Goal: Transaction & Acquisition: Download file/media

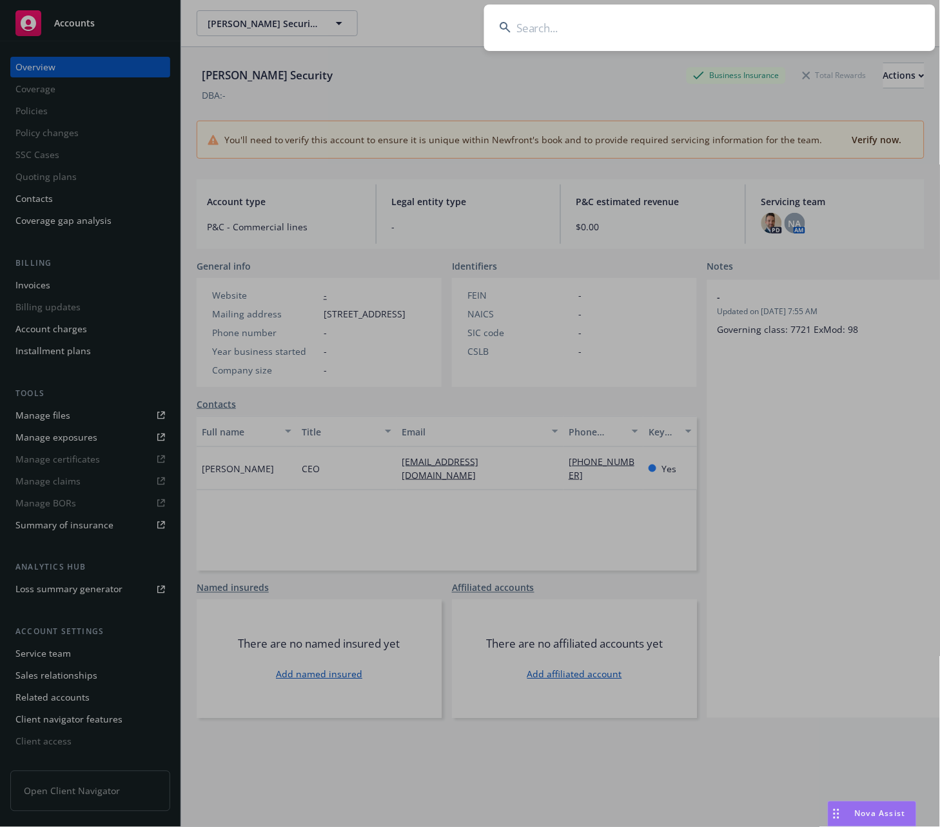
drag, startPoint x: 511, startPoint y: 28, endPoint x: 529, endPoint y: 15, distance: 22.2
click at [529, 15] on input at bounding box center [709, 28] width 451 height 46
paste input "MKLV5MML000977"
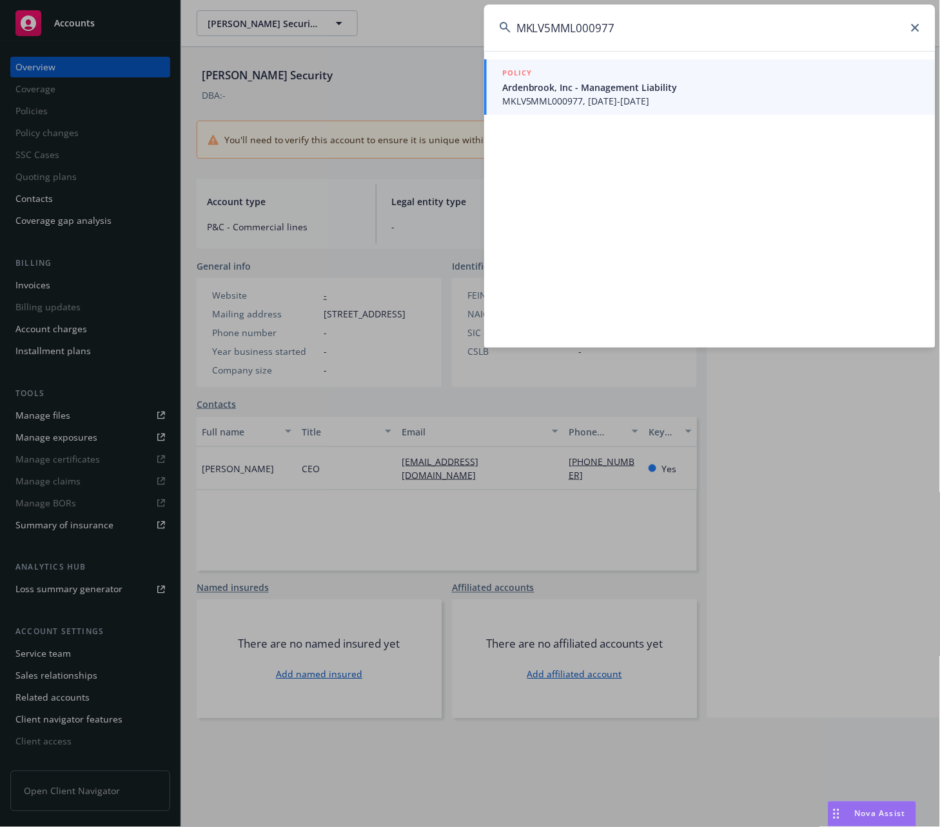
type input "MKLV5MML000977"
click at [531, 97] on span "MKLV5MML000977, 05/17/2025-05/17/2026" at bounding box center [711, 101] width 418 height 14
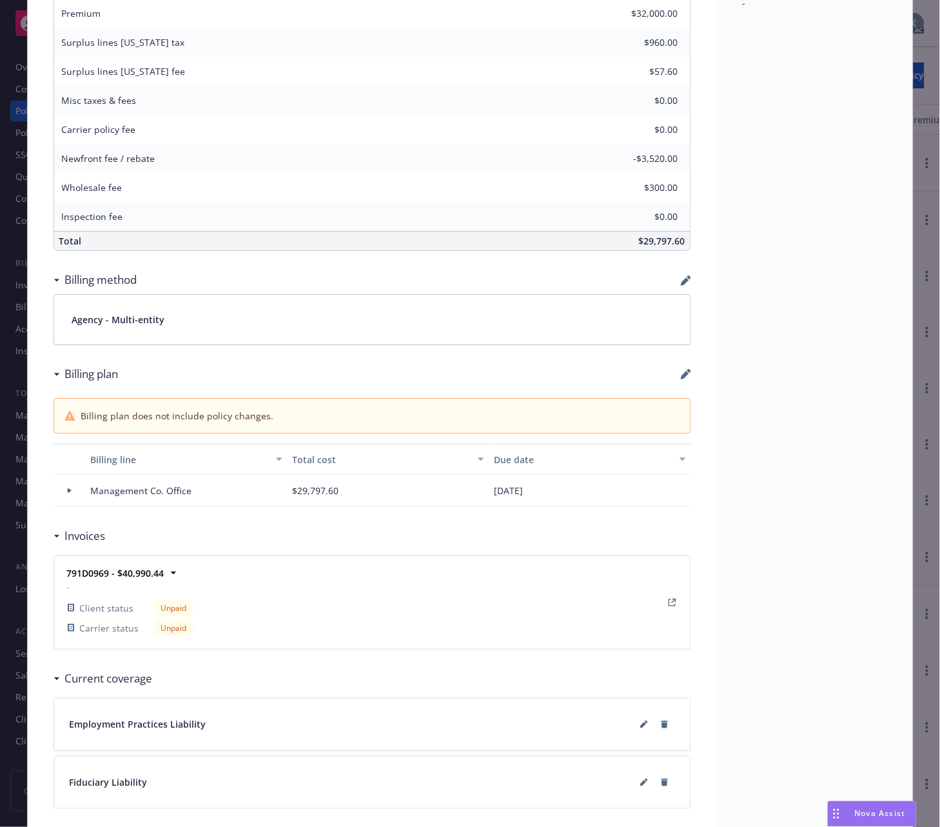
scroll to position [788, 0]
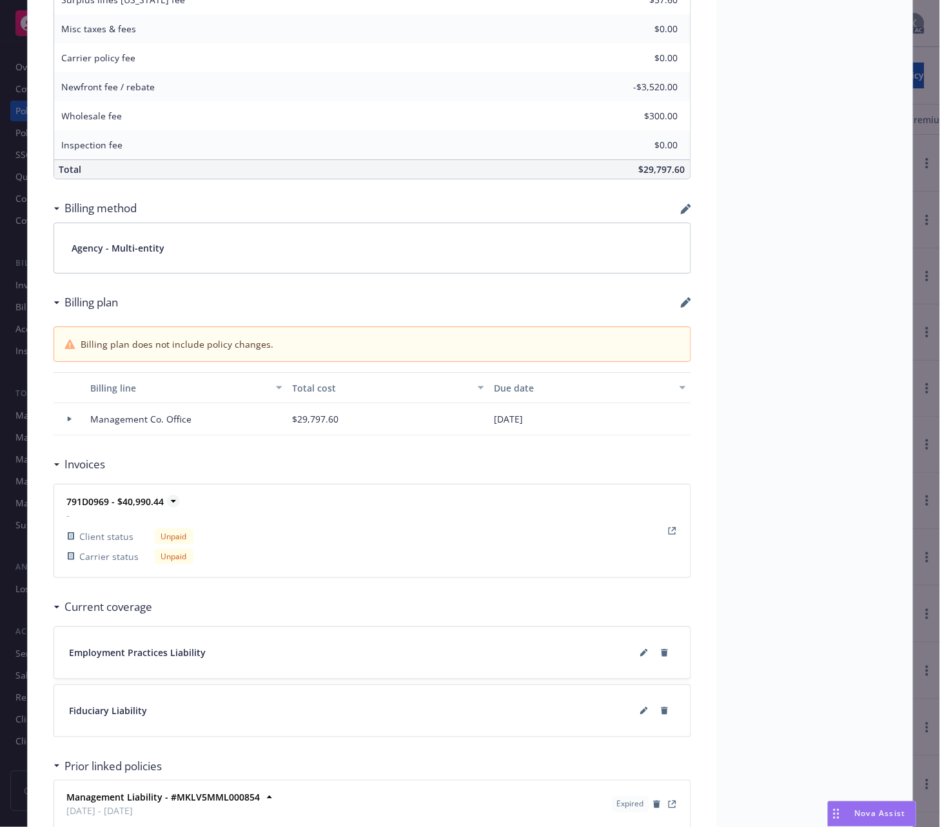
click at [95, 500] on strong "791D0969 - $40,990.44" at bounding box center [115, 501] width 97 height 12
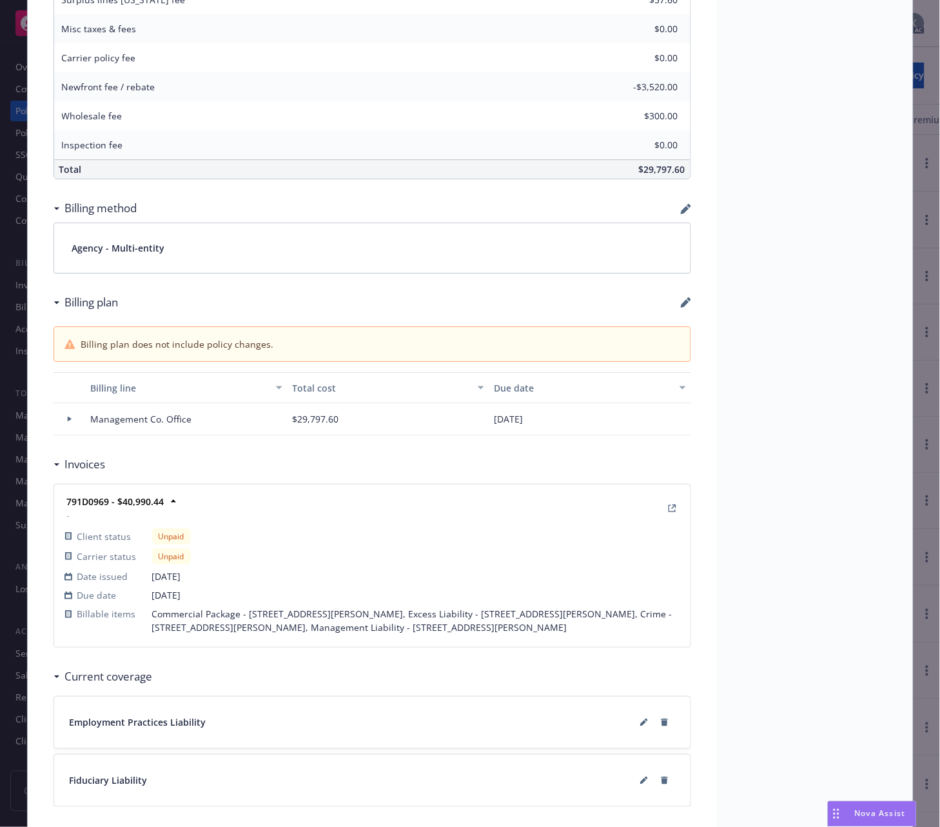
click at [267, 562] on div "Unpaid" at bounding box center [416, 556] width 528 height 16
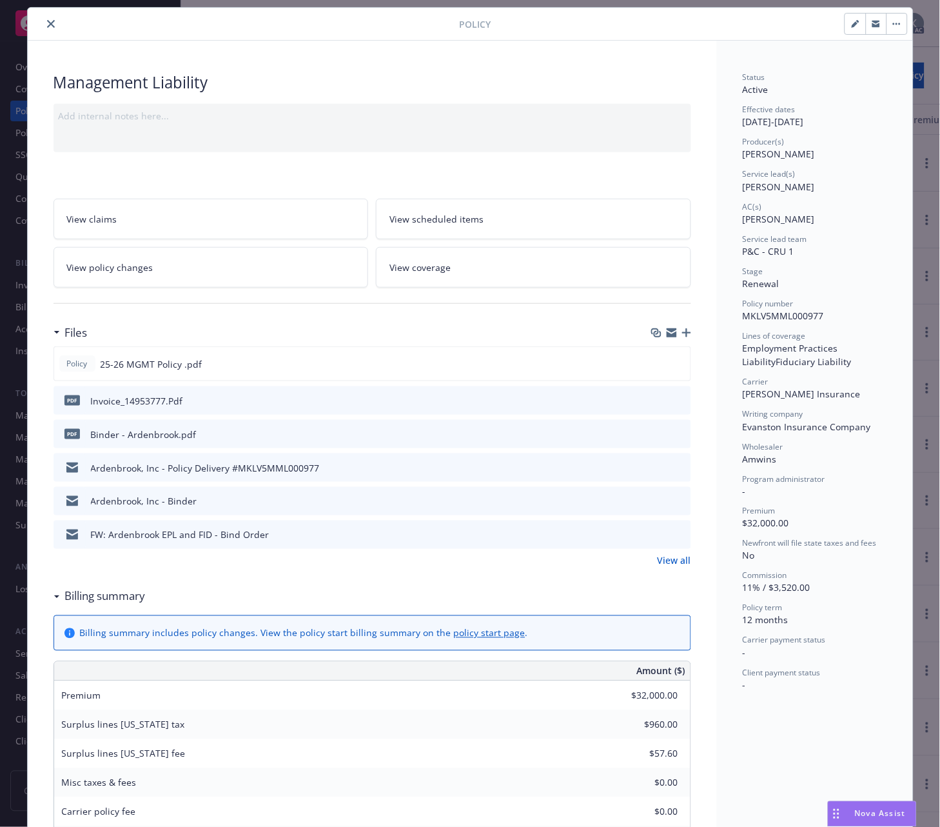
scroll to position [0, 0]
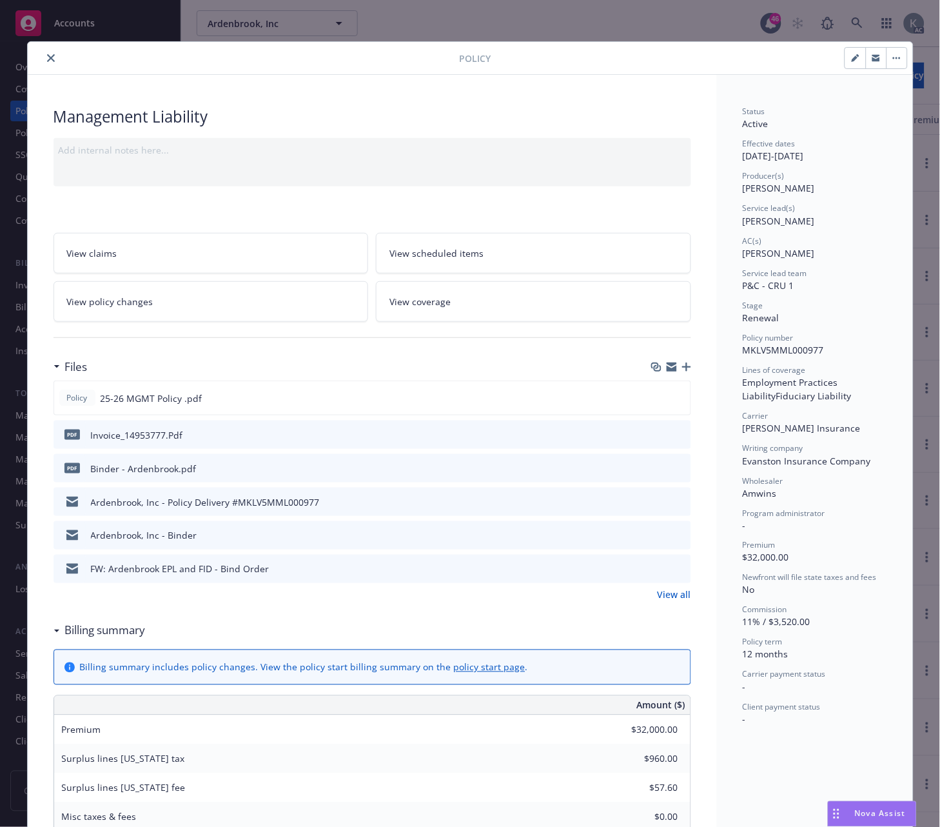
click at [47, 56] on icon "close" at bounding box center [51, 58] width 8 height 8
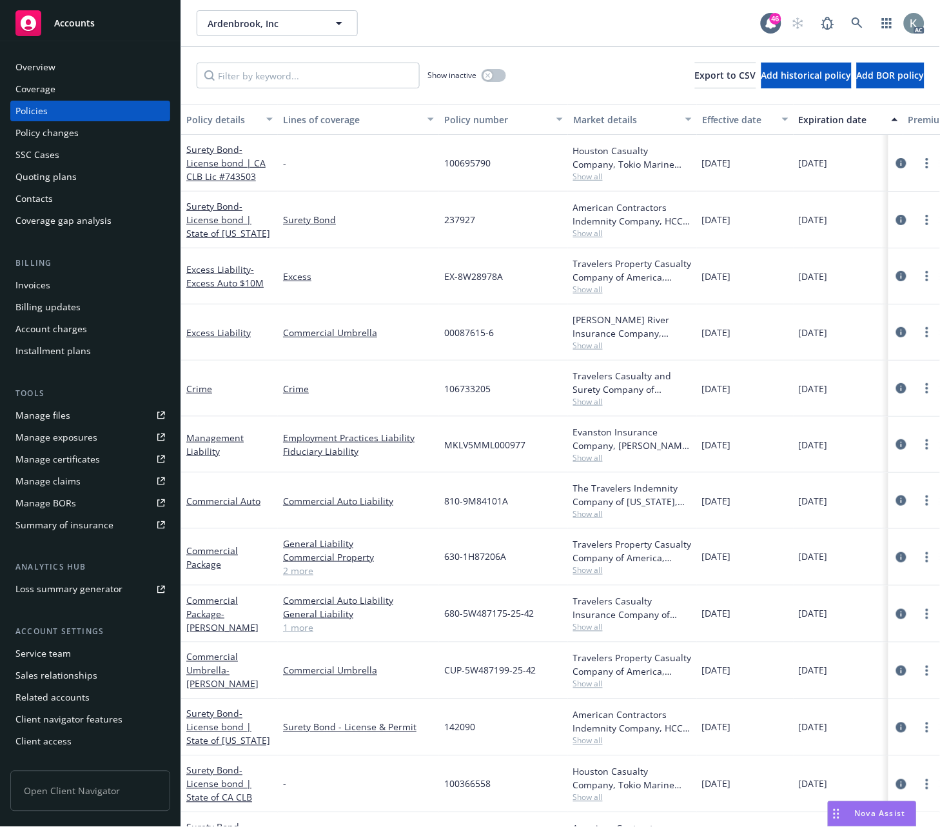
click at [34, 286] on div "Invoices" at bounding box center [32, 285] width 35 height 21
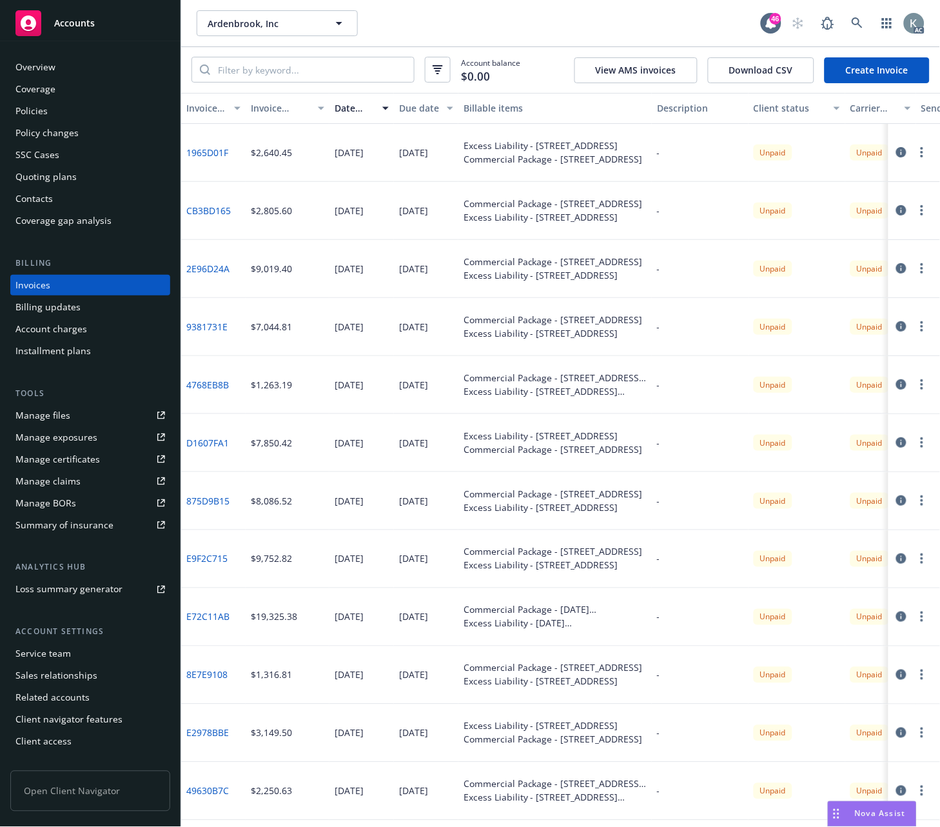
click at [213, 104] on div "Invoice ID" at bounding box center [206, 108] width 40 height 14
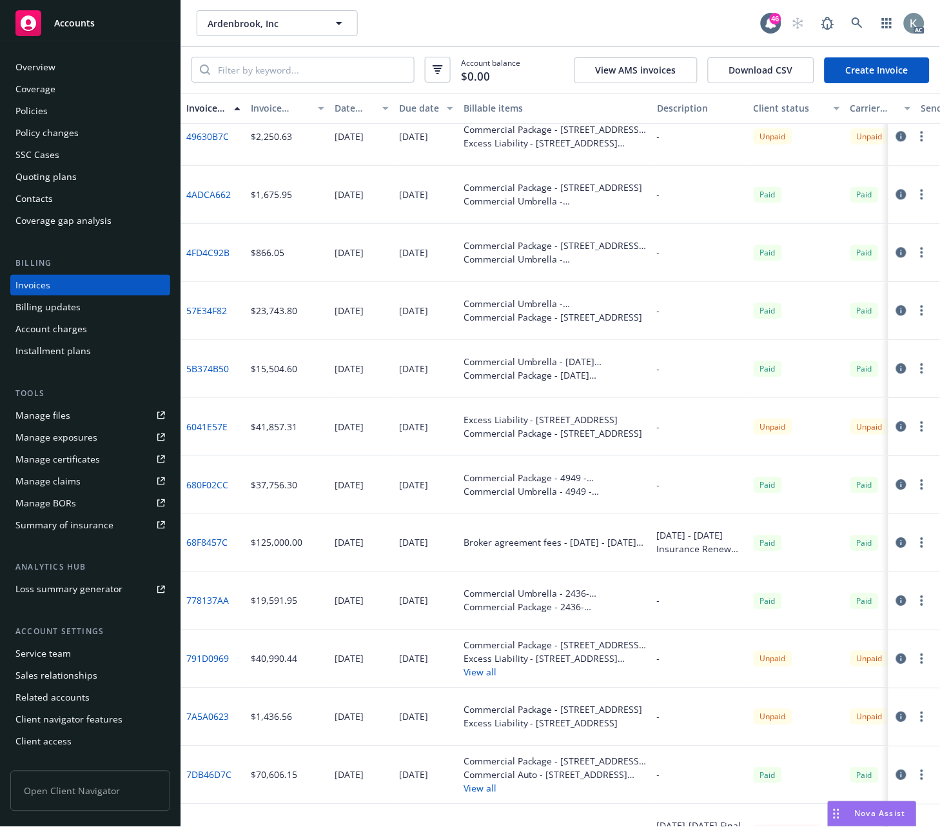
scroll to position [788, 0]
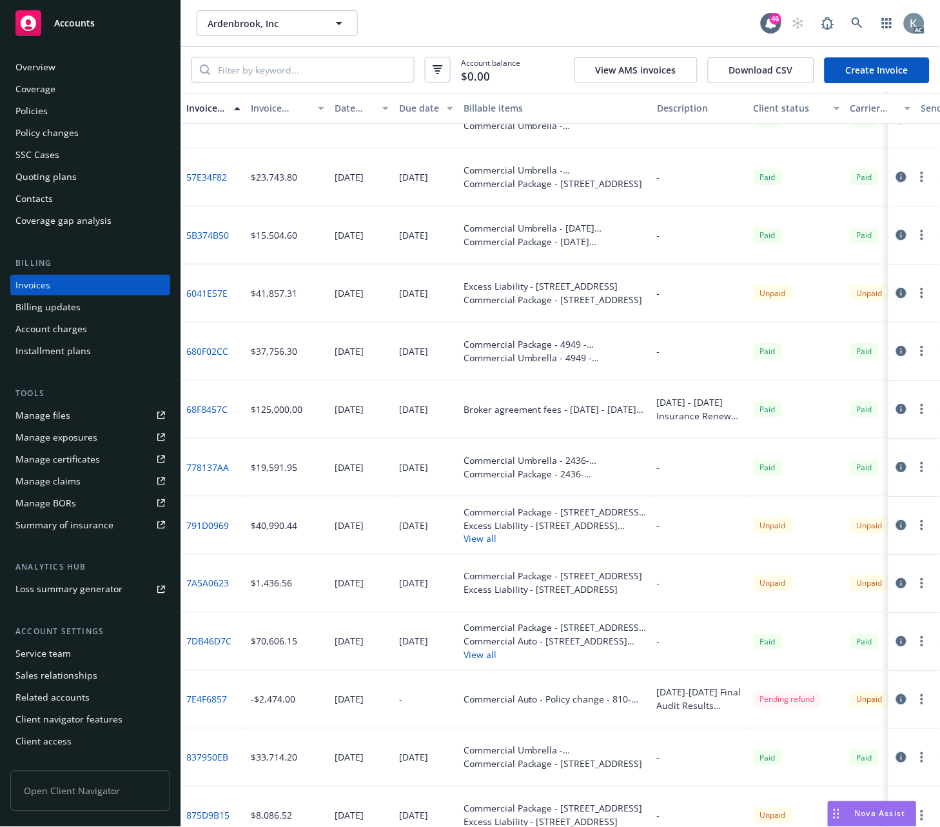
click at [205, 521] on link "791D0969" at bounding box center [207, 525] width 43 height 14
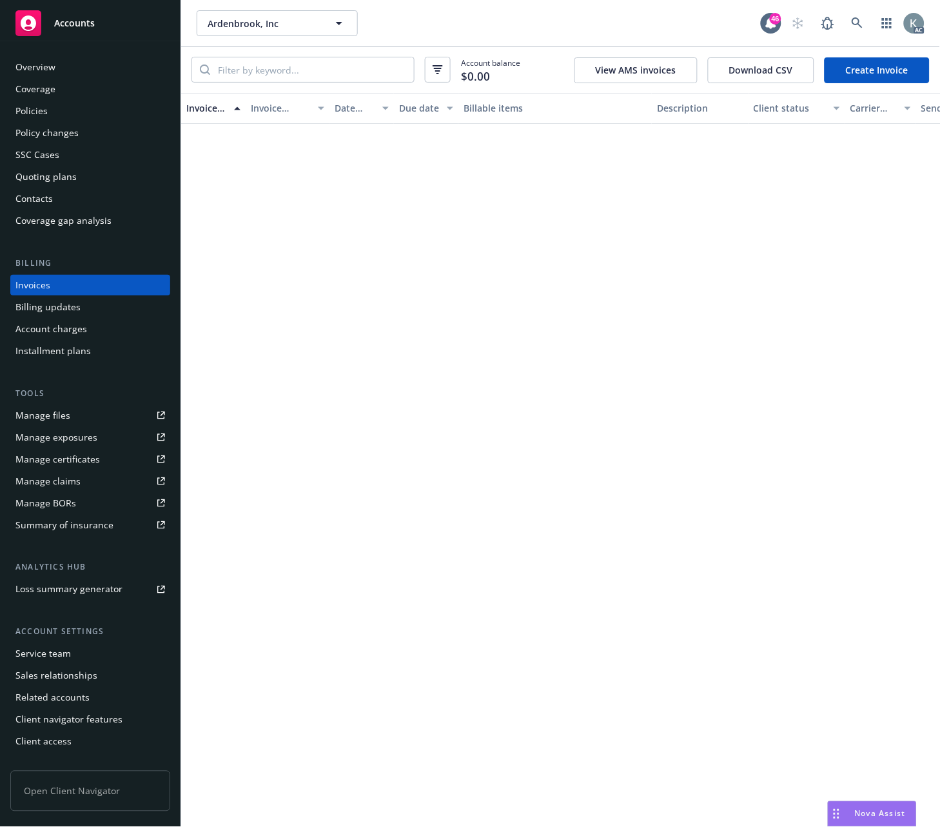
scroll to position [1791, 0]
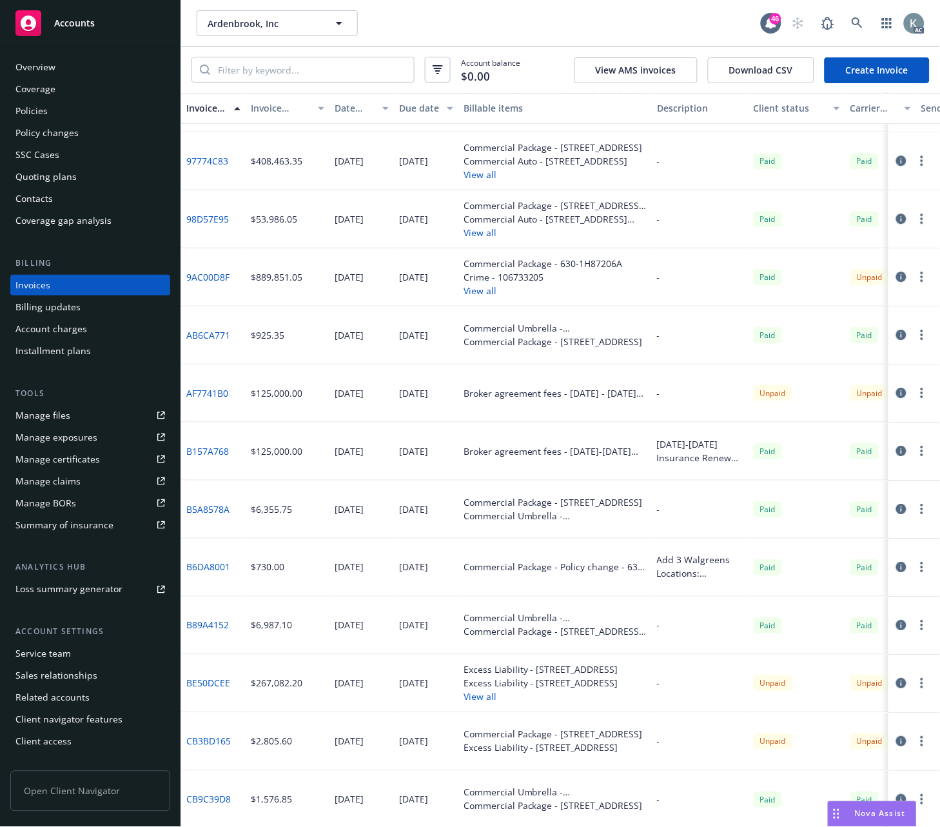
click at [763, 107] on div "Client status" at bounding box center [790, 108] width 72 height 14
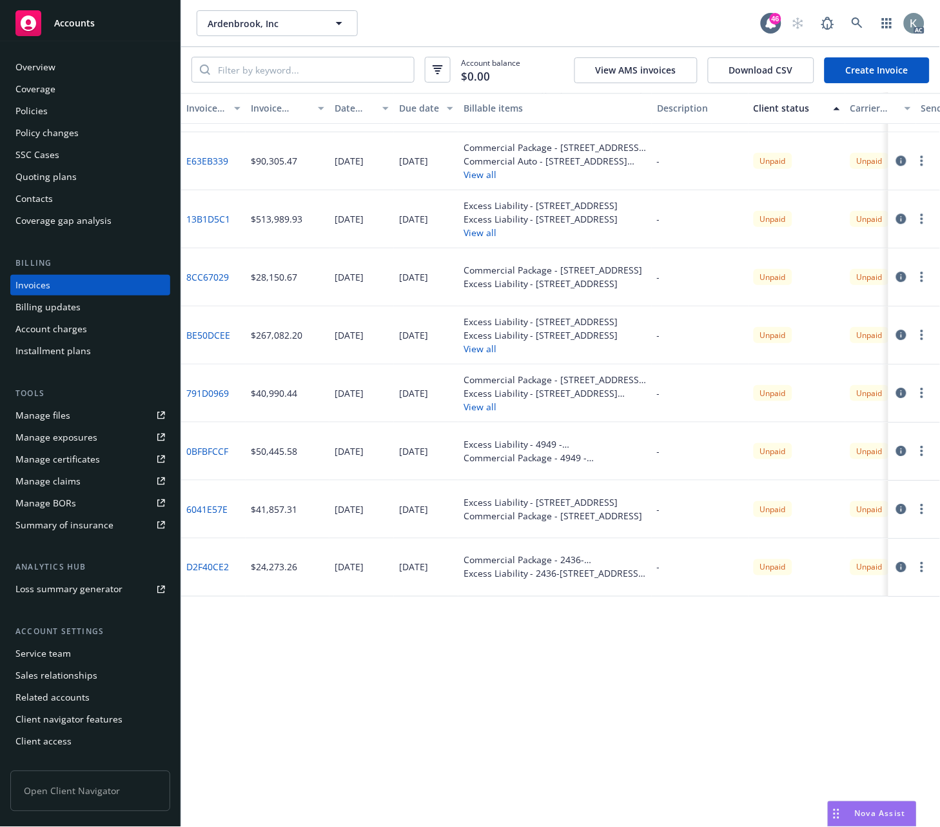
scroll to position [1443, 0]
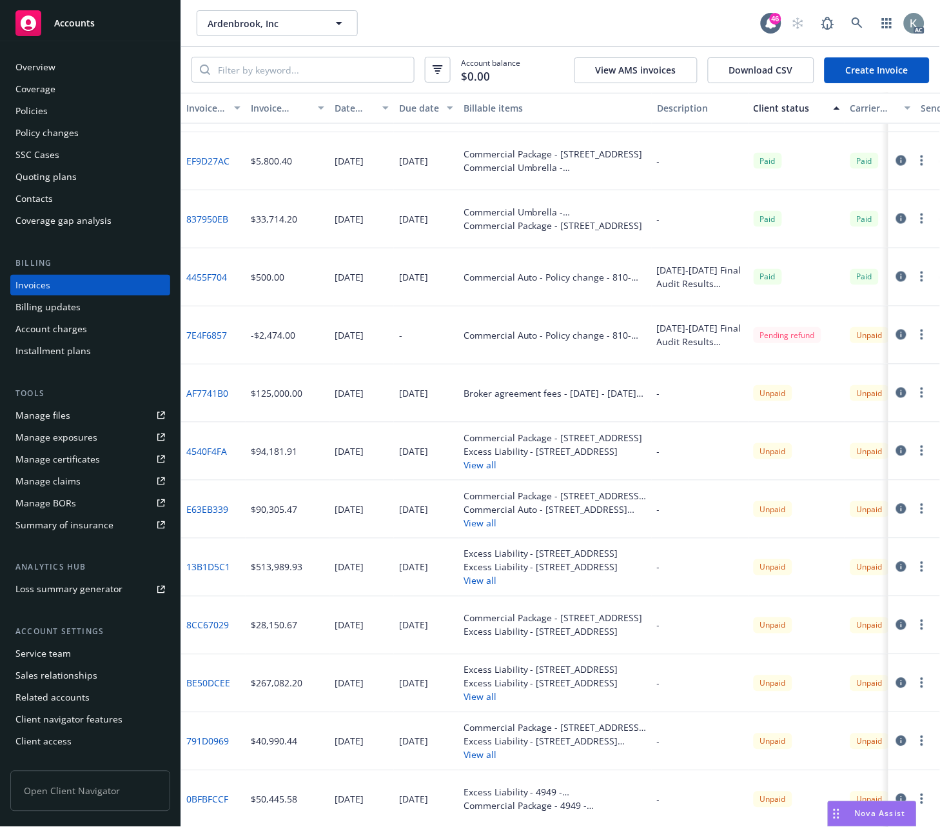
click at [755, 112] on div "Client status" at bounding box center [790, 108] width 72 height 14
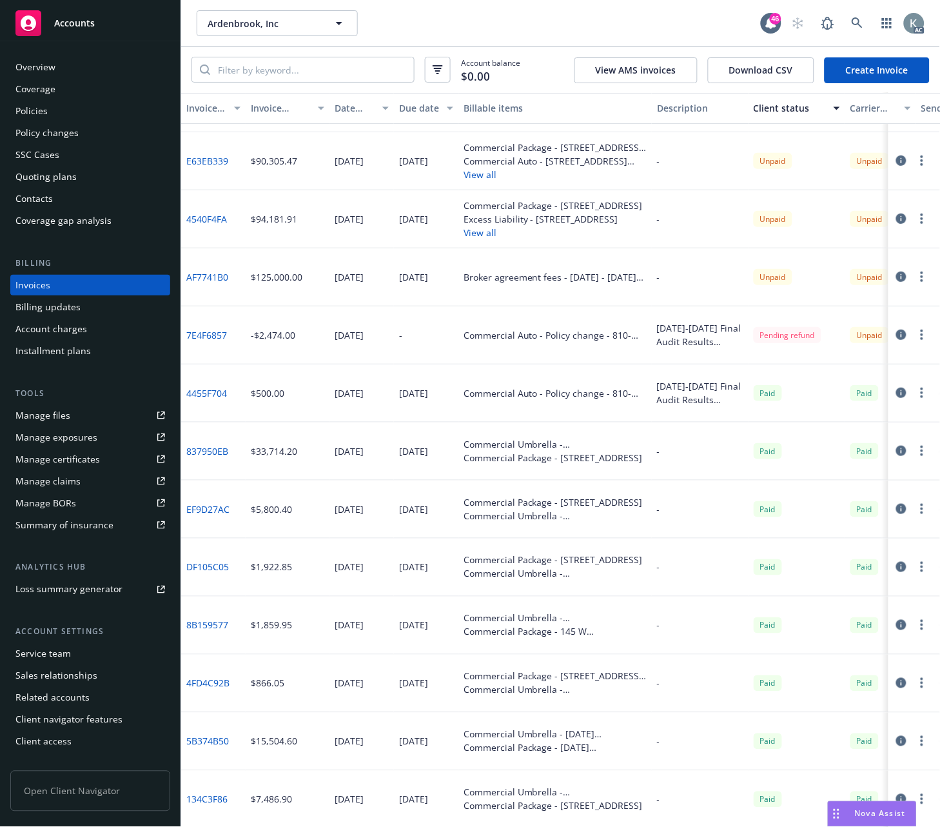
click at [208, 275] on link "AF7741B0" at bounding box center [207, 277] width 42 height 14
click at [208, 214] on link "4540F4FA" at bounding box center [206, 219] width 41 height 14
click at [215, 214] on link "4540F4FA" at bounding box center [206, 219] width 41 height 14
click at [210, 217] on link "4540F4FA" at bounding box center [206, 219] width 41 height 14
click at [204, 273] on link "AF7741B0" at bounding box center [207, 277] width 42 height 14
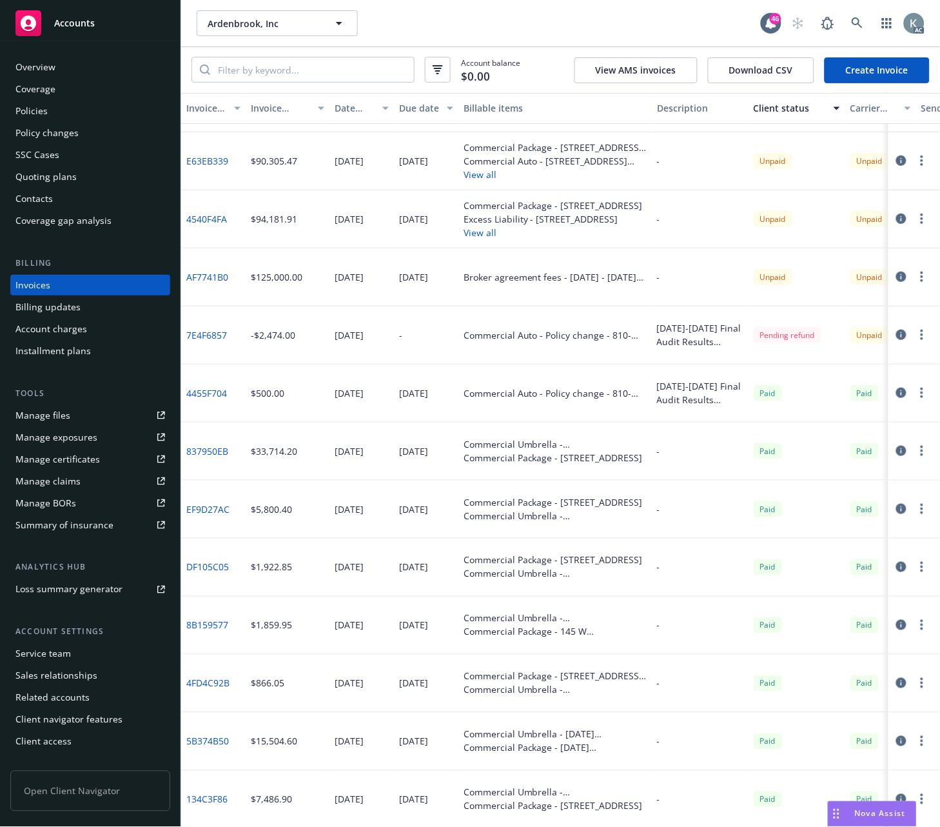
click at [34, 112] on div "Policies" at bounding box center [31, 111] width 32 height 21
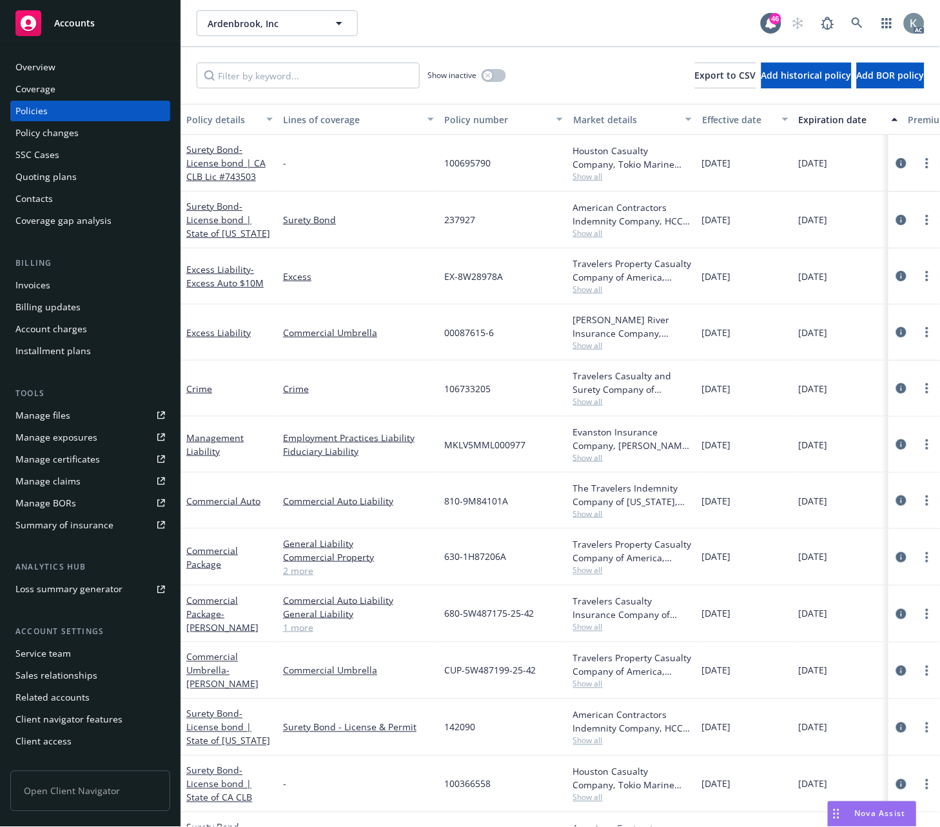
click at [467, 119] on div "Policy number" at bounding box center [496, 120] width 104 height 14
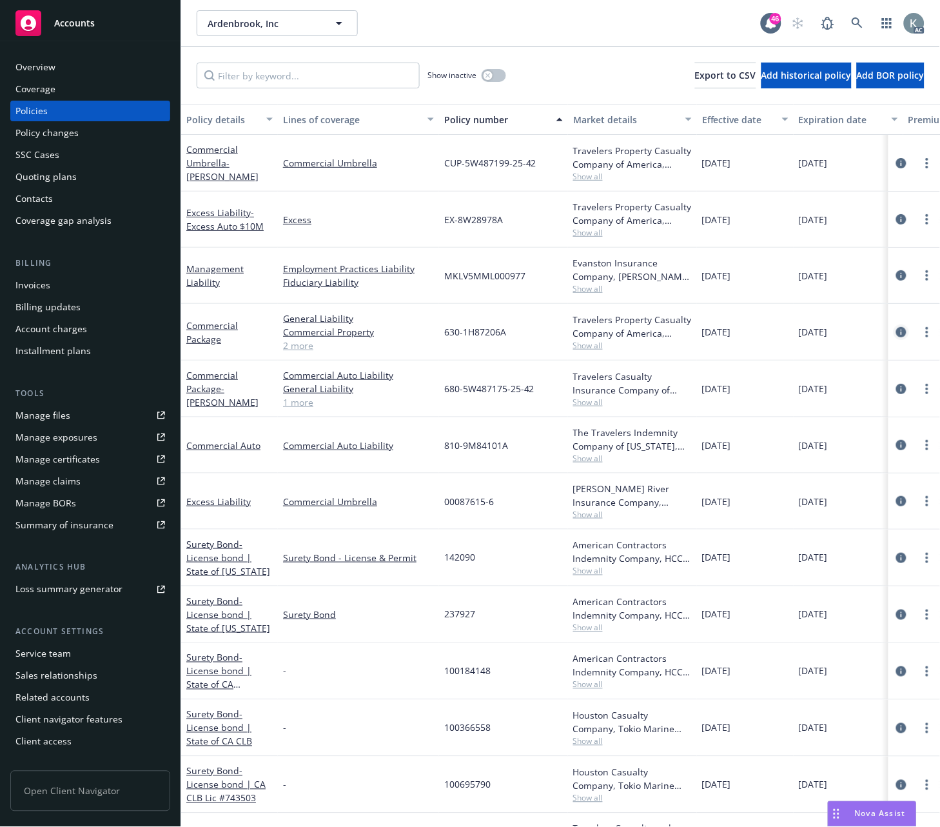
click at [896, 327] on icon "circleInformation" at bounding box center [901, 332] width 10 height 10
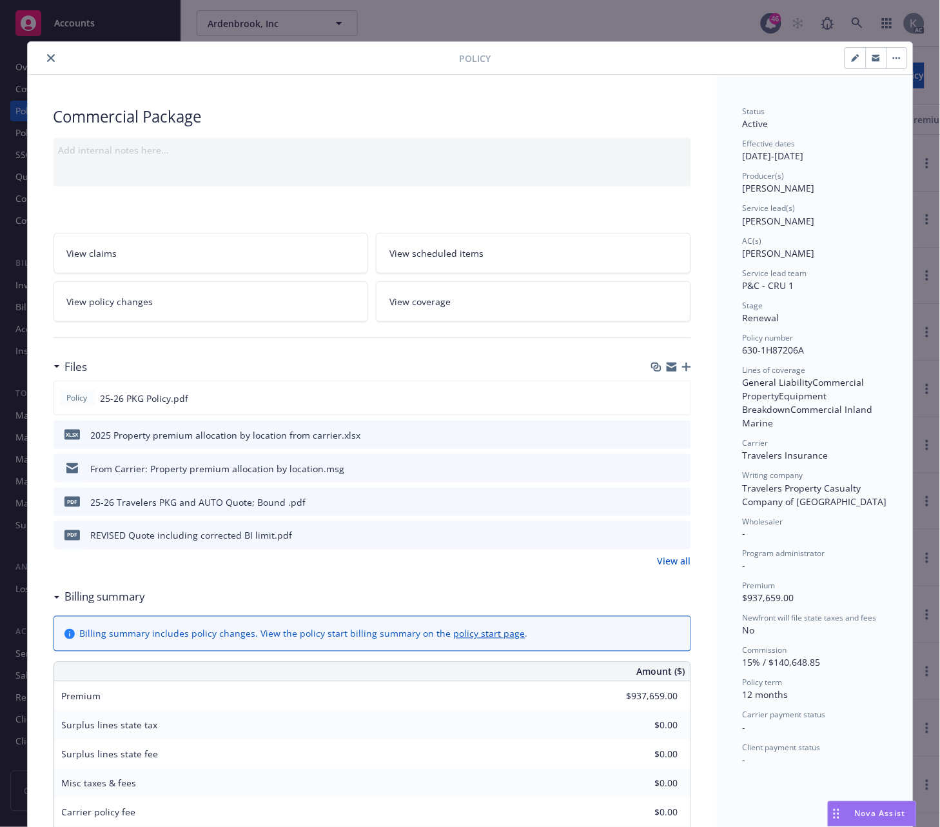
click at [47, 57] on icon "close" at bounding box center [51, 58] width 8 height 8
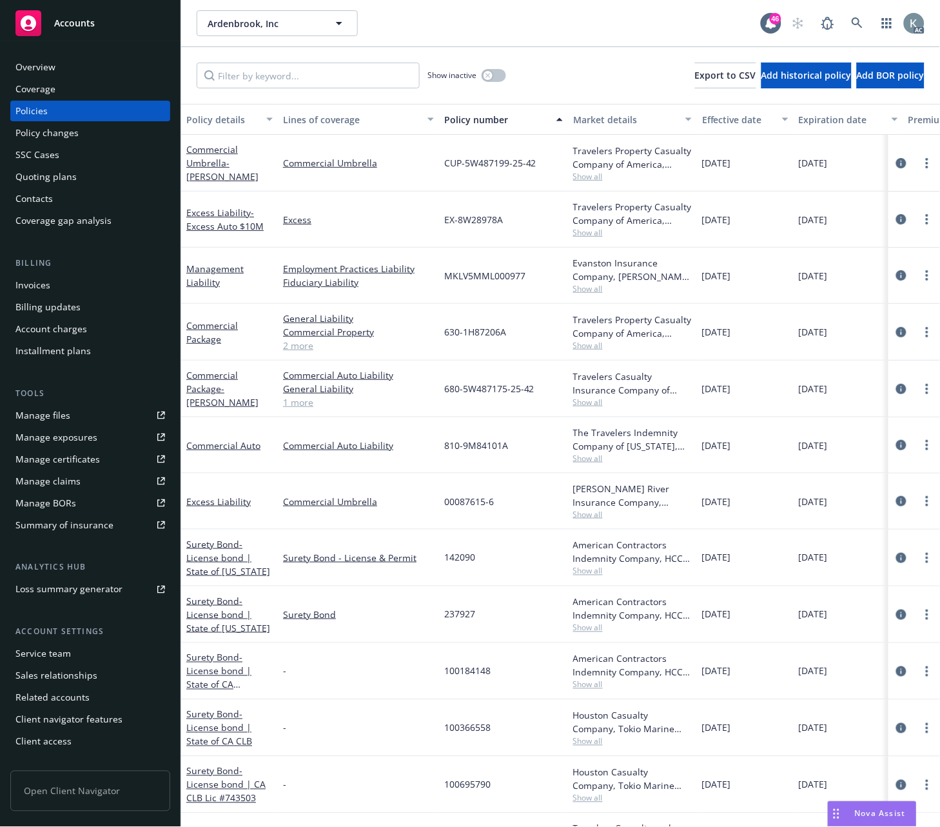
click at [465, 124] on div "Policy number" at bounding box center [496, 120] width 104 height 14
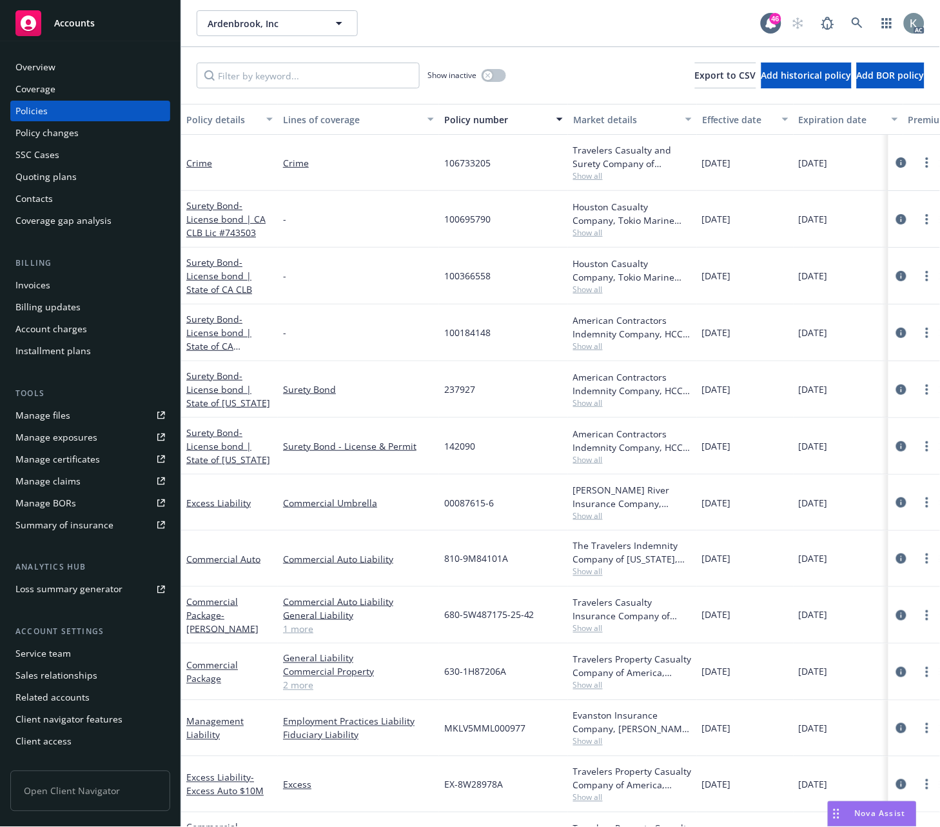
click at [473, 121] on div "Policy number" at bounding box center [496, 120] width 104 height 14
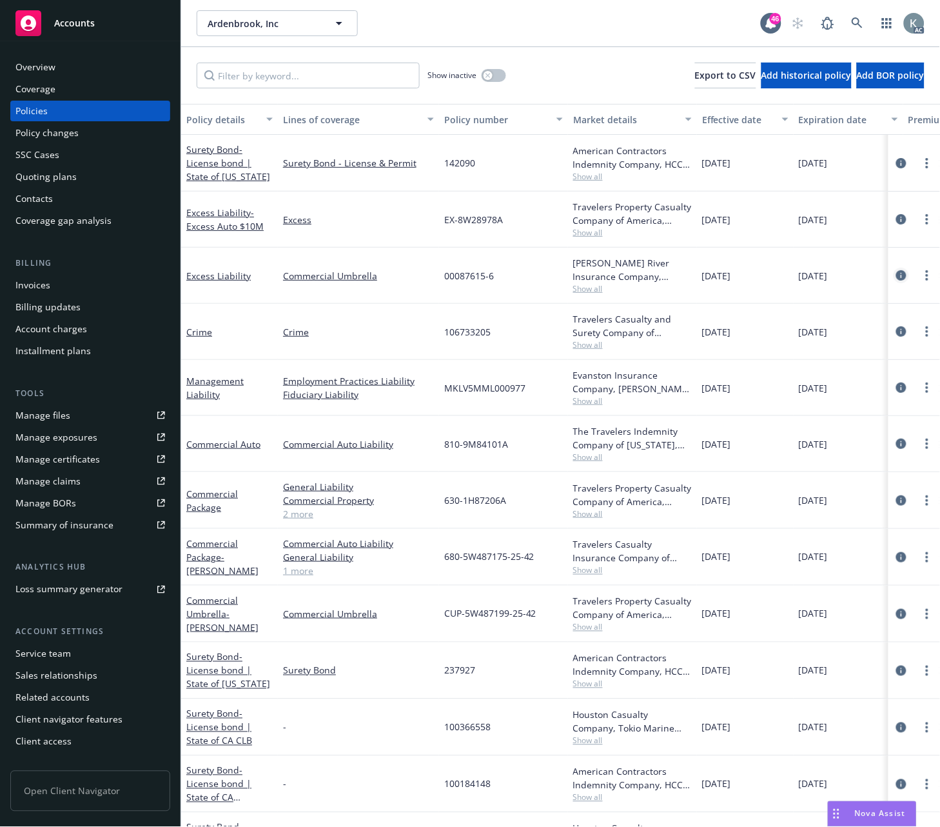
click at [896, 271] on icon "circleInformation" at bounding box center [901, 275] width 10 height 10
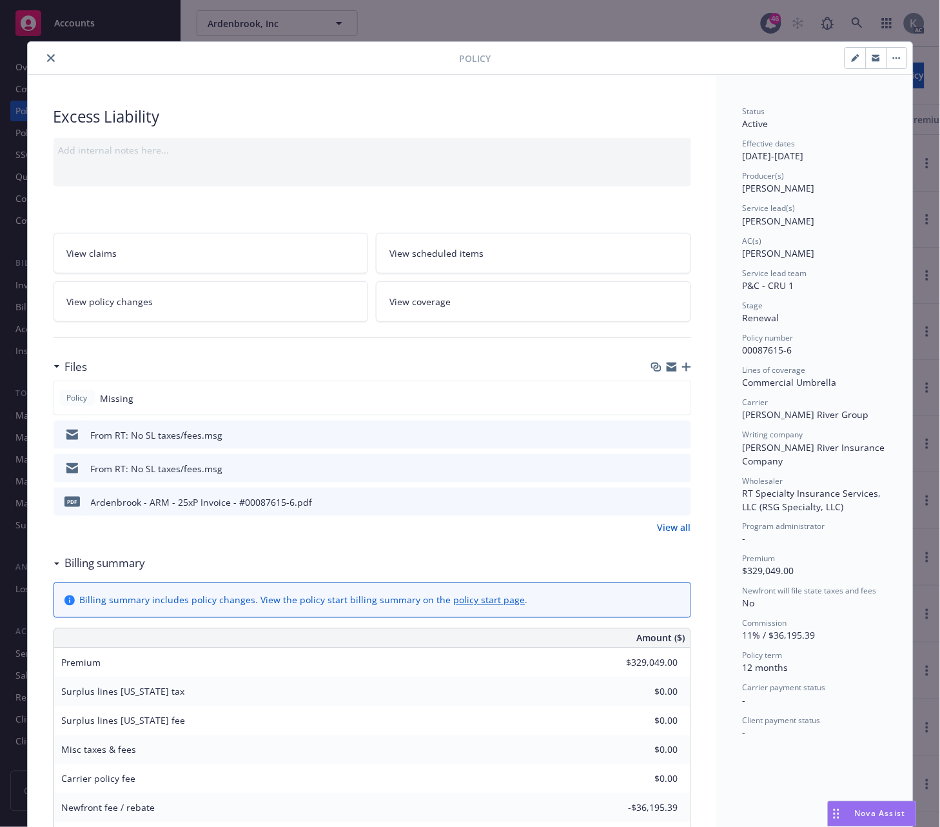
click at [47, 56] on icon "close" at bounding box center [51, 58] width 8 height 8
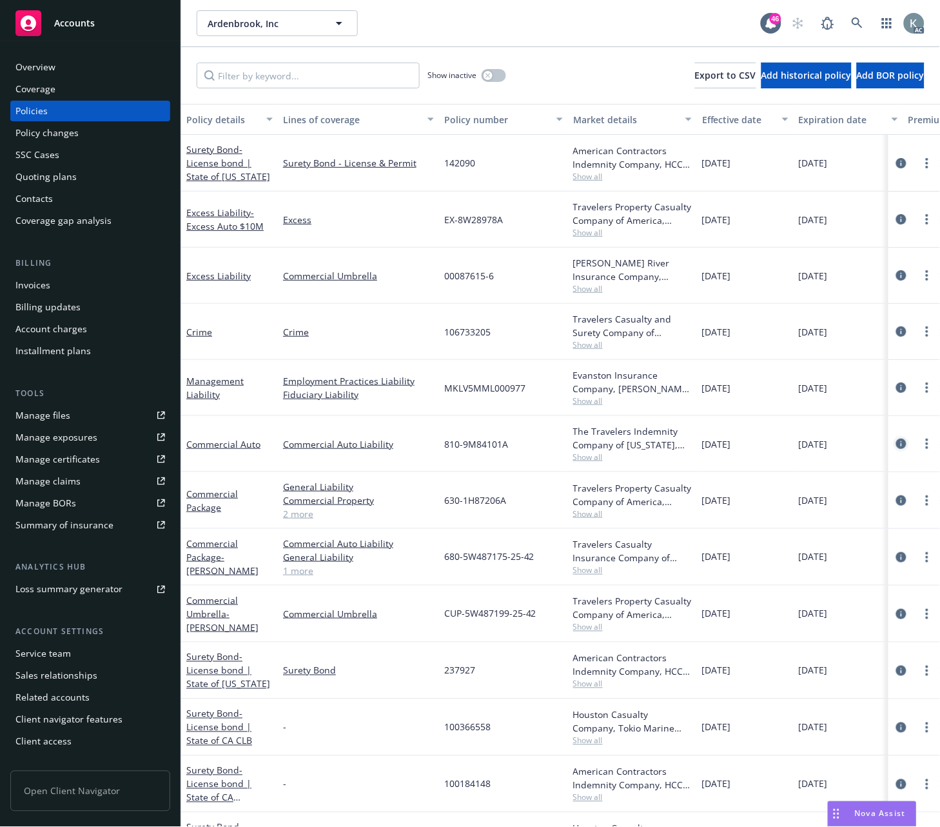
click at [896, 442] on icon "circleInformation" at bounding box center [901, 443] width 10 height 10
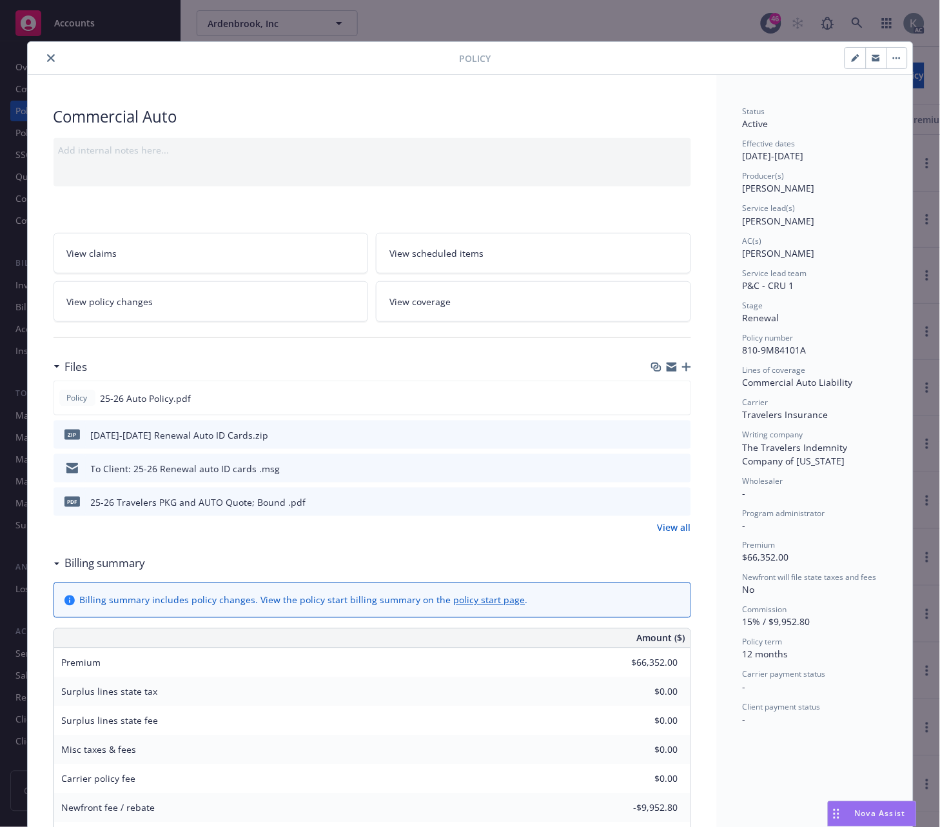
click at [47, 55] on icon "close" at bounding box center [51, 58] width 8 height 8
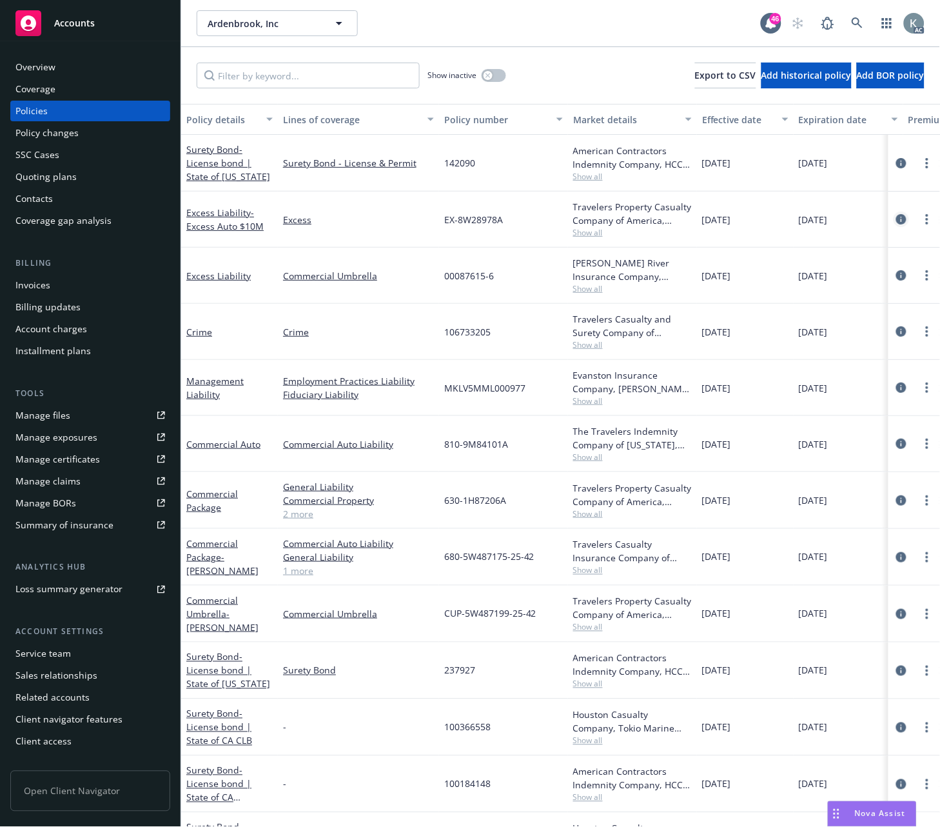
click at [896, 214] on icon "circleInformation" at bounding box center [901, 219] width 10 height 10
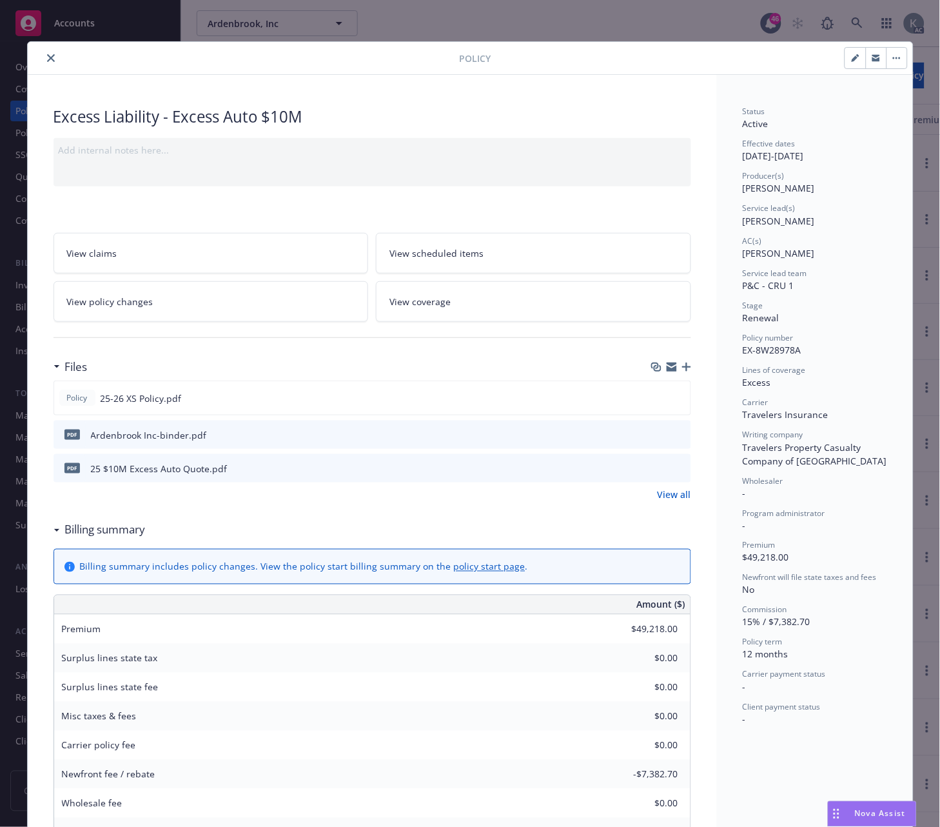
click at [47, 57] on icon "close" at bounding box center [51, 58] width 8 height 8
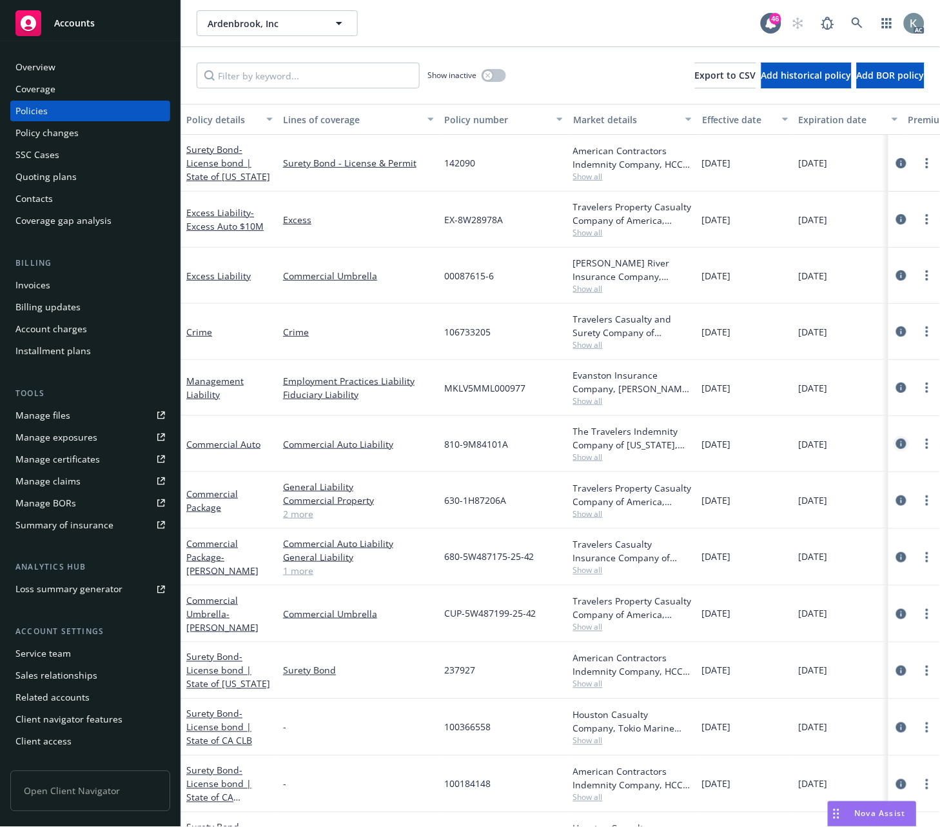
click at [896, 442] on icon "circleInformation" at bounding box center [901, 443] width 10 height 10
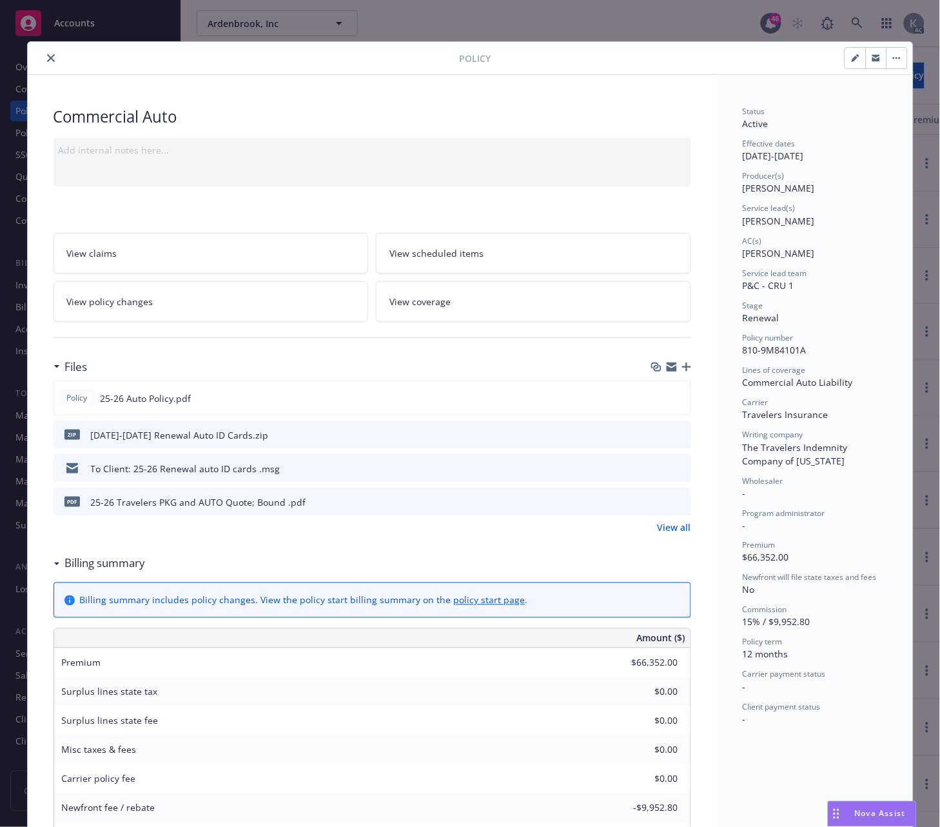
scroll to position [39, 0]
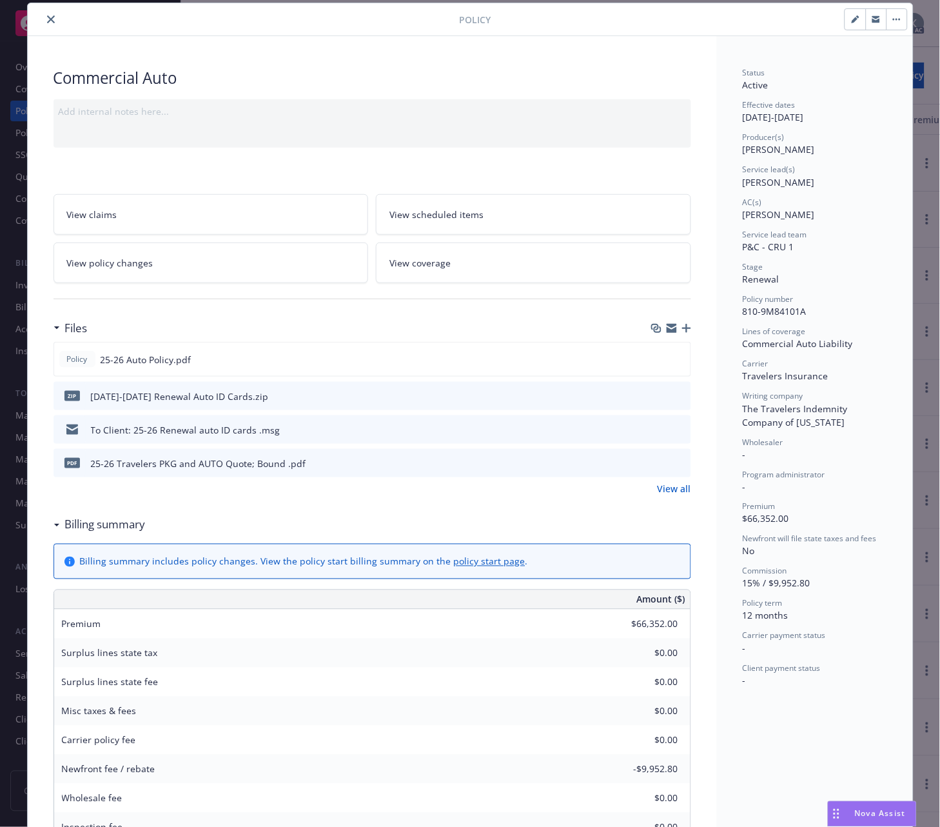
click at [320, 86] on div "Commercial Auto" at bounding box center [373, 78] width 638 height 22
click at [47, 18] on icon "close" at bounding box center [51, 19] width 8 height 8
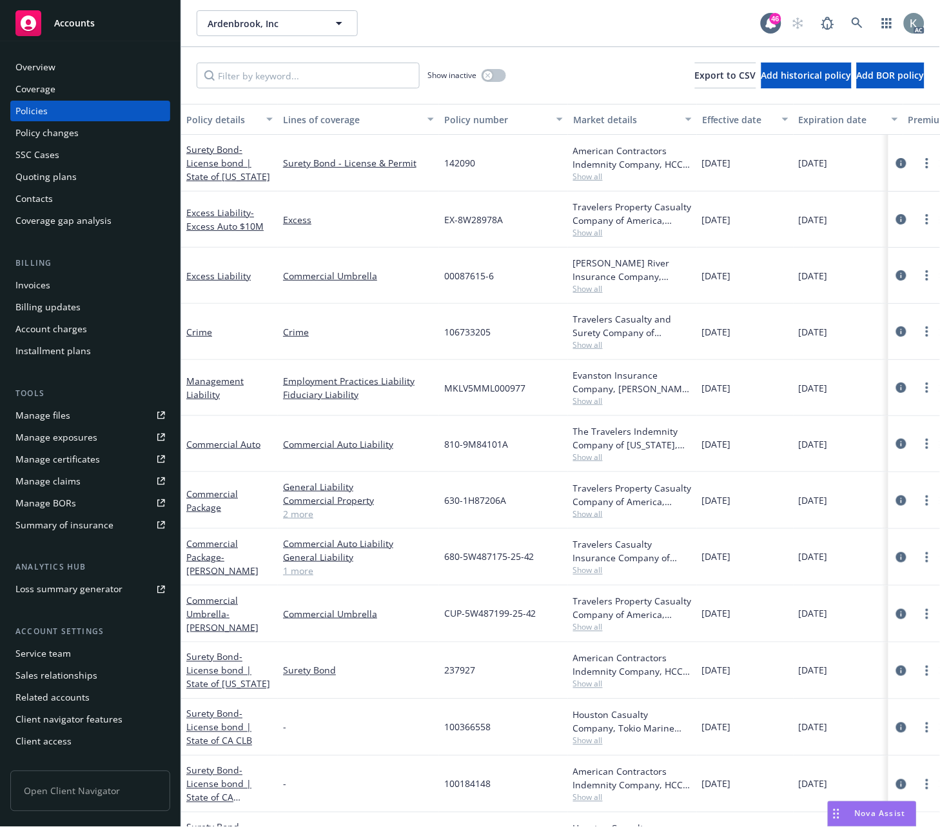
click at [28, 276] on div "Invoices" at bounding box center [32, 285] width 35 height 21
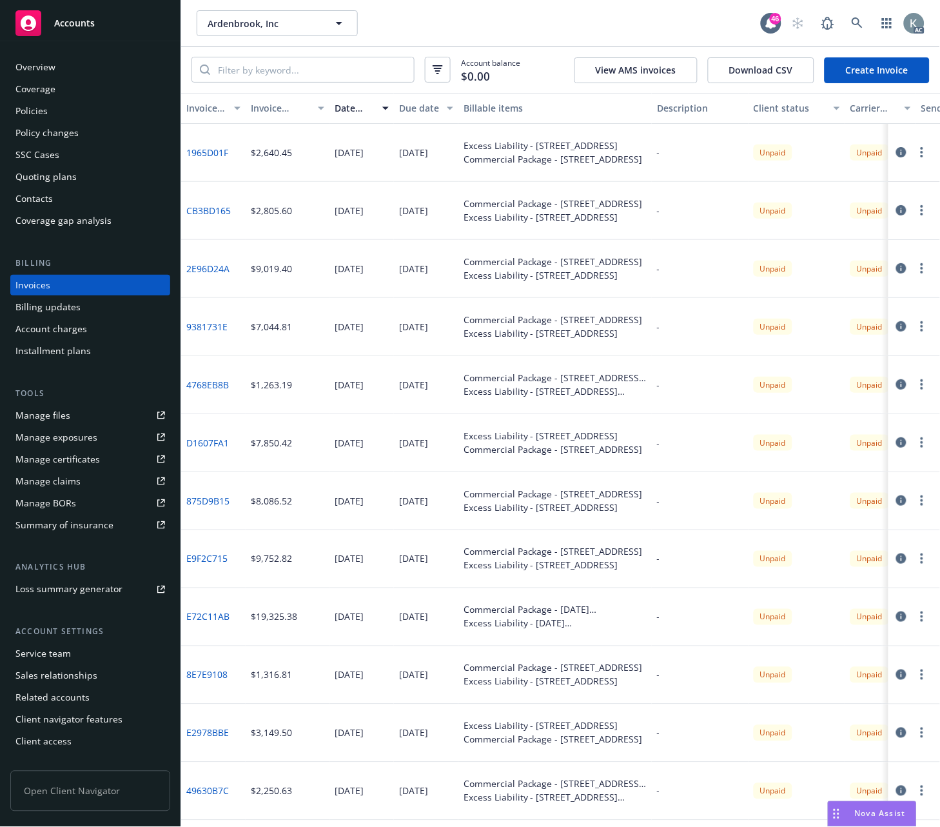
click at [787, 108] on div "Client status" at bounding box center [790, 108] width 72 height 14
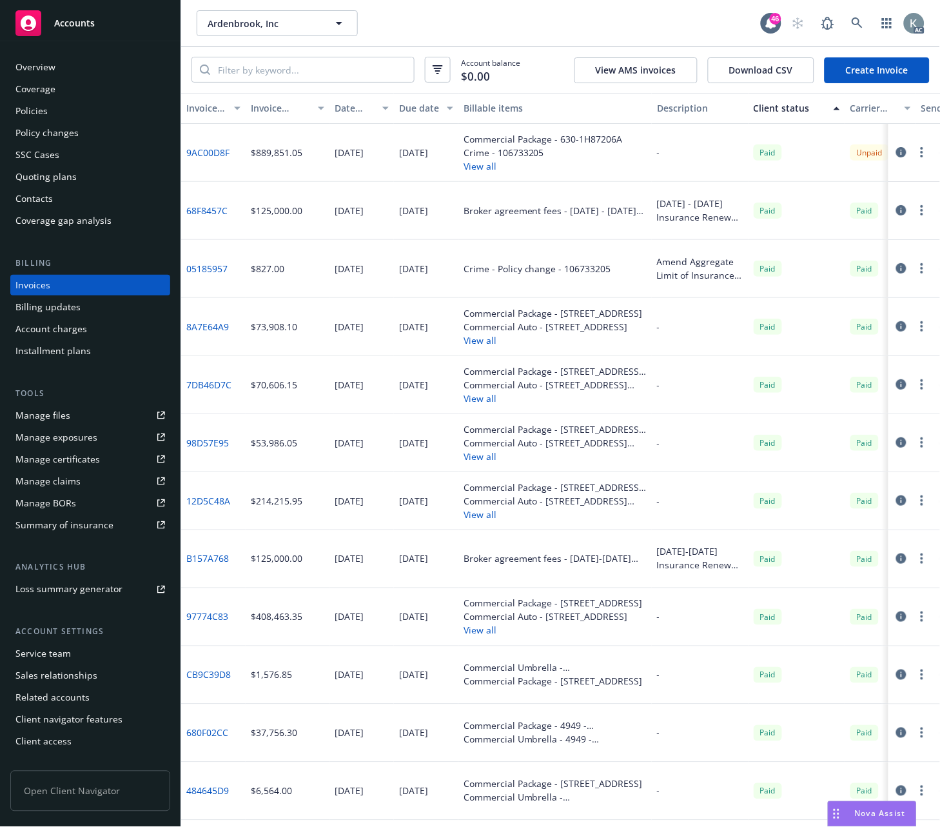
click at [787, 108] on div "Client status" at bounding box center [790, 108] width 72 height 14
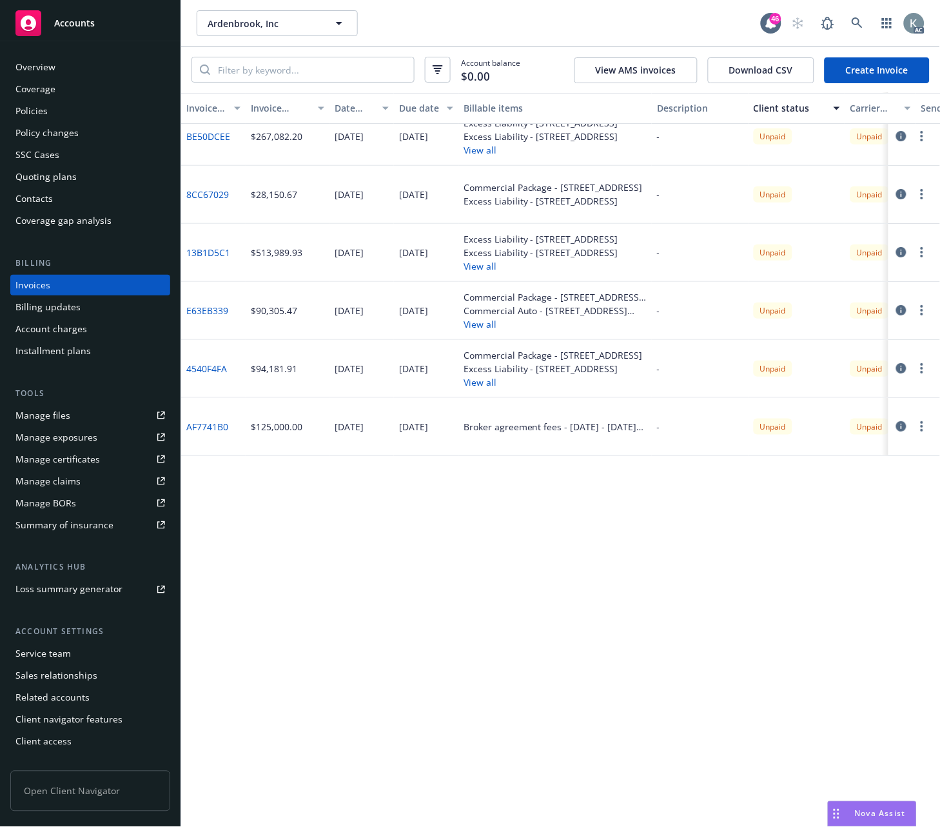
scroll to position [429, 0]
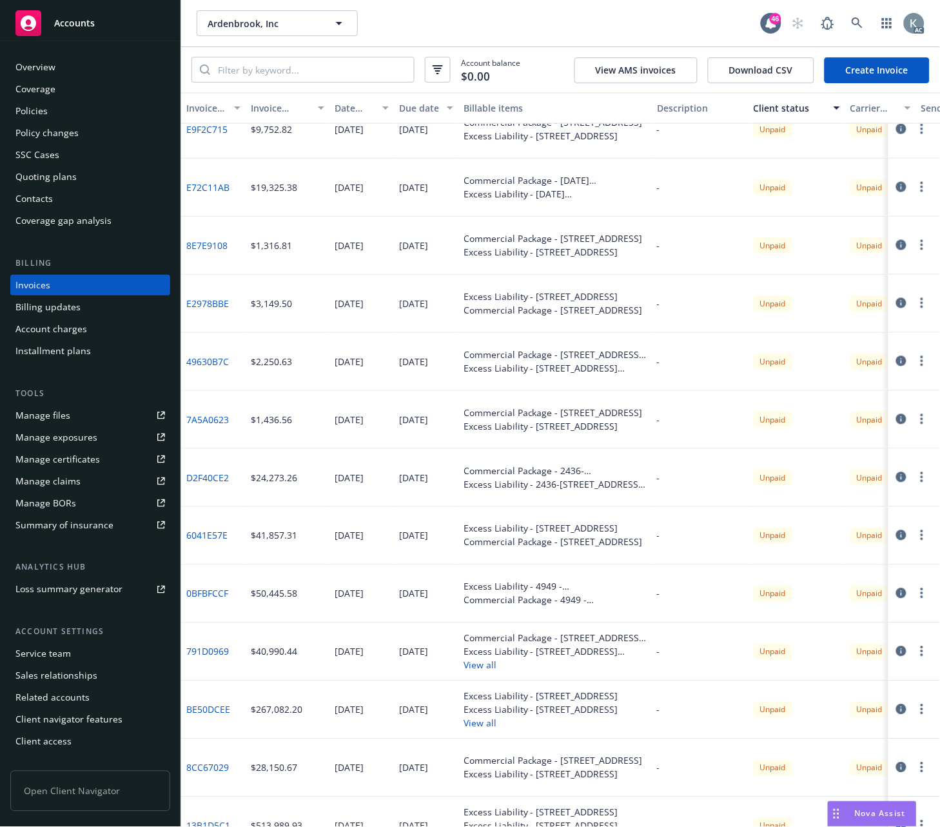
click at [34, 110] on div "Policies" at bounding box center [31, 111] width 32 height 21
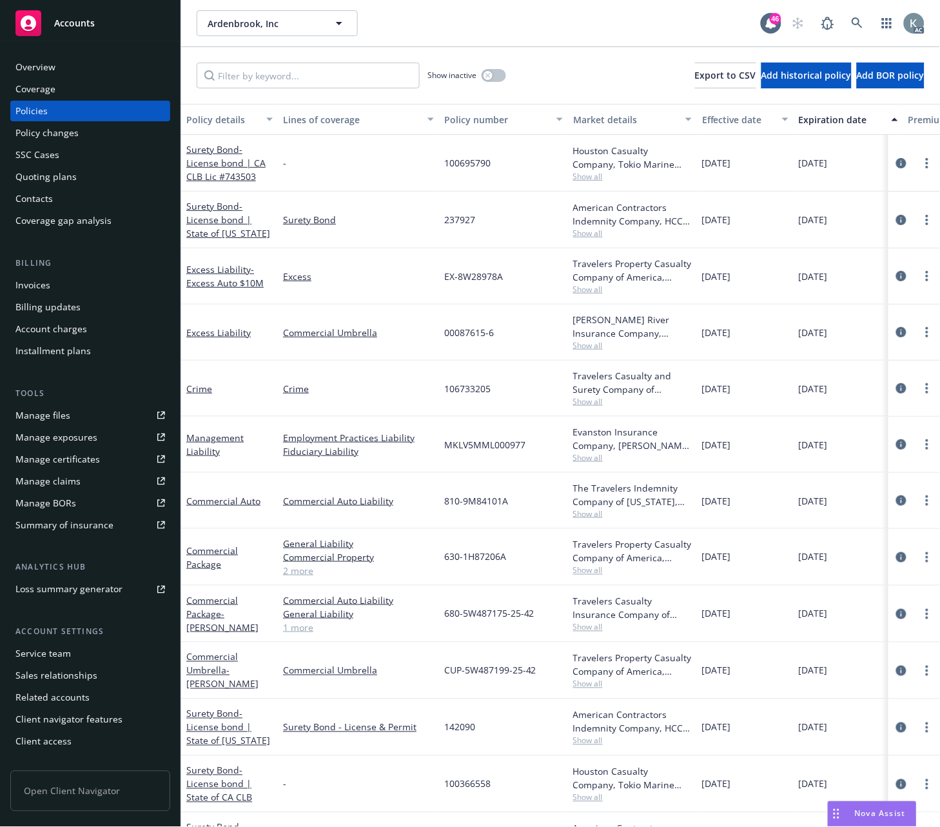
click at [450, 113] on div "Policy number" at bounding box center [496, 120] width 104 height 14
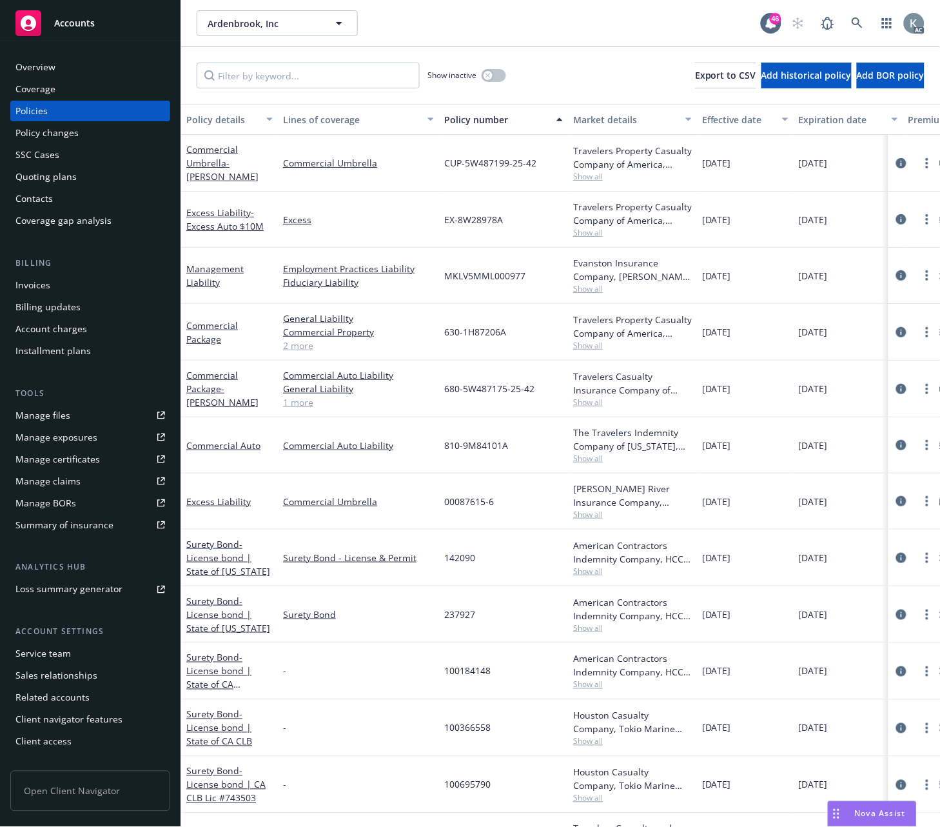
scroll to position [54, 0]
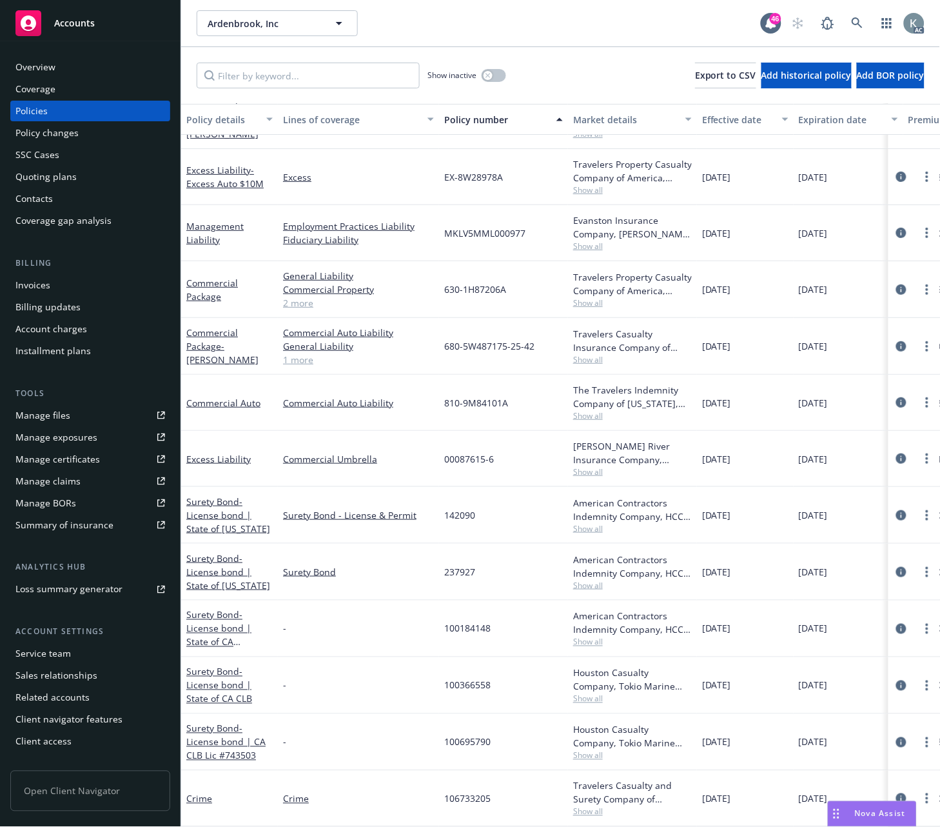
click at [484, 339] on span "680-5W487175-25-42" at bounding box center [489, 346] width 90 height 14
click at [896, 284] on icon "circleInformation" at bounding box center [901, 289] width 10 height 10
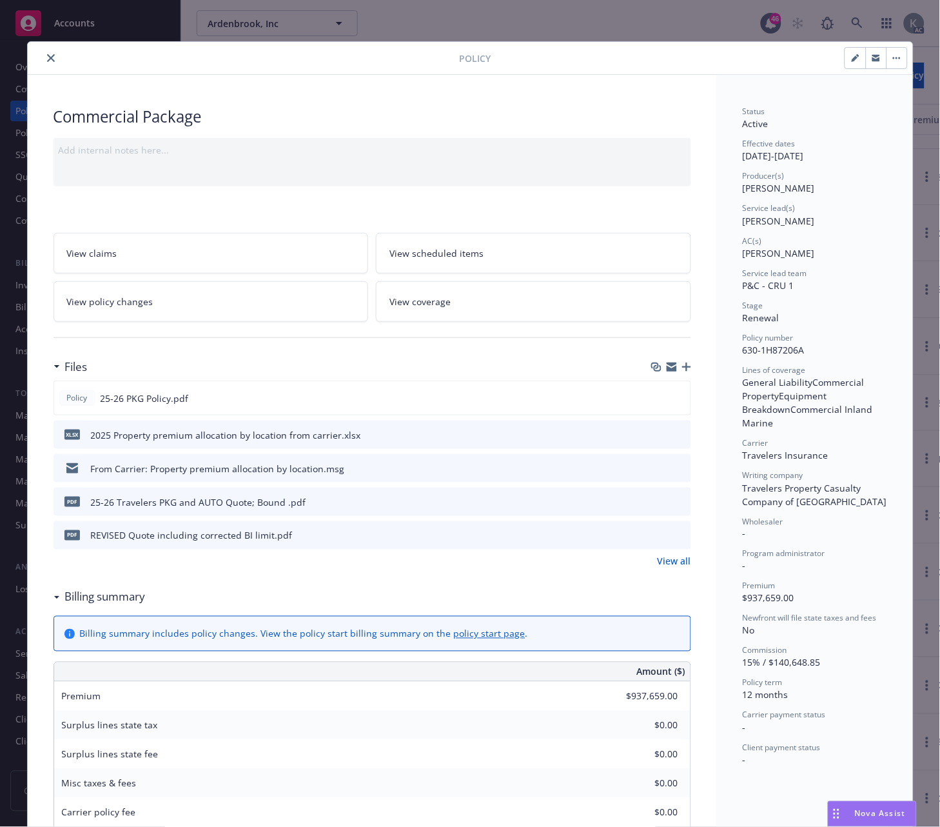
click at [47, 57] on icon "close" at bounding box center [51, 58] width 8 height 8
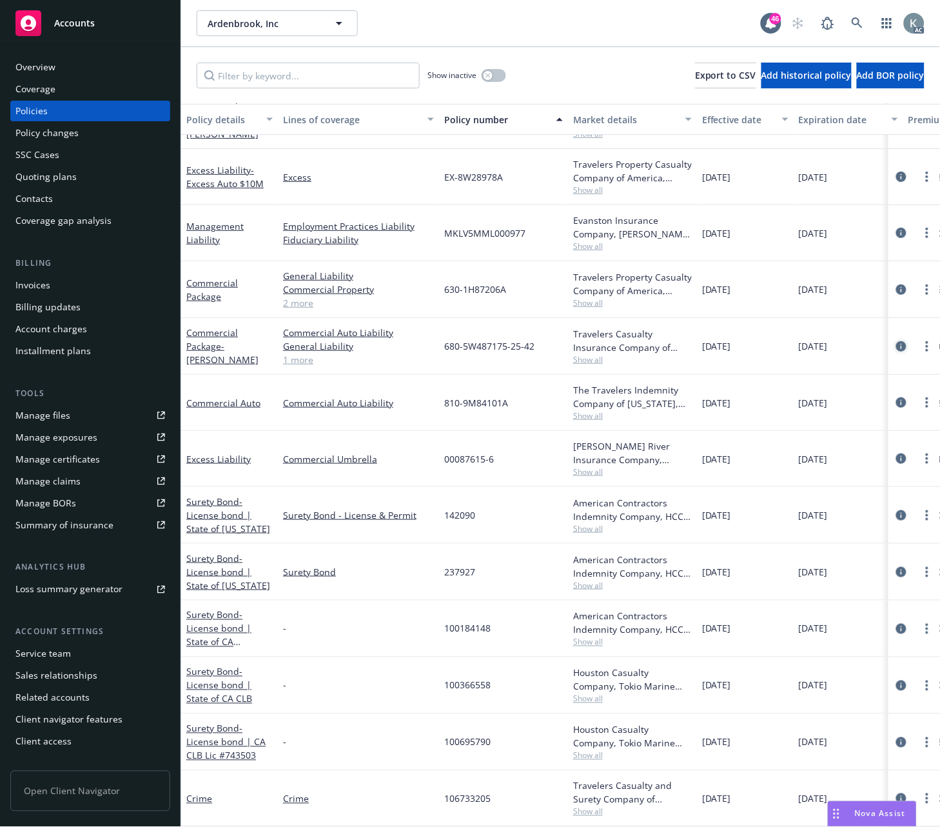
click at [896, 341] on icon "circleInformation" at bounding box center [901, 346] width 10 height 10
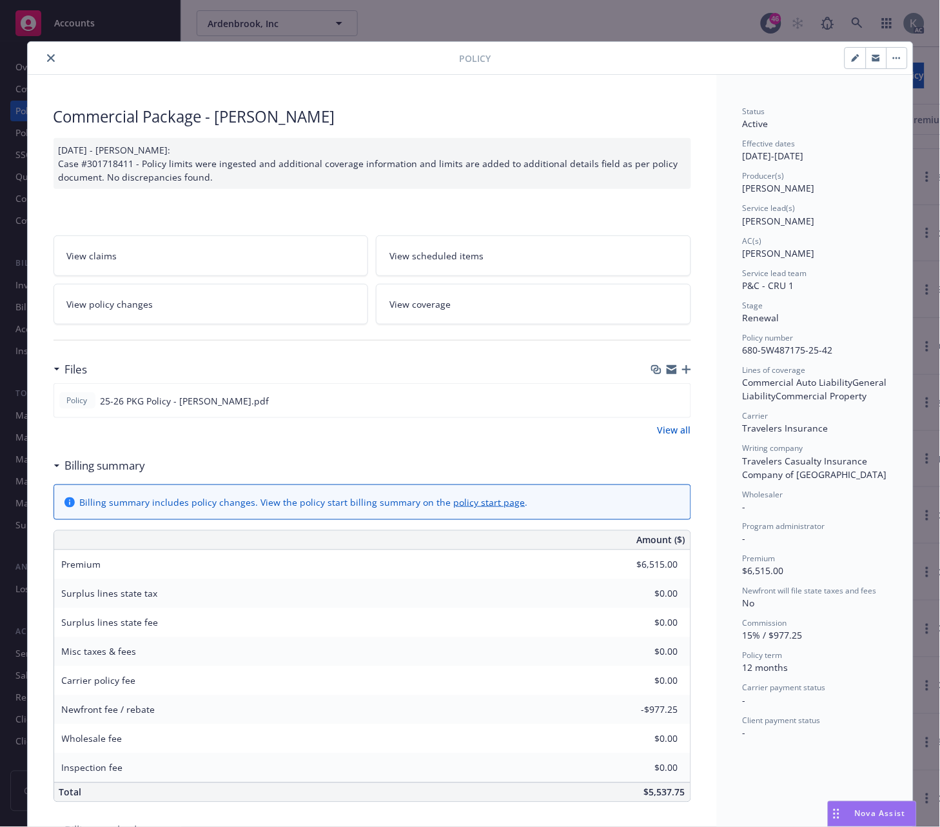
click at [47, 58] on icon "close" at bounding box center [51, 58] width 8 height 8
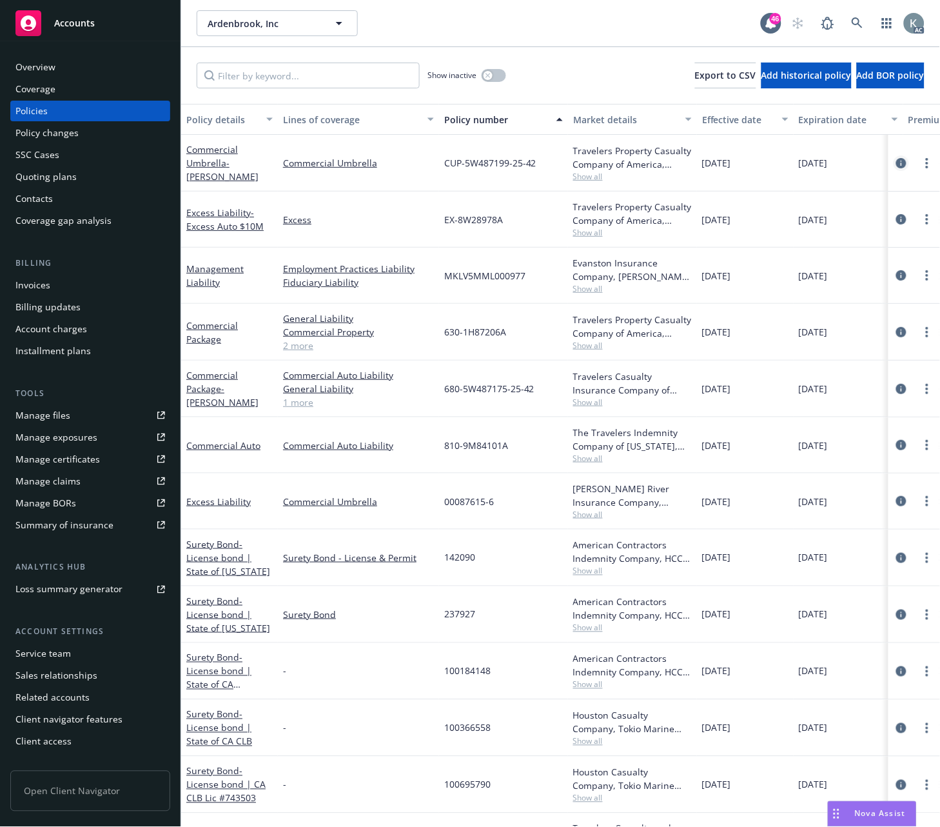
click at [896, 159] on icon "circleInformation" at bounding box center [901, 163] width 10 height 10
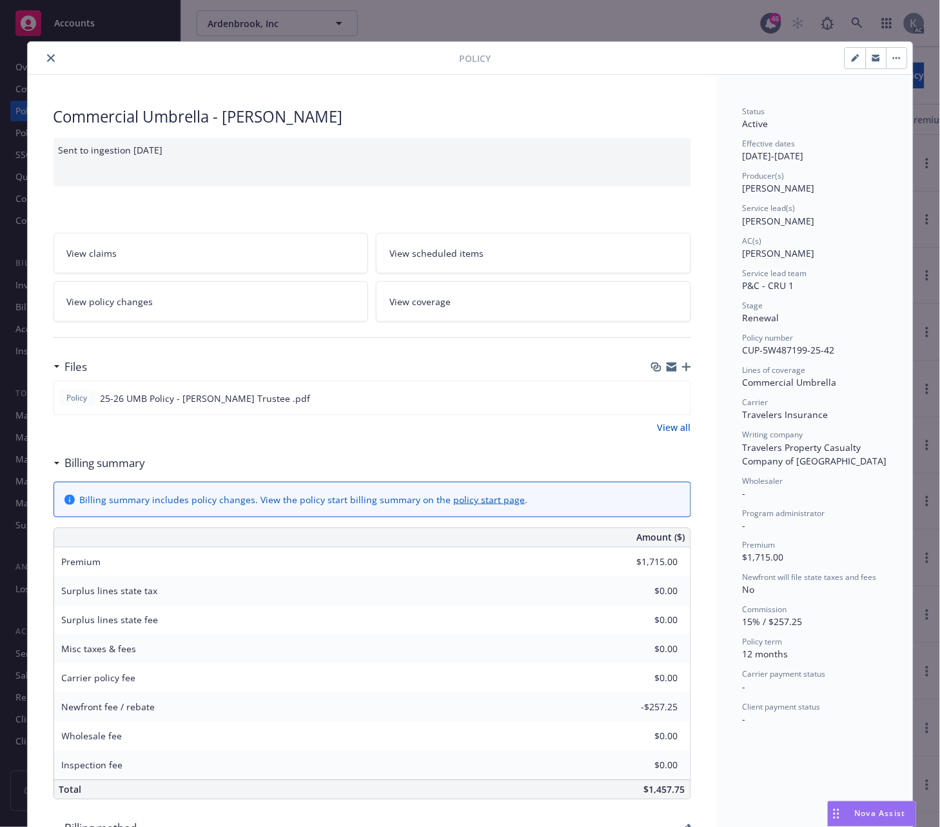
click at [43, 52] on button "close" at bounding box center [50, 57] width 15 height 15
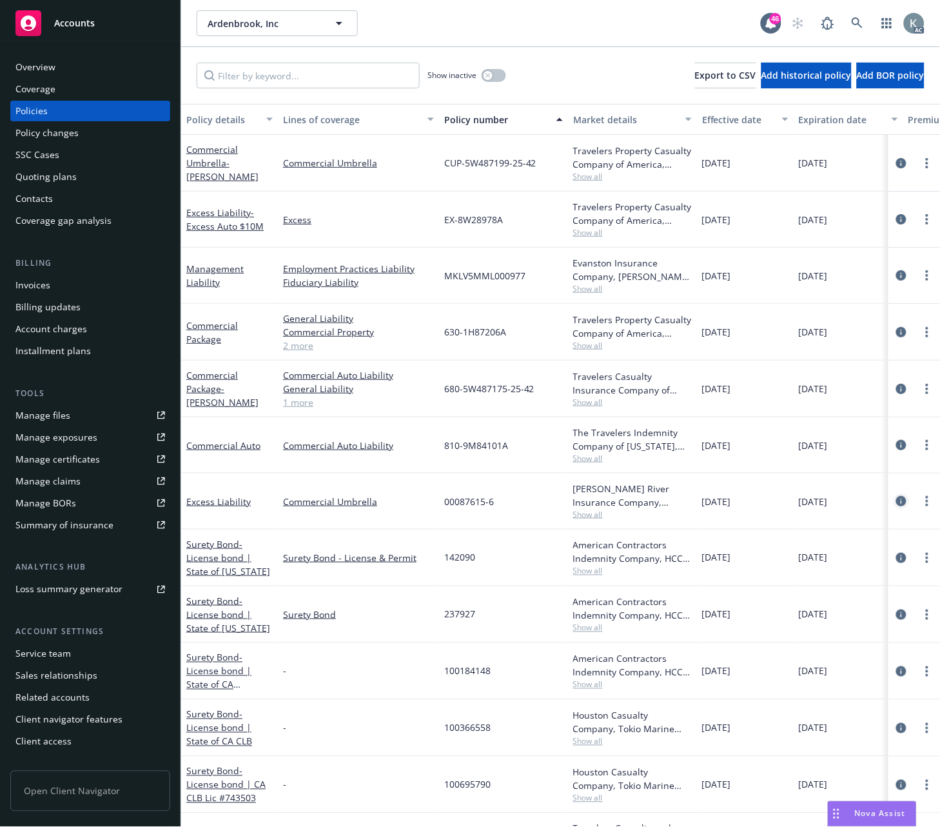
click at [896, 498] on icon "circleInformation" at bounding box center [901, 501] width 10 height 10
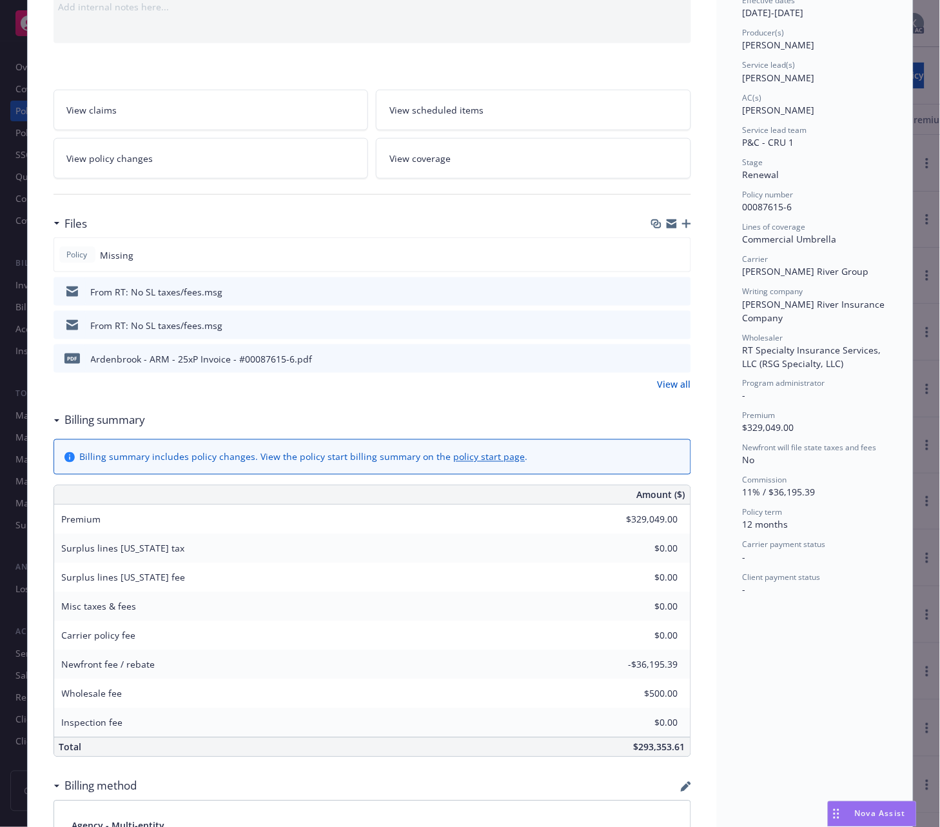
scroll to position [215, 0]
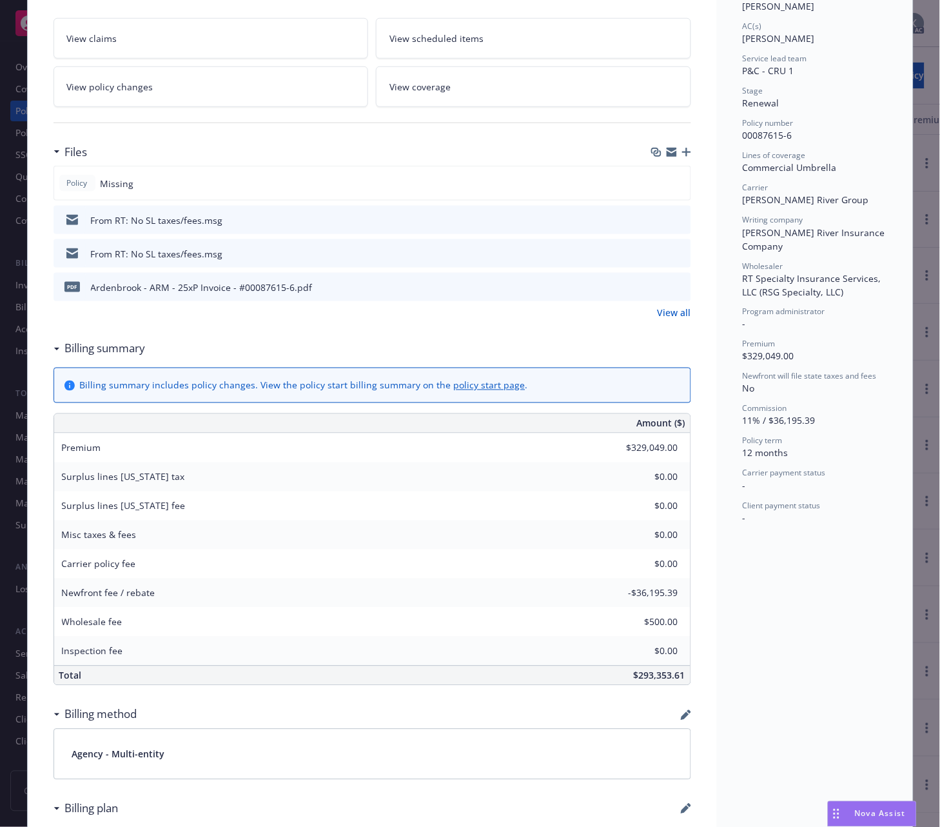
click at [653, 286] on icon "download file" at bounding box center [658, 286] width 10 height 10
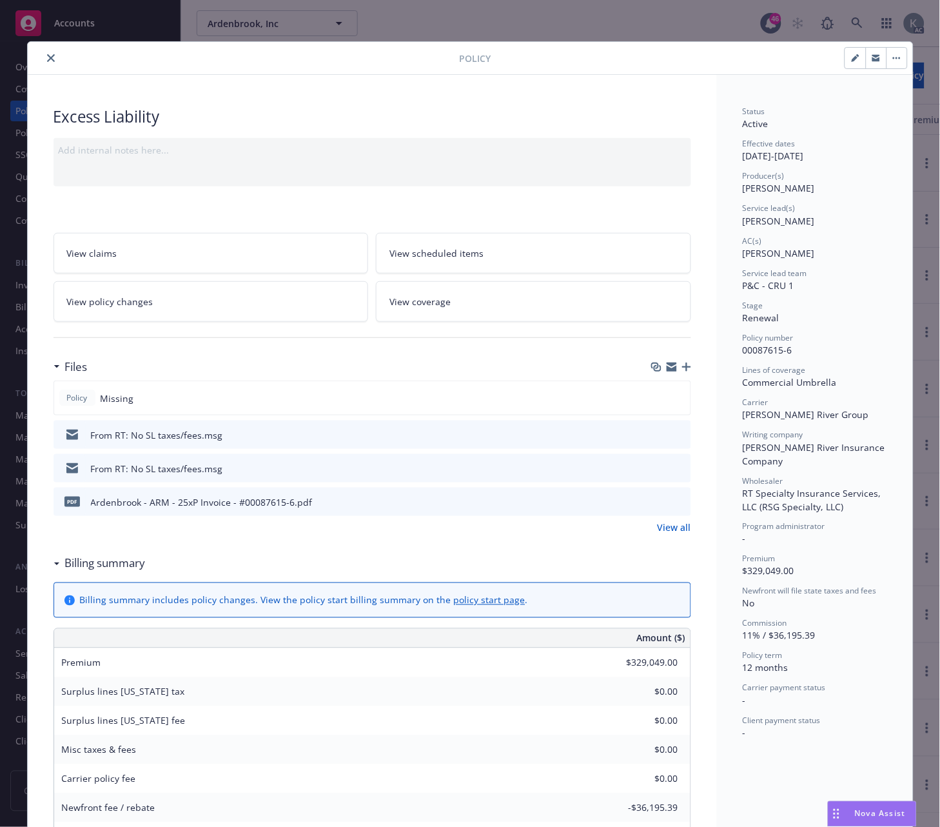
click at [47, 55] on icon "close" at bounding box center [51, 58] width 8 height 8
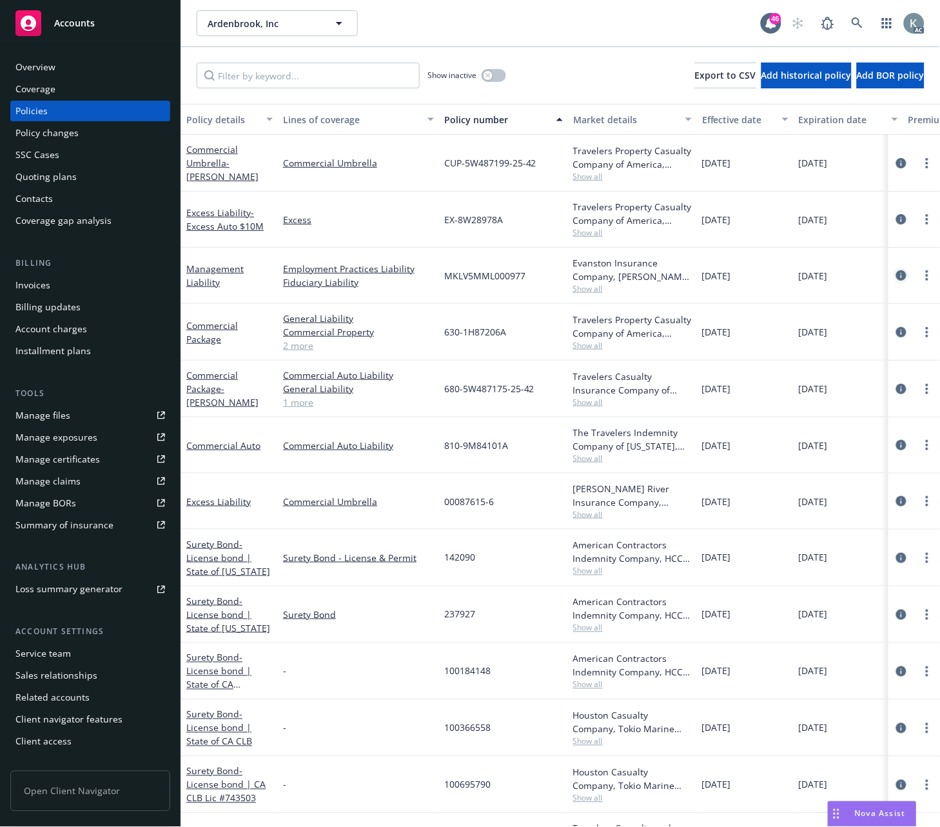
click at [896, 270] on icon "circleInformation" at bounding box center [901, 275] width 10 height 10
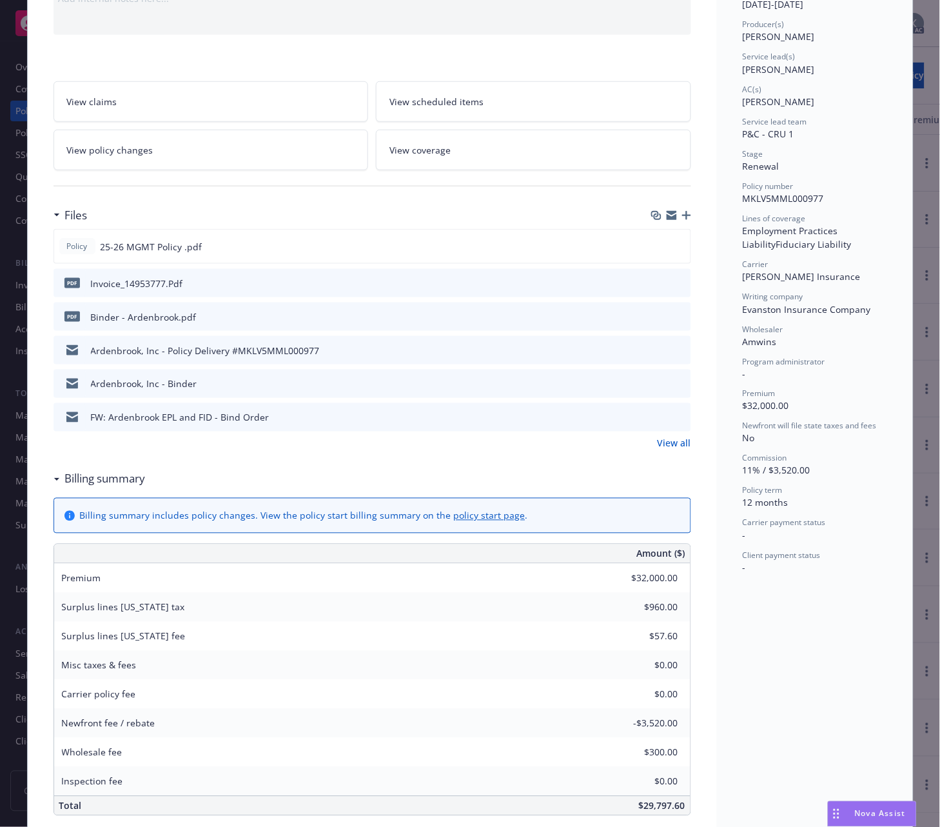
scroll to position [72, 0]
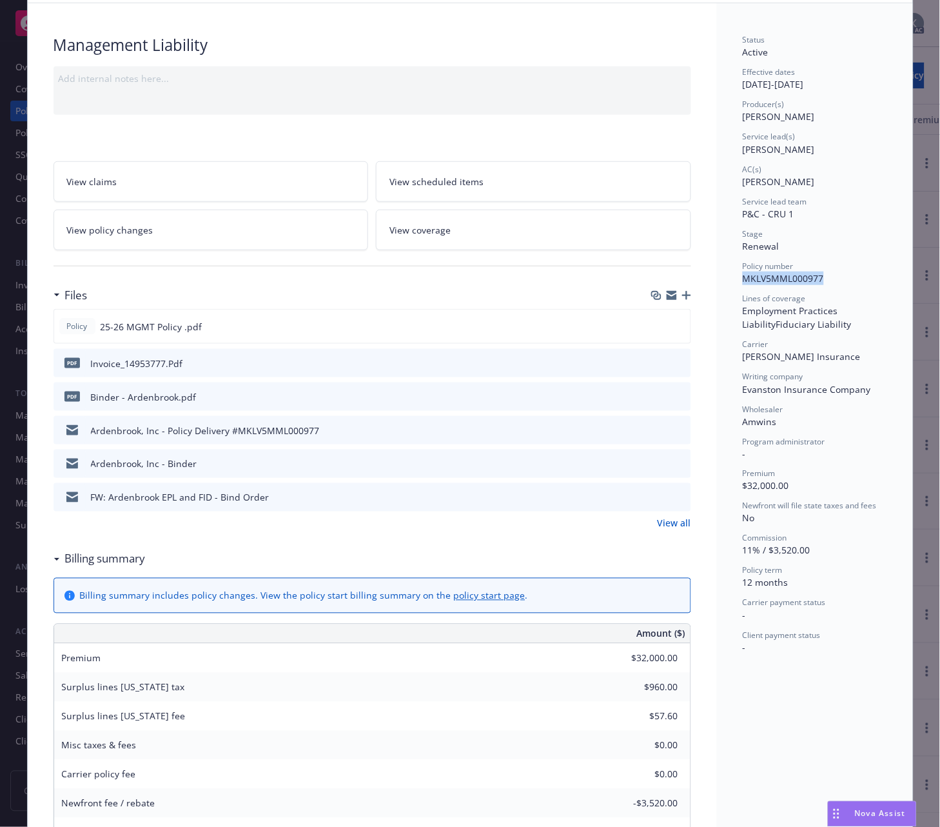
drag, startPoint x: 836, startPoint y: 275, endPoint x: 736, endPoint y: 280, distance: 99.4
click at [736, 280] on div "Status Active Effective dates 05/17/2025 - 05/17/2026 Producer(s) Eric Alburger…" at bounding box center [815, 820] width 196 height 1634
copy span "MKLV5MML000977"
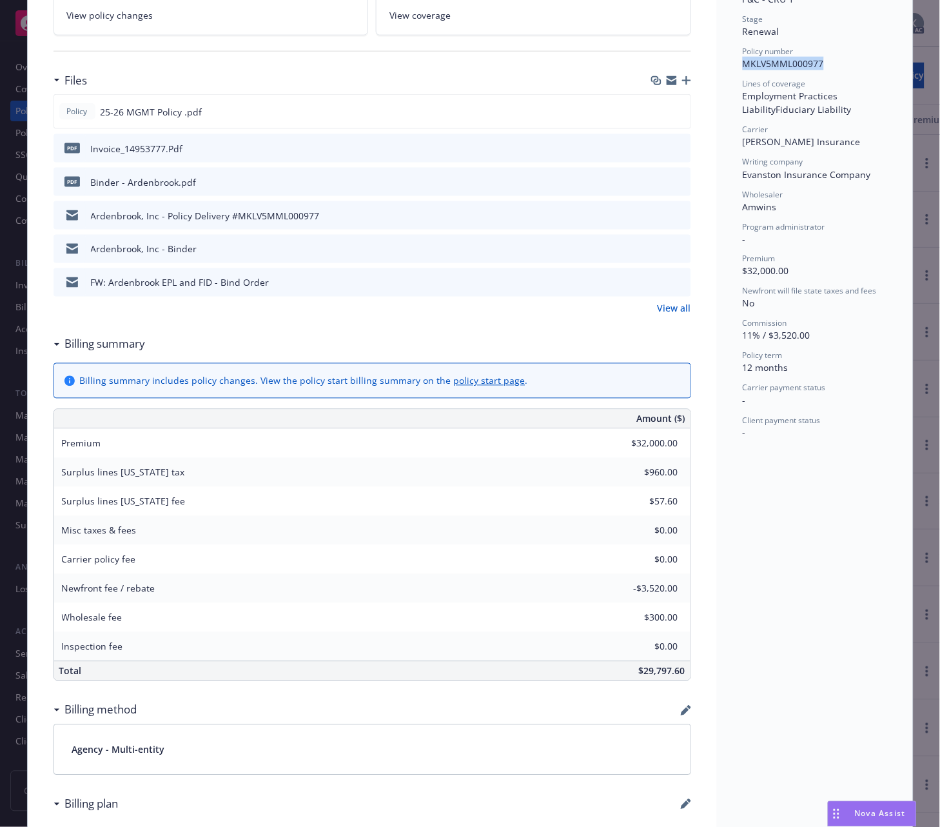
scroll to position [215, 0]
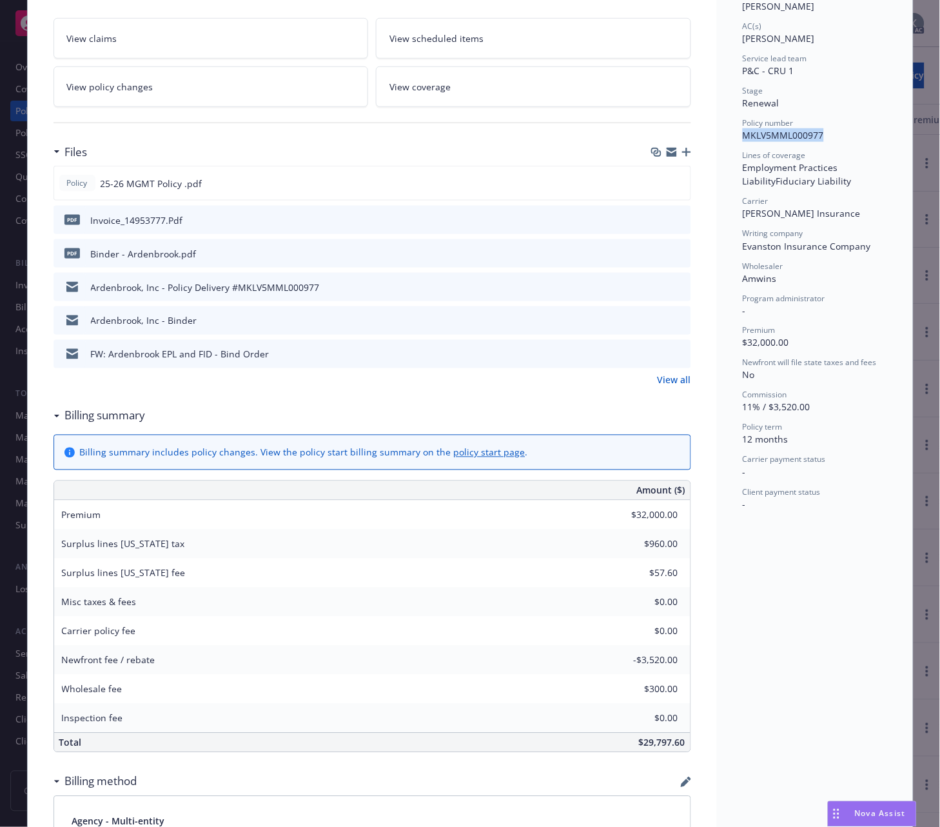
copy span "MKLV5MML000977"
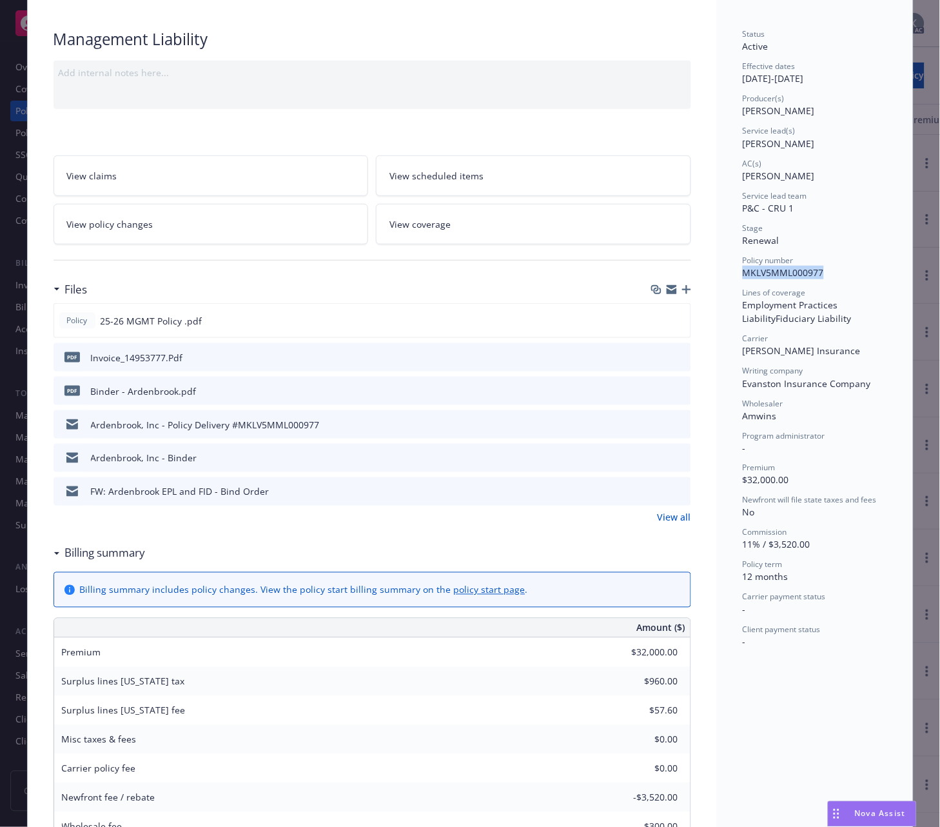
scroll to position [0, 0]
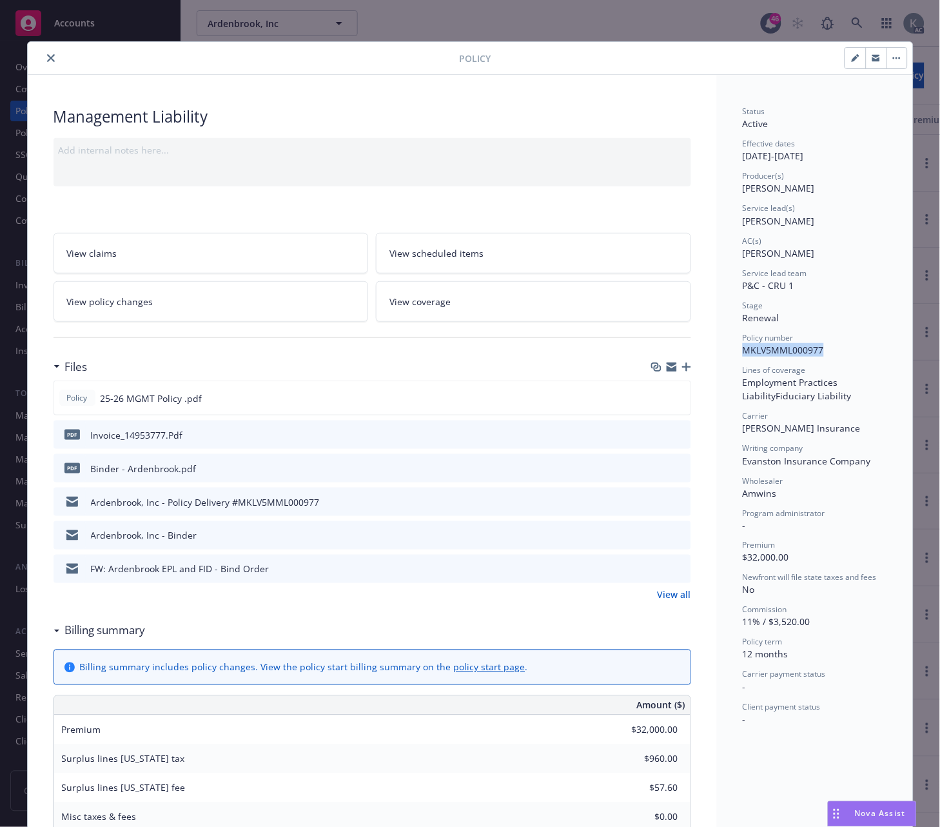
click at [47, 59] on icon "close" at bounding box center [51, 58] width 8 height 8
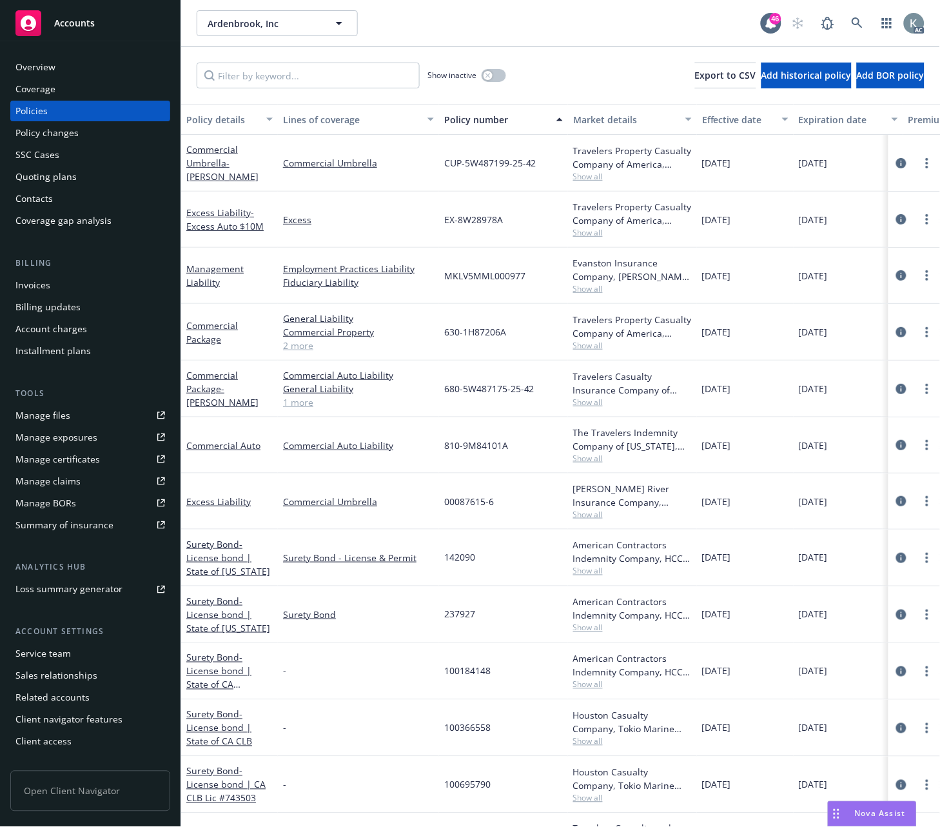
click at [40, 54] on div "Overview Coverage Policies Policy changes SSC Cases Quoting plans Contacts Cove…" at bounding box center [90, 433] width 181 height 785
click at [849, 17] on link at bounding box center [858, 23] width 26 height 26
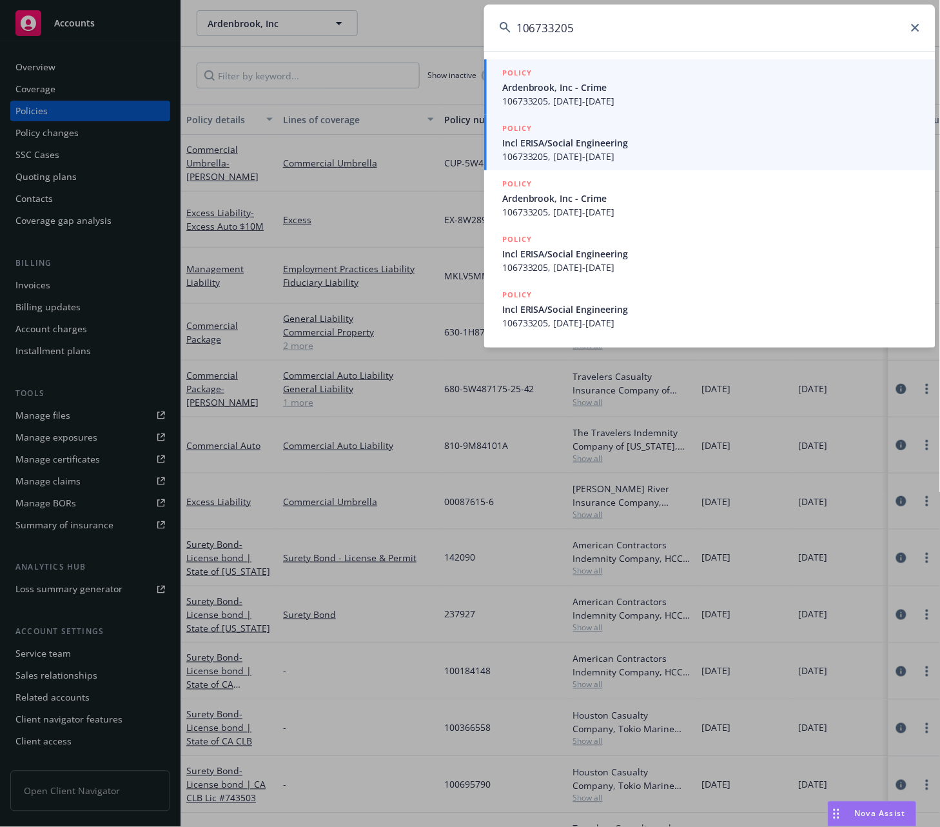
type input "106733205"
click at [611, 99] on span "106733205, 05/17/2025-05/17/2026" at bounding box center [711, 101] width 418 height 14
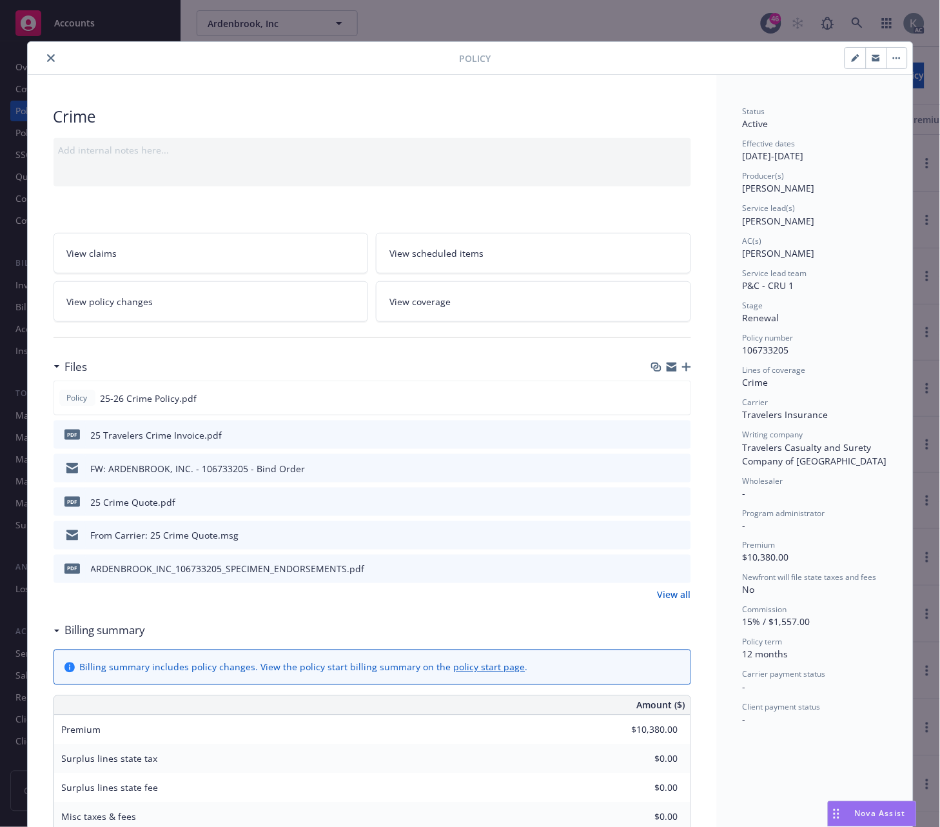
click at [47, 61] on icon "close" at bounding box center [51, 58] width 8 height 8
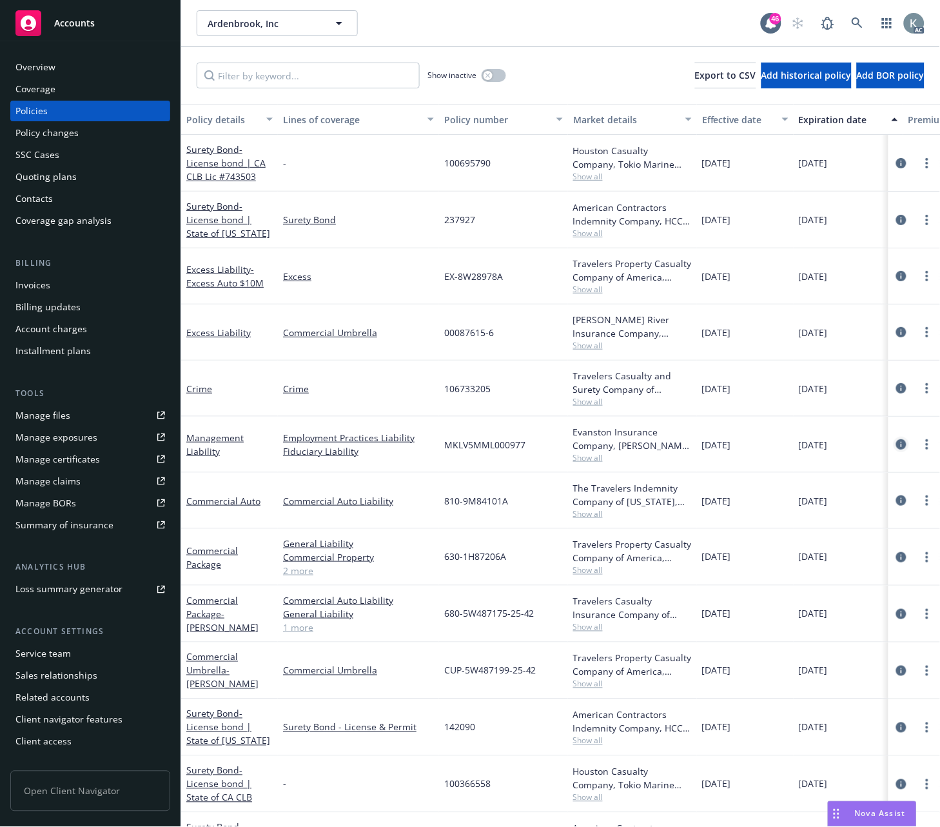
click at [896, 440] on icon "circleInformation" at bounding box center [901, 444] width 10 height 10
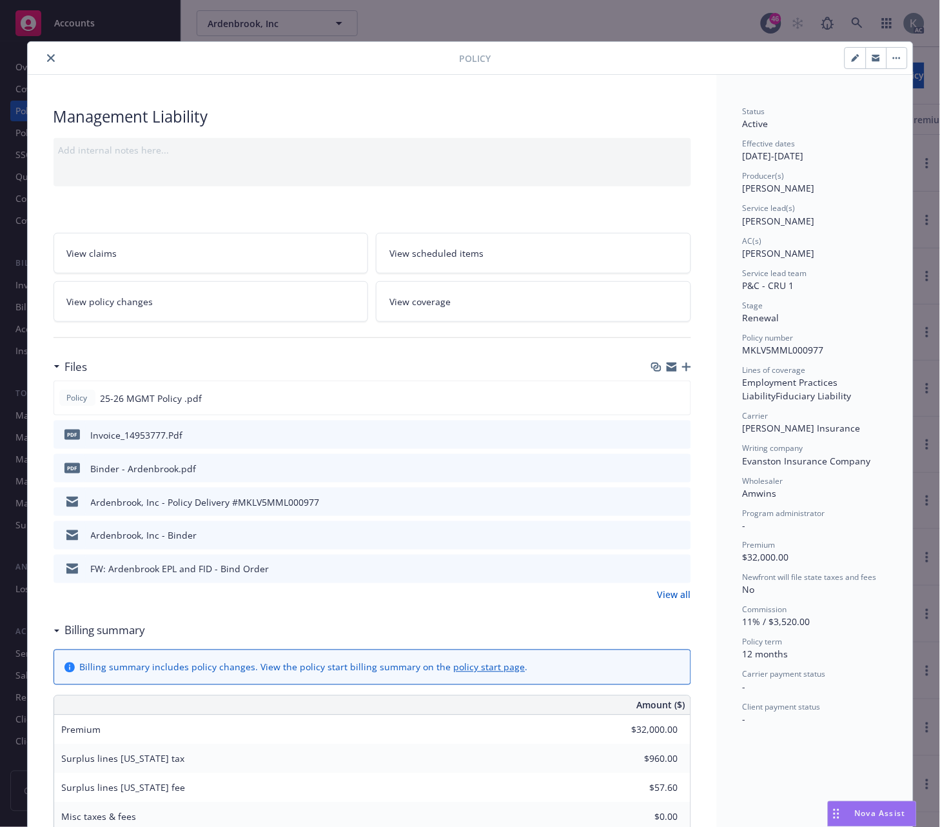
scroll to position [39, 0]
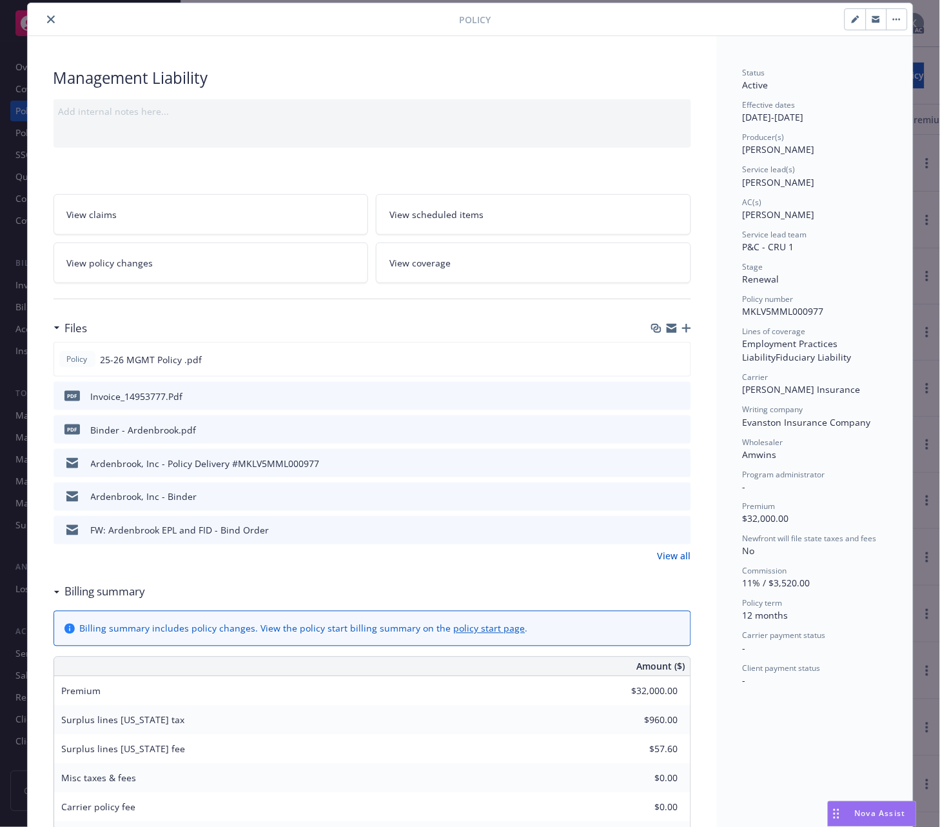
click at [47, 17] on icon "close" at bounding box center [51, 19] width 8 height 8
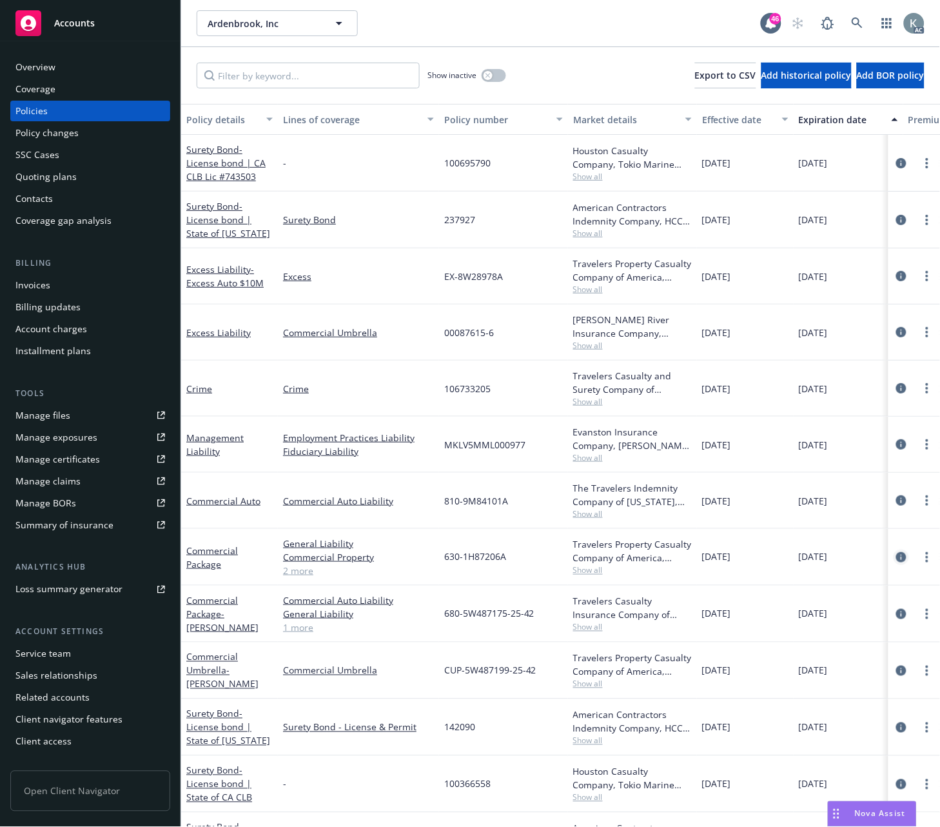
click at [896, 556] on icon "circleInformation" at bounding box center [901, 557] width 10 height 10
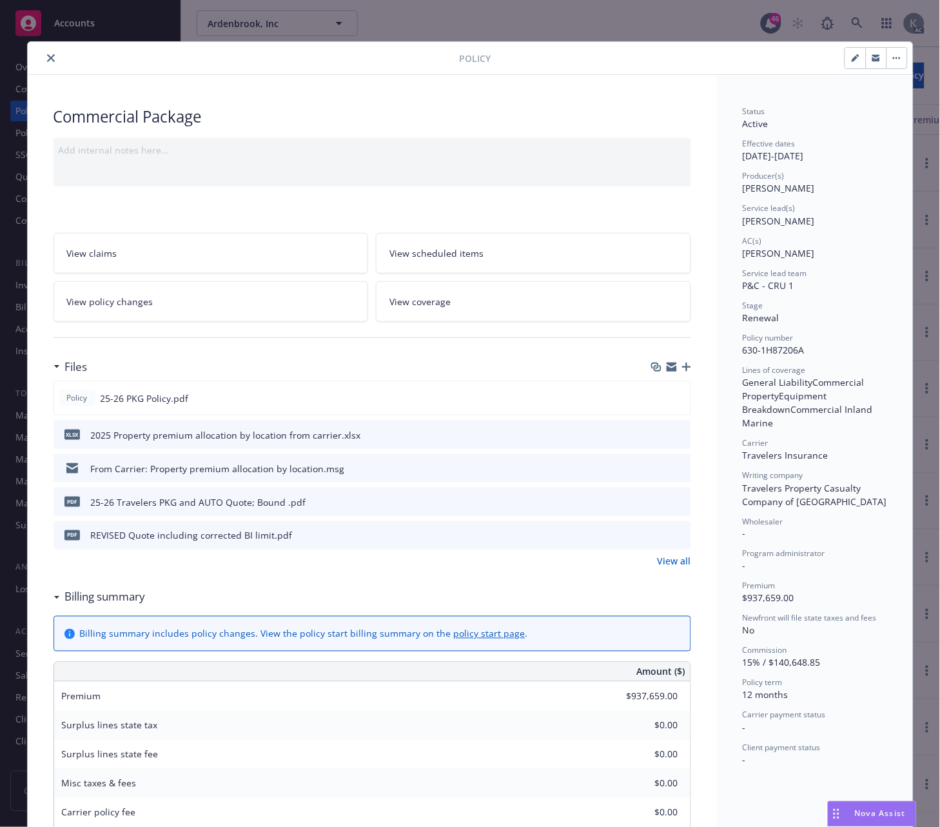
click at [47, 55] on icon "close" at bounding box center [51, 58] width 8 height 8
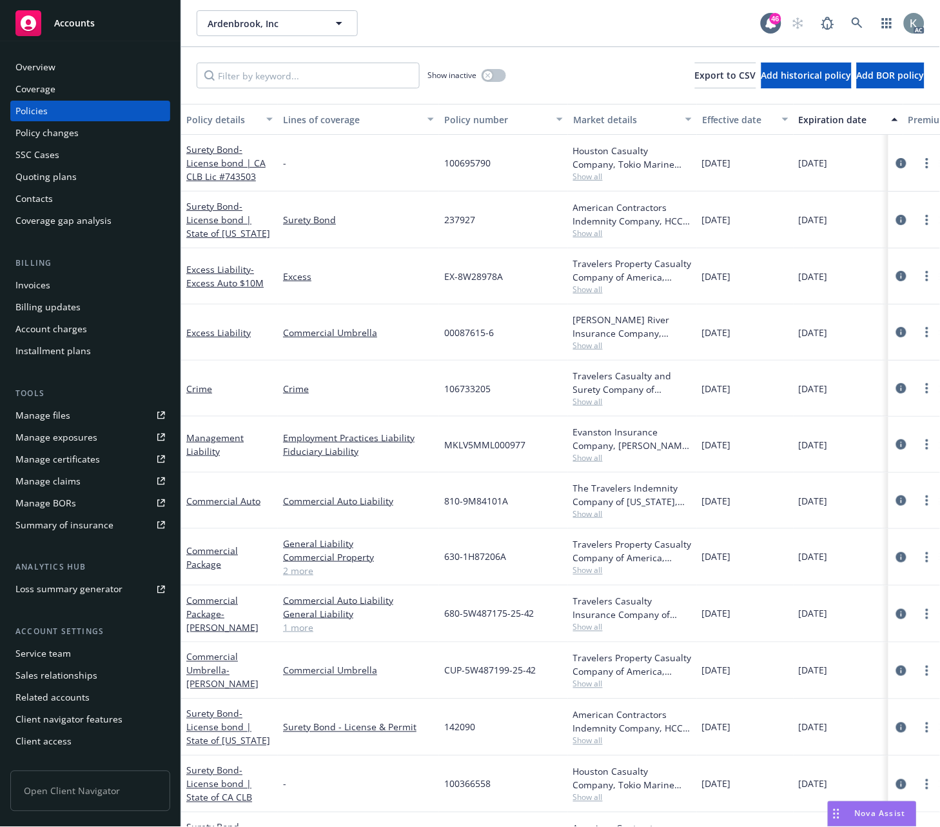
scroll to position [54, 0]
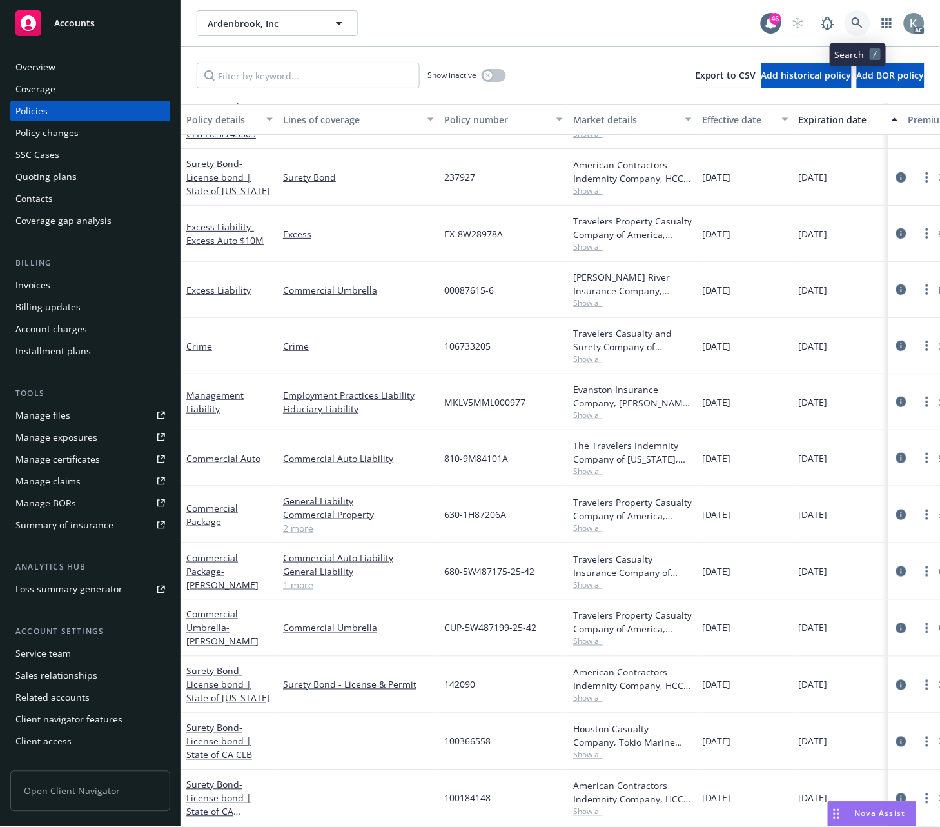
click at [855, 18] on icon at bounding box center [857, 22] width 11 height 11
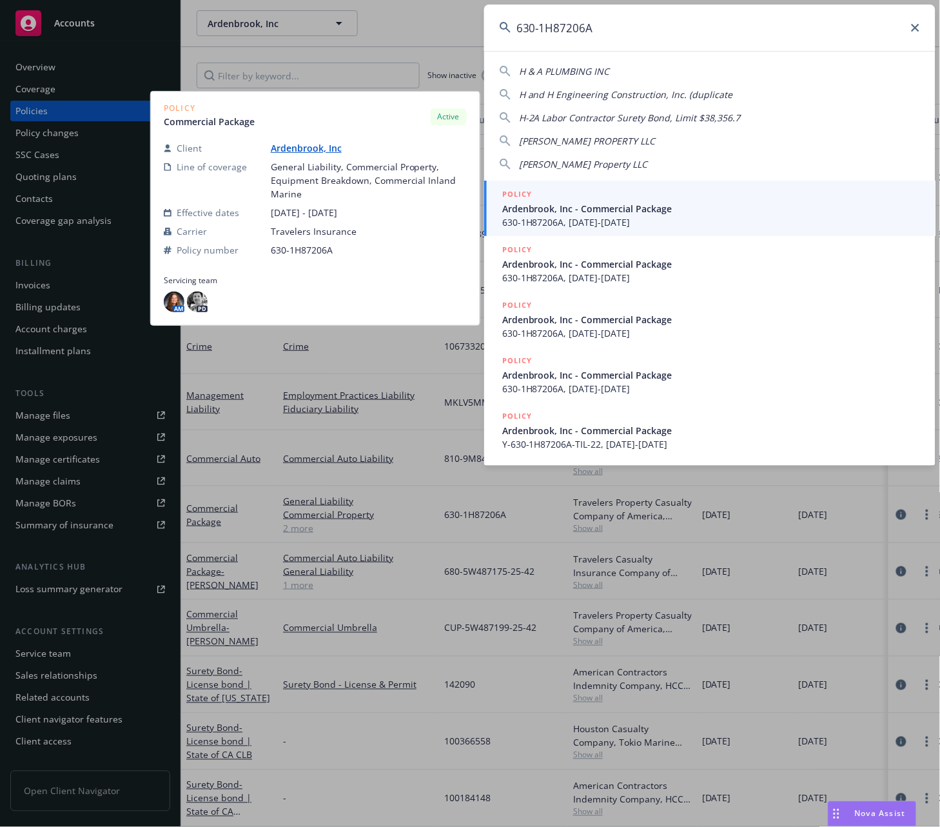
type input "630-1H87206A"
click at [526, 206] on span "Ardenbrook, Inc - Commercial Package" at bounding box center [711, 209] width 418 height 14
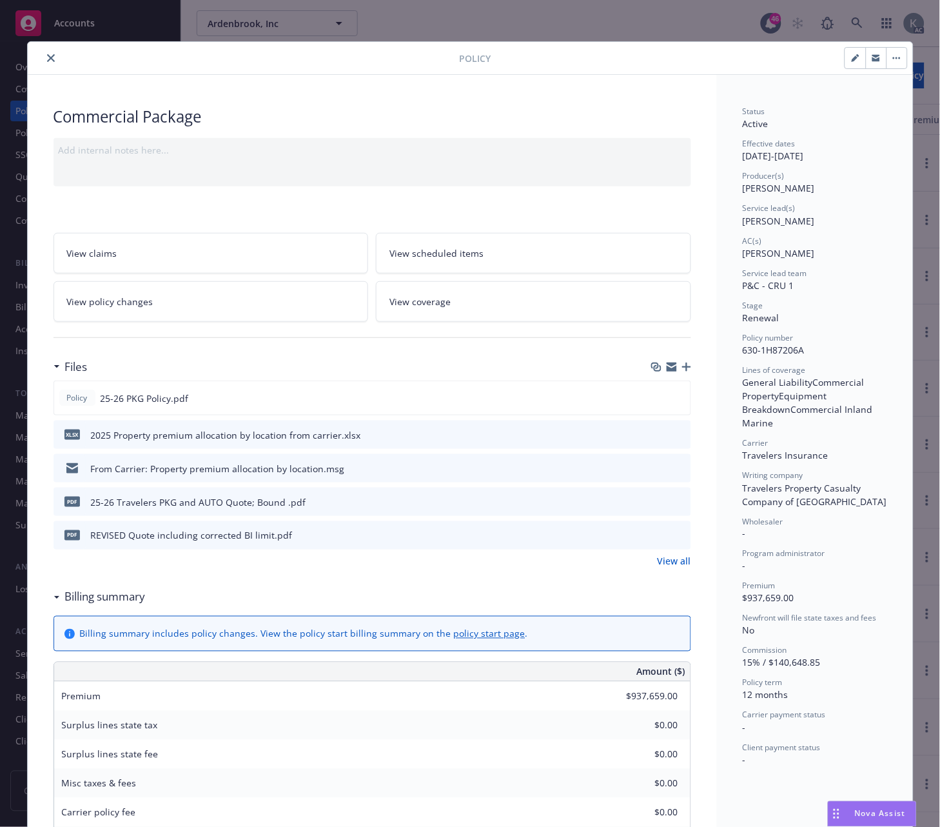
drag, startPoint x: 628, startPoint y: 95, endPoint x: 582, endPoint y: 88, distance: 46.2
click at [43, 52] on button "close" at bounding box center [50, 57] width 15 height 15
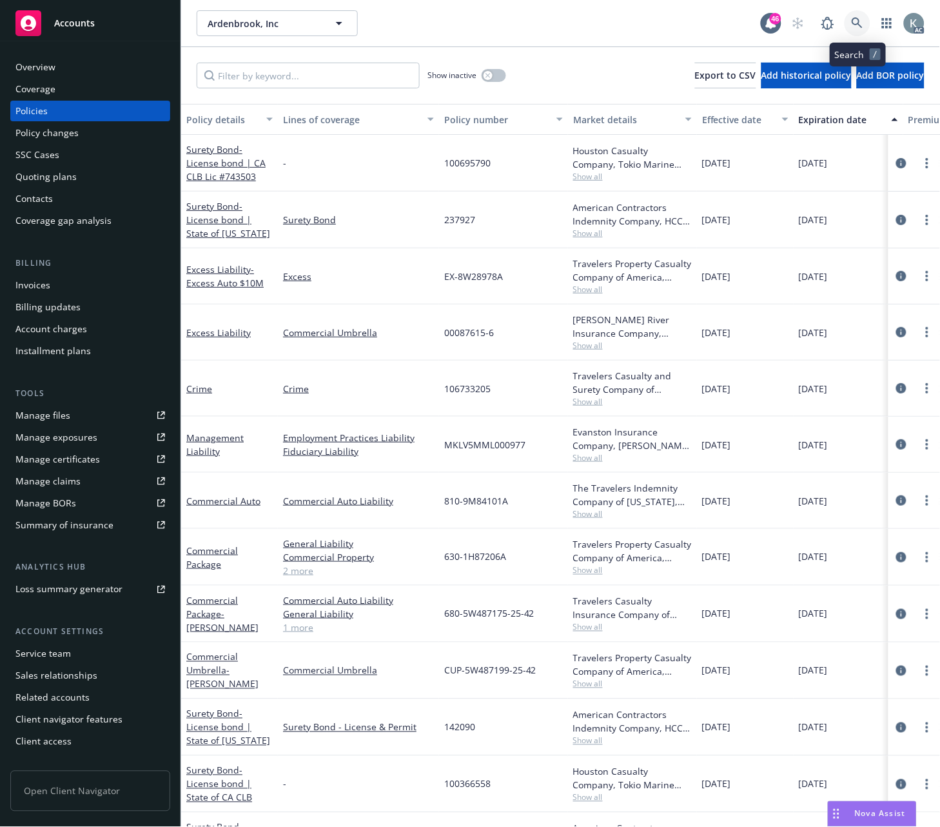
click at [856, 23] on icon at bounding box center [858, 23] width 12 height 12
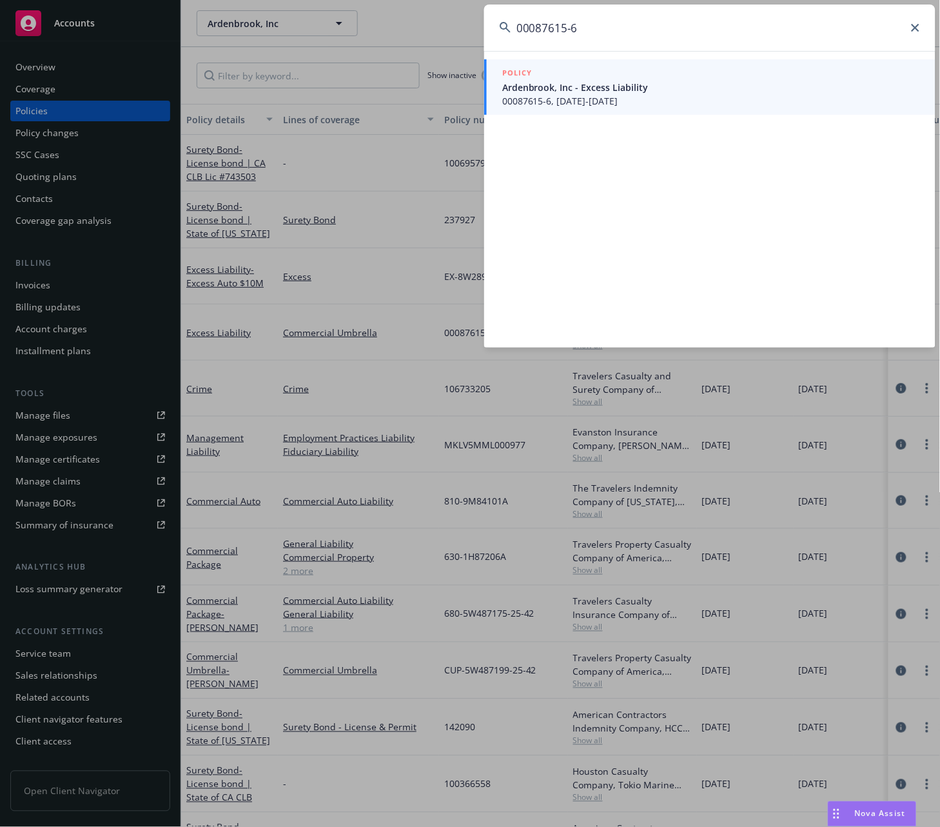
type input "00087615-6"
click at [527, 97] on span "00087615-6, 05/17/2025-05/17/2026" at bounding box center [711, 101] width 418 height 14
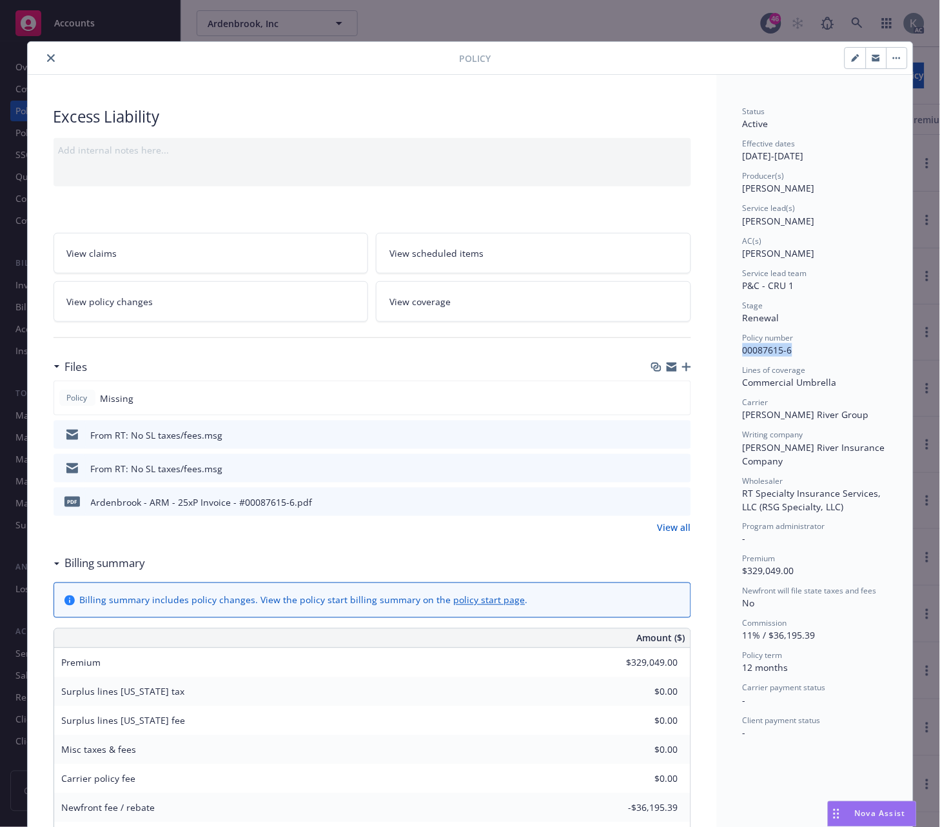
drag, startPoint x: 737, startPoint y: 351, endPoint x: 794, endPoint y: 355, distance: 56.9
click at [794, 355] on div "Policy number 00087615-6" at bounding box center [815, 344] width 144 height 25
copy span "00087615-6"
click at [653, 498] on icon "download file" at bounding box center [658, 501] width 10 height 10
drag, startPoint x: 635, startPoint y: 118, endPoint x: 408, endPoint y: 76, distance: 231.5
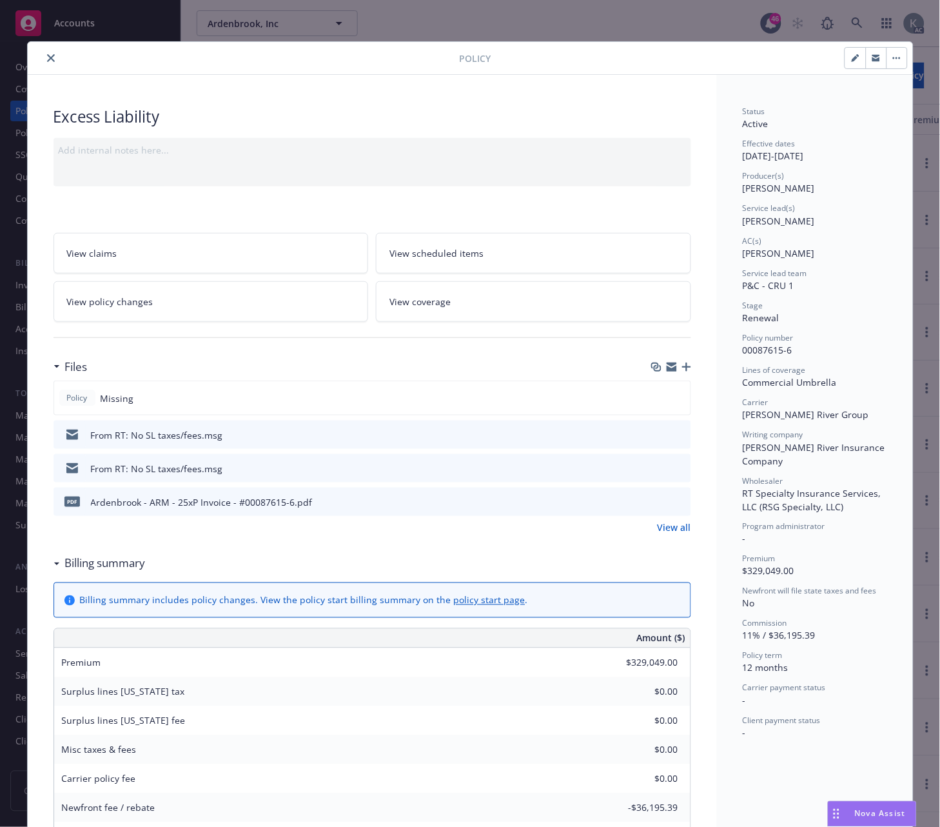
click at [632, 117] on div "Excess Liability" at bounding box center [373, 117] width 638 height 22
click at [47, 54] on icon "close" at bounding box center [51, 58] width 8 height 8
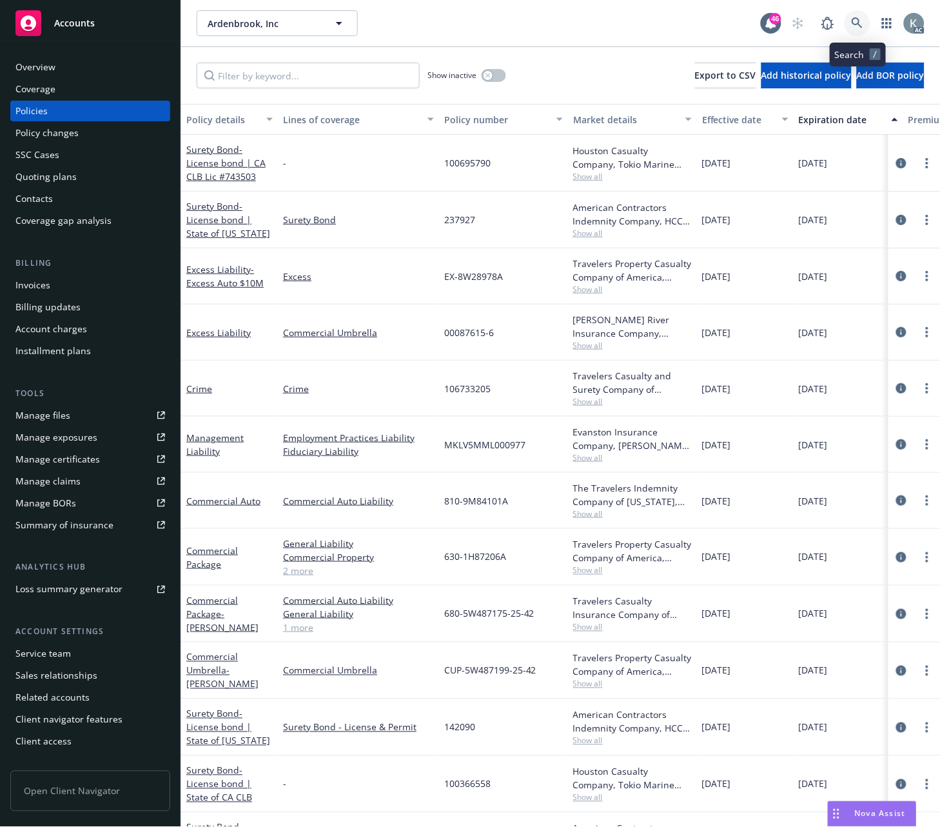
click at [853, 19] on icon at bounding box center [857, 22] width 11 height 11
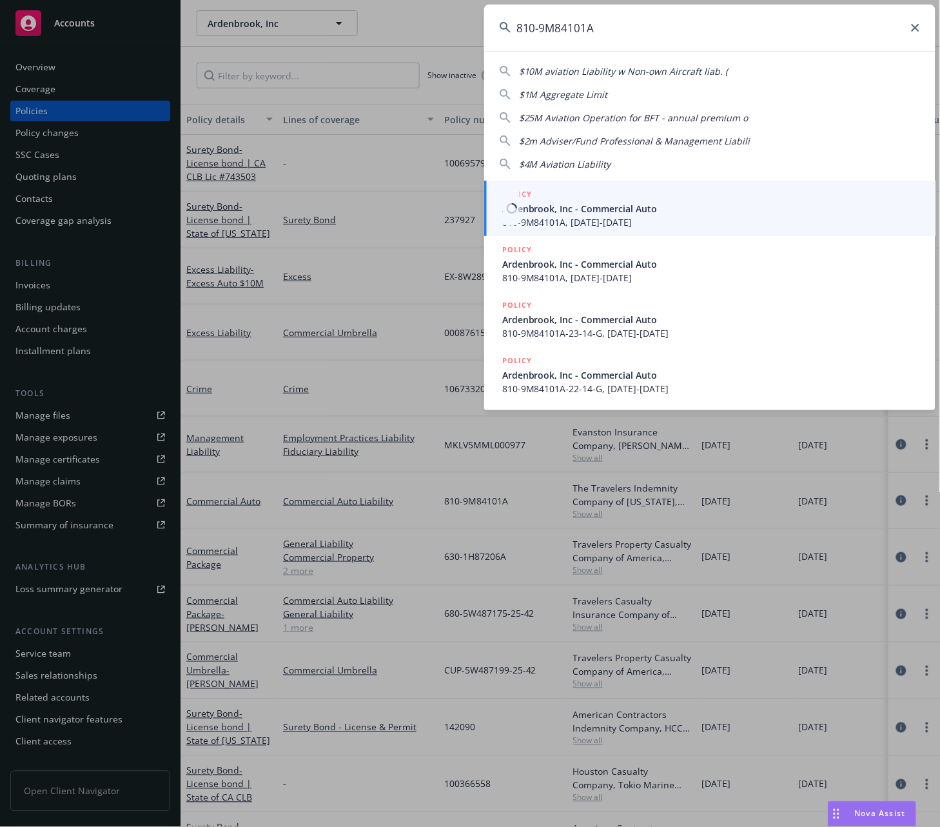
type input "810-9M84101A"
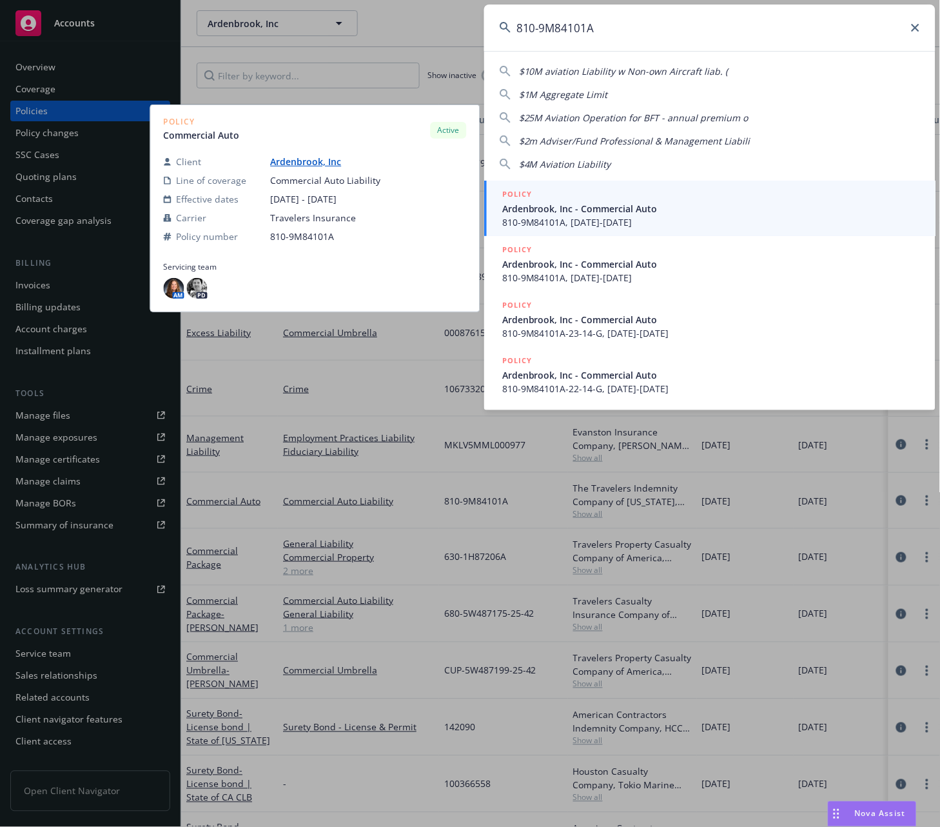
click at [596, 217] on span "810-9M84101A, 05/17/2025-05/17/2026" at bounding box center [711, 222] width 418 height 14
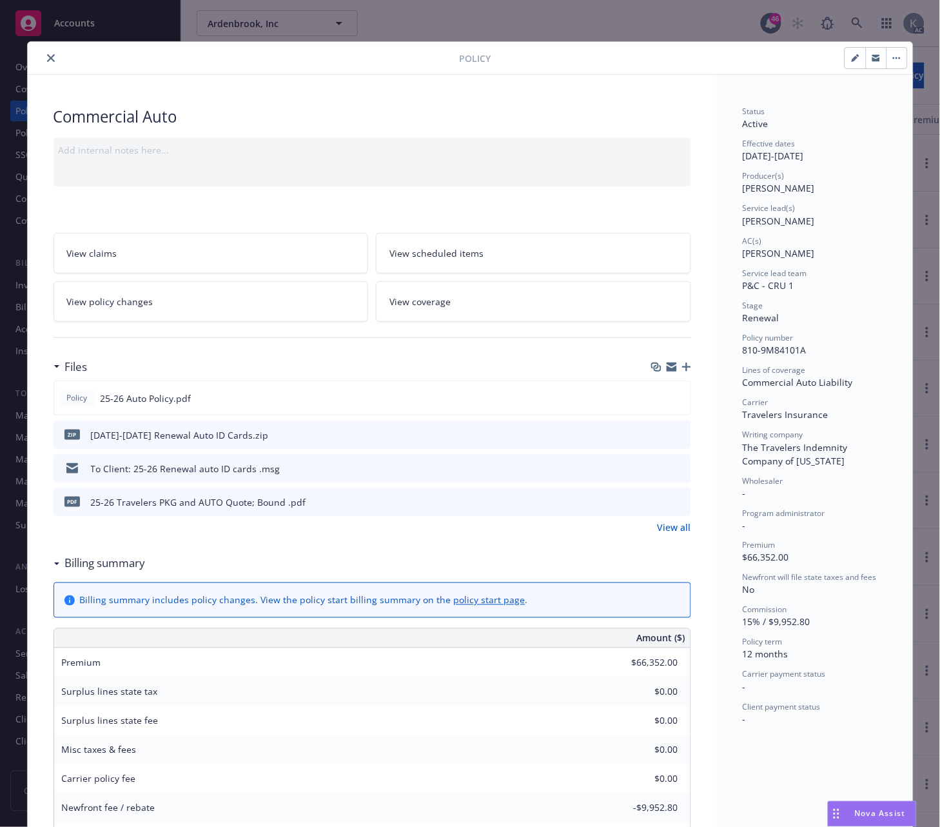
click at [665, 66] on div at bounding box center [699, 58] width 417 height 22
click at [47, 55] on icon "close" at bounding box center [51, 58] width 8 height 8
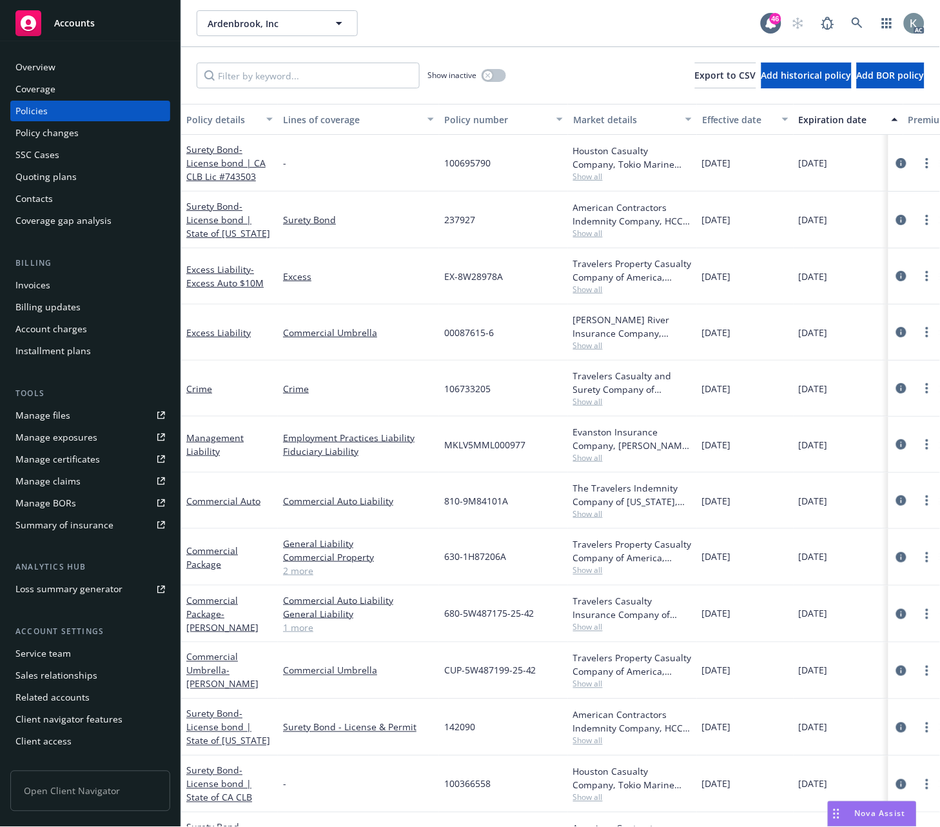
drag, startPoint x: 591, startPoint y: 23, endPoint x: 433, endPoint y: 13, distance: 158.9
click at [581, 21] on div "Ardenbrook, Inc Ardenbrook, Inc" at bounding box center [479, 23] width 564 height 26
click at [854, 19] on icon at bounding box center [858, 23] width 12 height 12
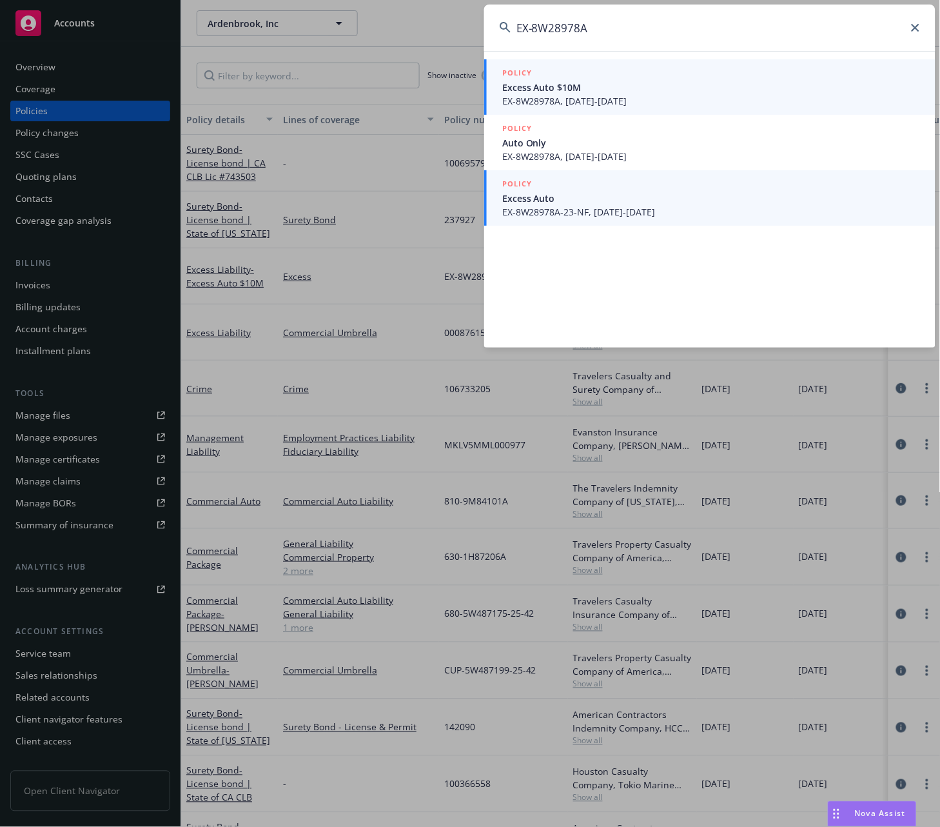
type input "EX-8W28978A"
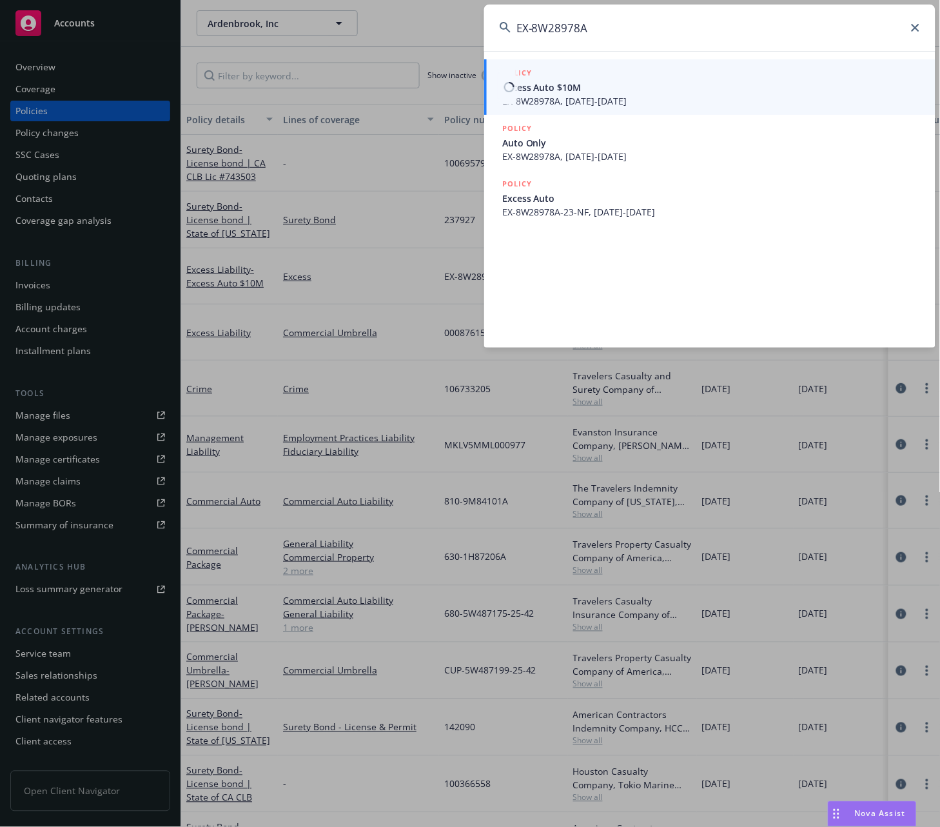
click at [529, 99] on span "EX-8W28978A, 05/17/2025-05/17/2026" at bounding box center [711, 101] width 418 height 14
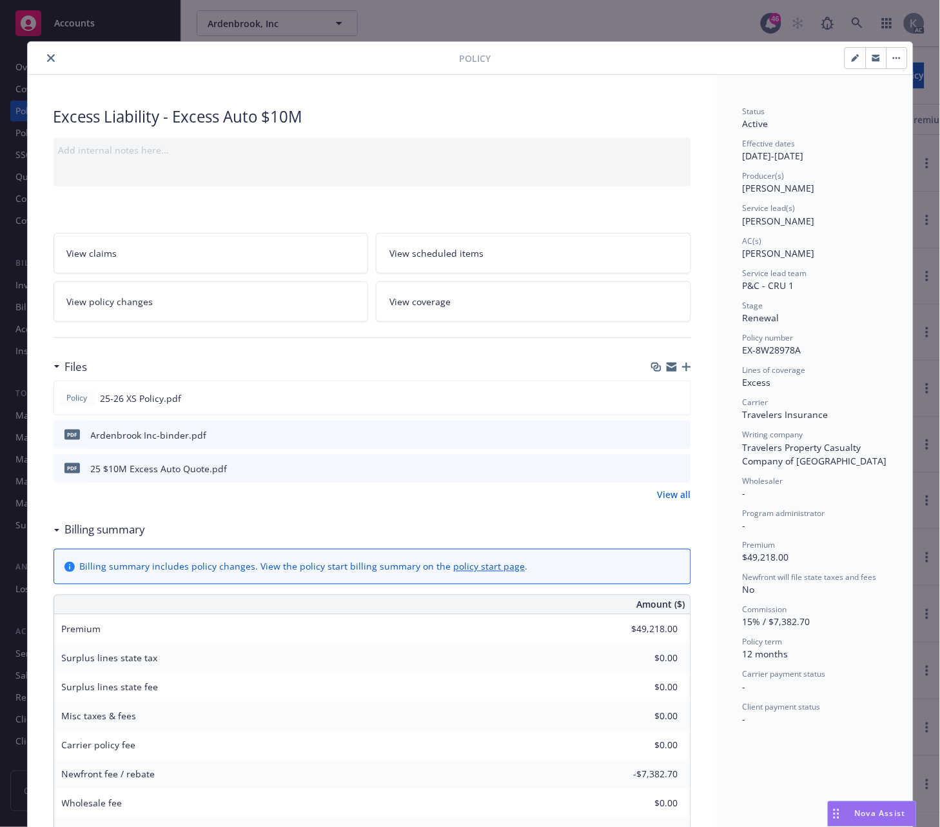
click at [37, 56] on div at bounding box center [246, 57] width 427 height 15
click at [47, 56] on icon "close" at bounding box center [51, 58] width 8 height 8
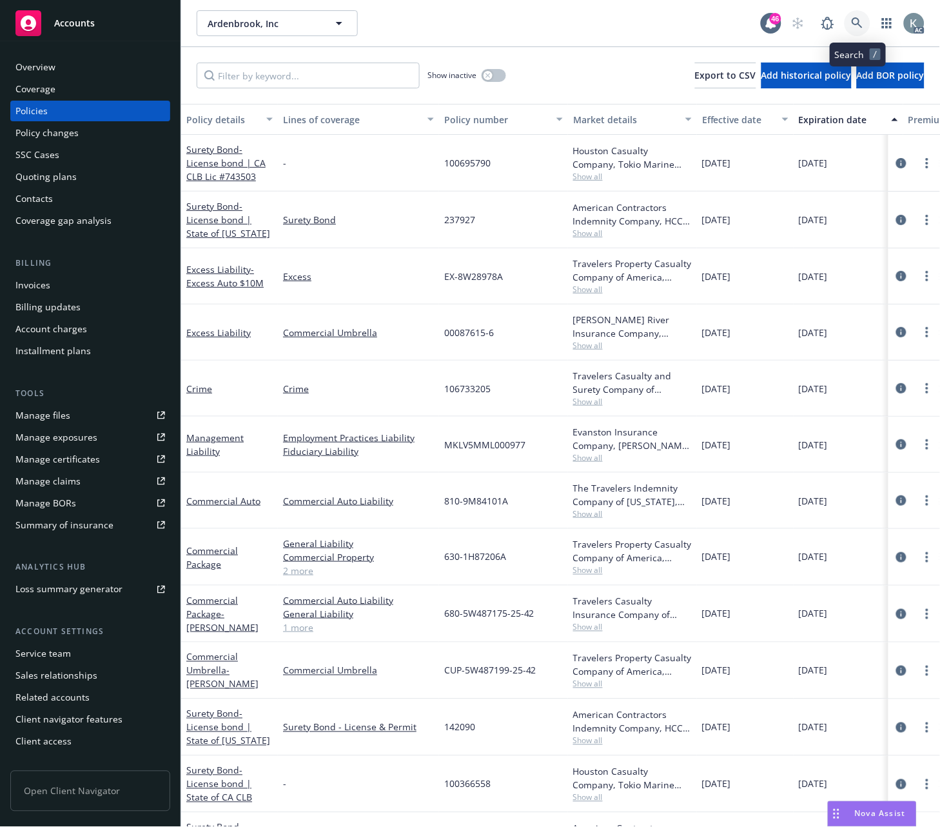
click at [850, 19] on link at bounding box center [858, 23] width 26 height 26
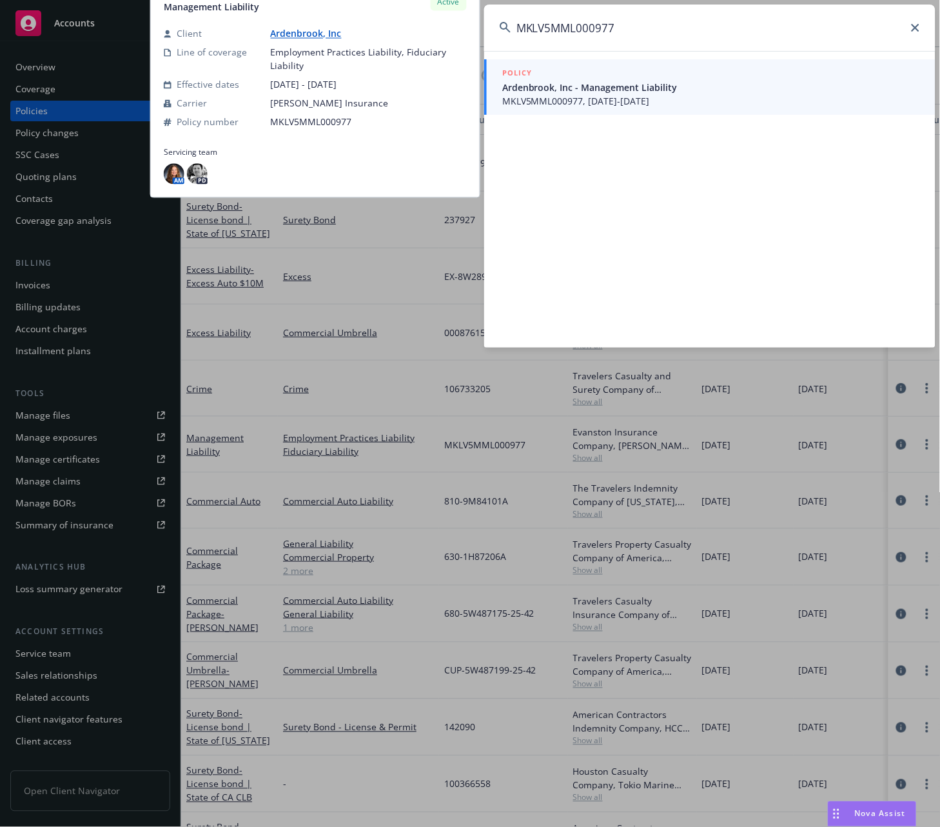
type input "MKLV5MML000977"
click at [549, 90] on span "Ardenbrook, Inc - Management Liability" at bounding box center [711, 88] width 418 height 14
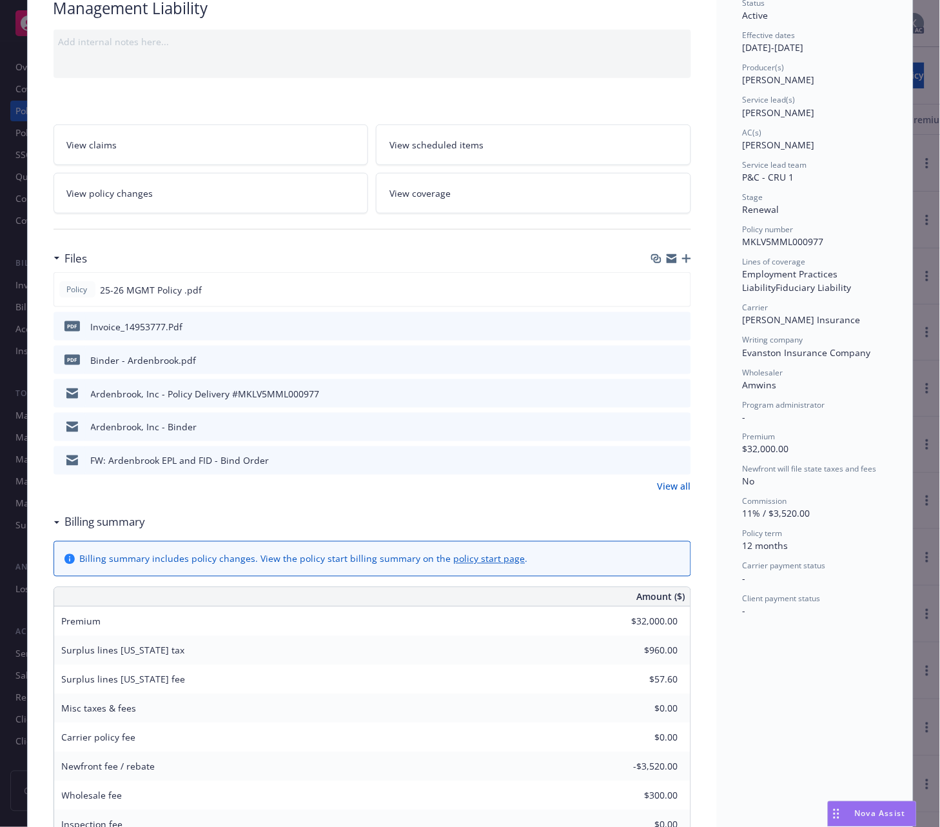
scroll to position [215, 0]
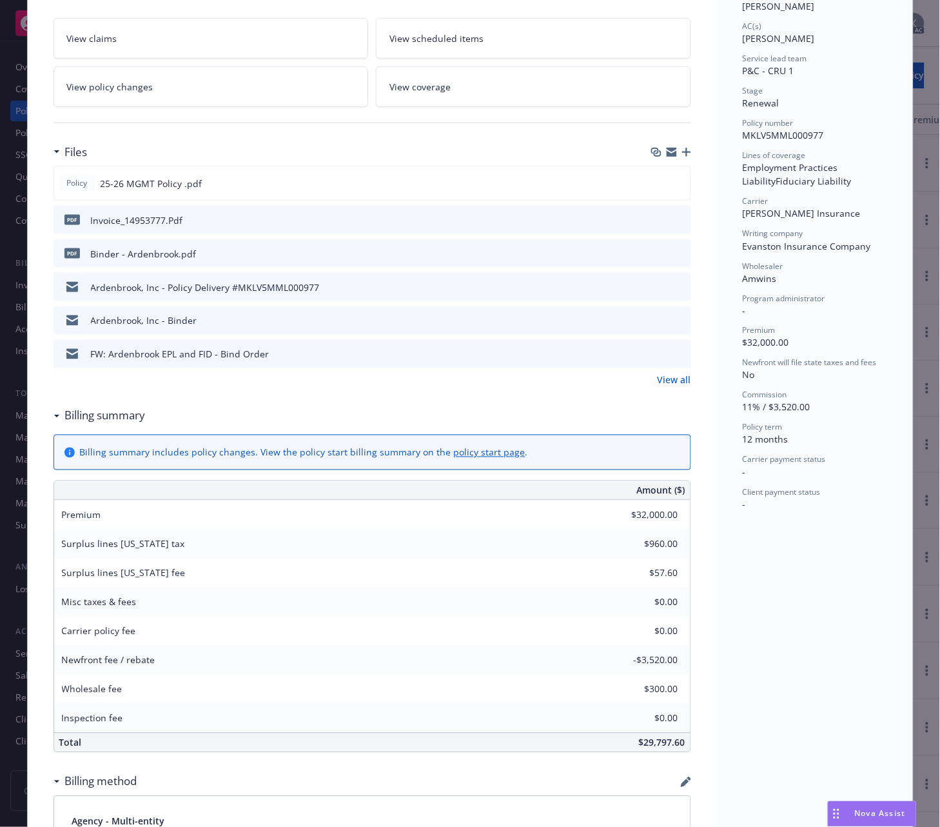
click at [701, 91] on div "Management Liability Add internal notes here... View claims View scheduled item…" at bounding box center [372, 677] width 689 height 1634
click at [655, 218] on icon "download file" at bounding box center [657, 218] width 8 height 8
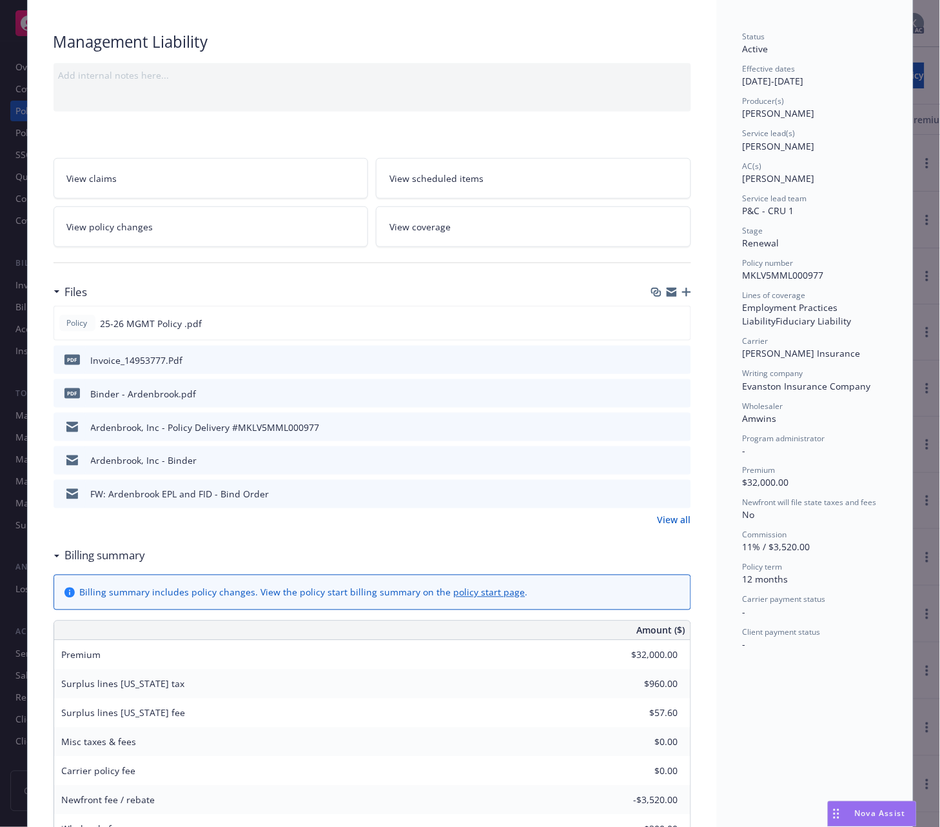
scroll to position [0, 0]
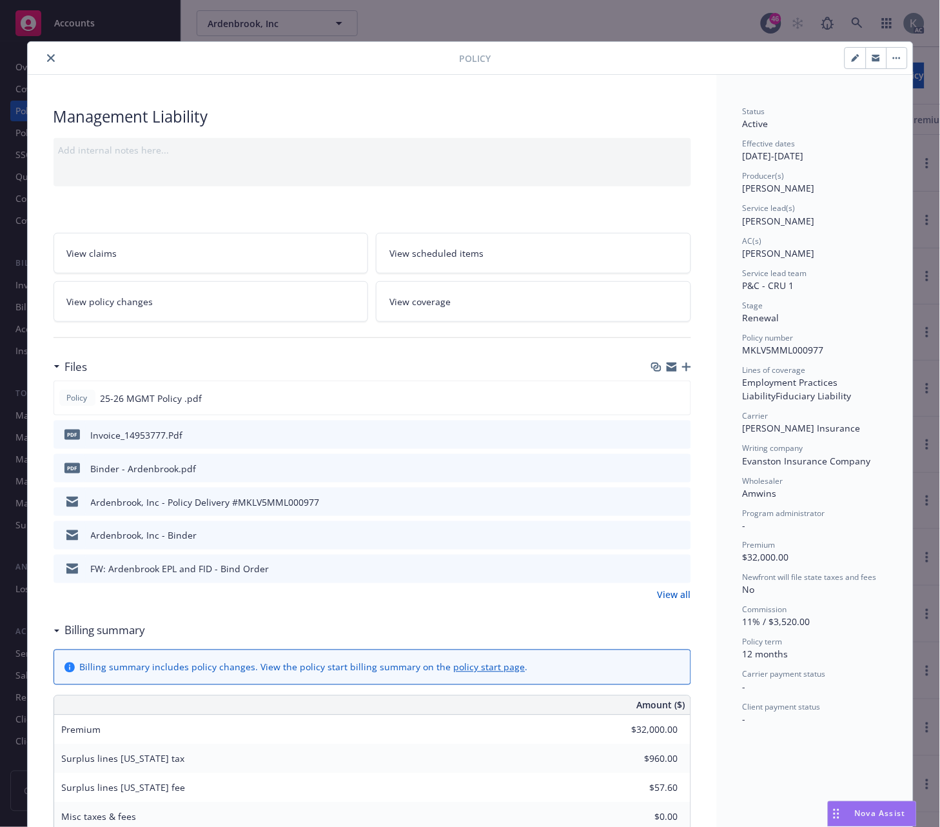
click at [47, 55] on icon "close" at bounding box center [51, 58] width 8 height 8
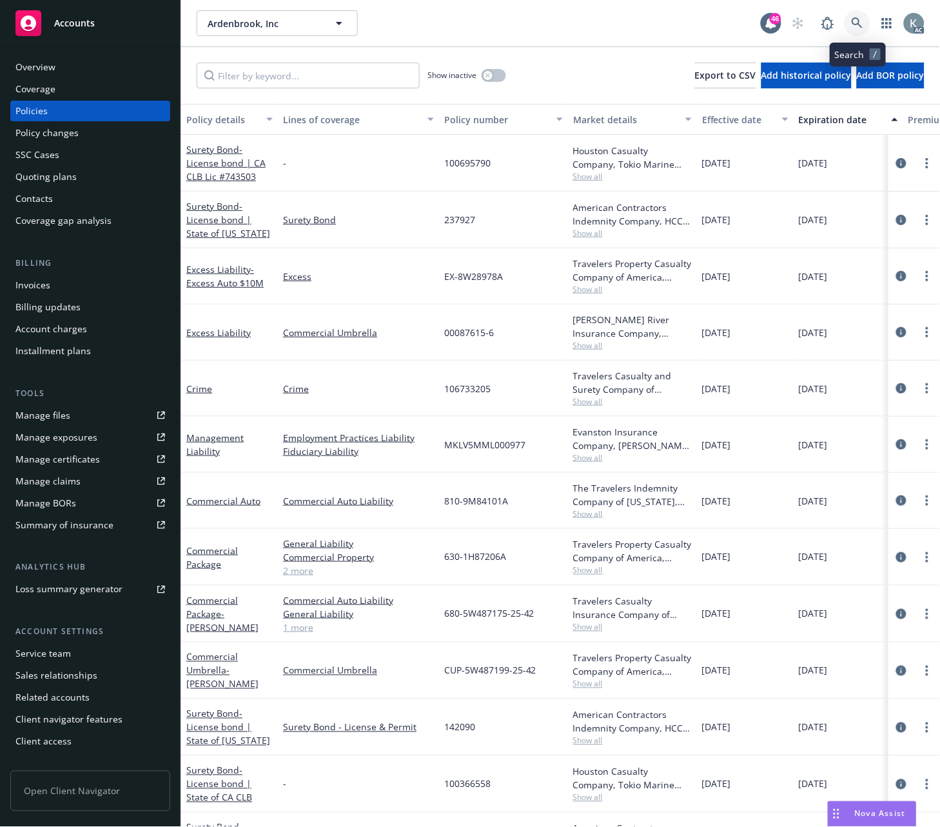
click at [853, 17] on icon at bounding box center [858, 23] width 12 height 12
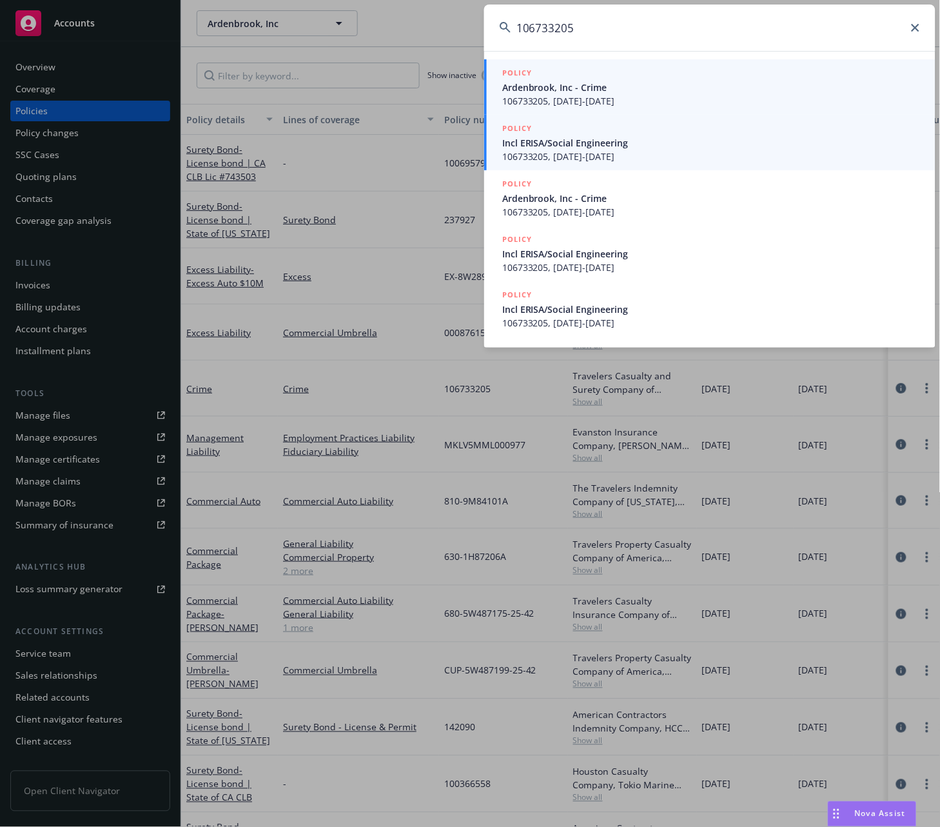
type input "106733205"
click at [571, 99] on span "106733205, 05/17/2025-05/17/2026" at bounding box center [711, 101] width 418 height 14
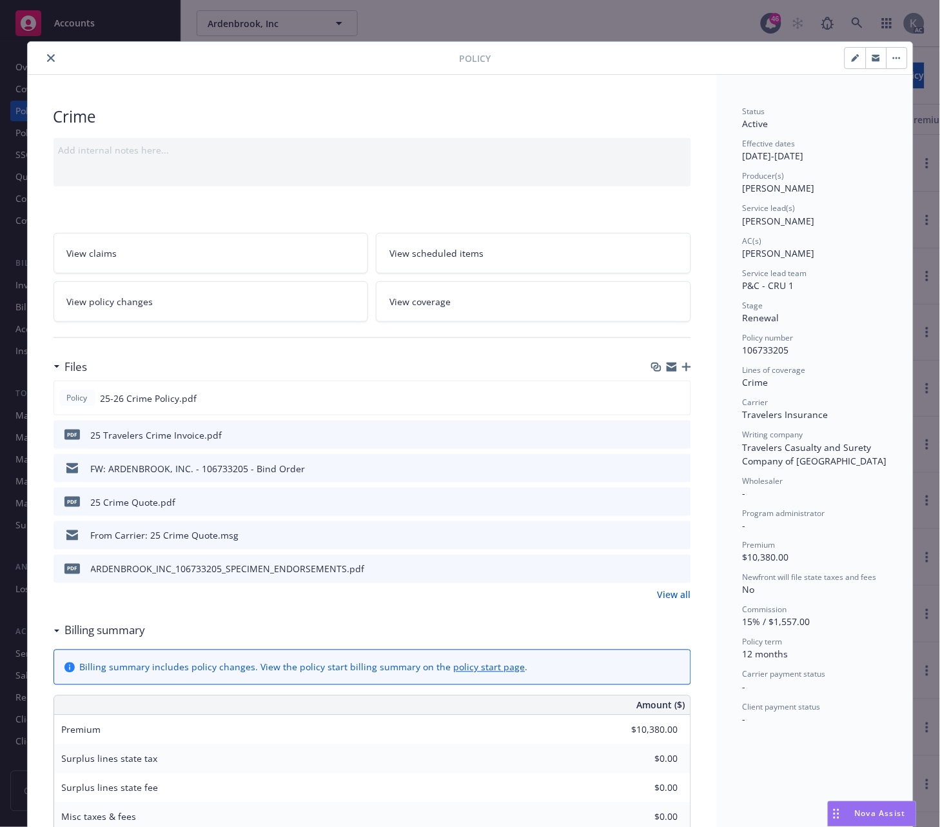
click at [653, 430] on icon "download file" at bounding box center [657, 433] width 8 height 8
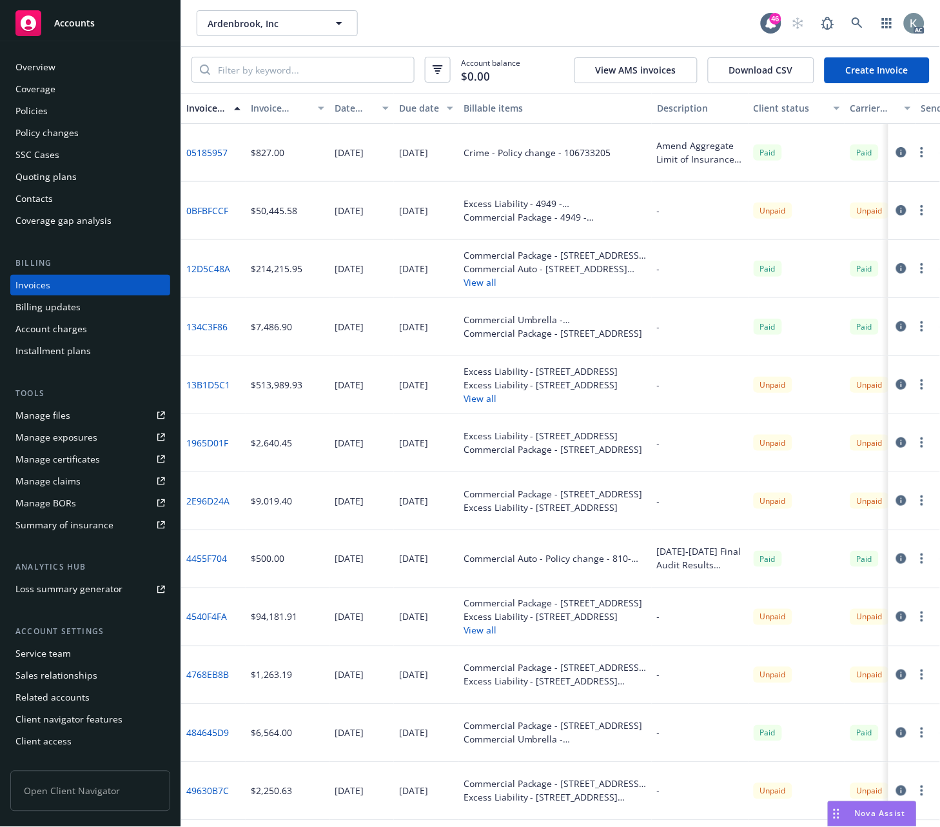
click at [345, 108] on div "Date issued" at bounding box center [355, 108] width 40 height 14
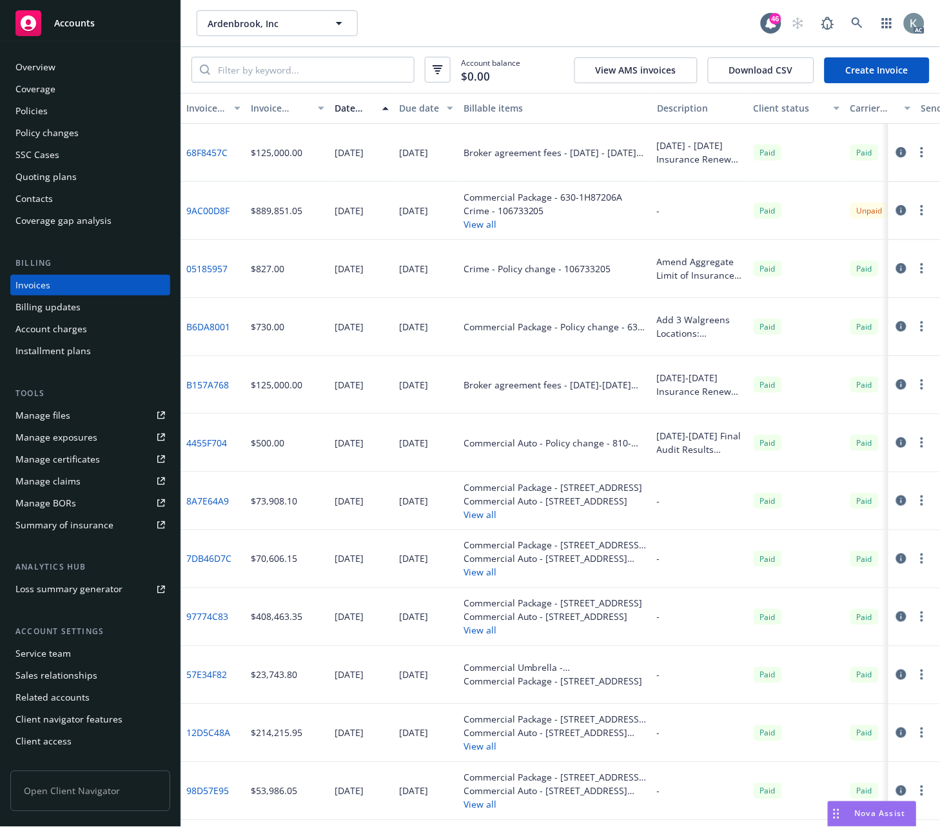
click at [345, 108] on div "Date issued" at bounding box center [355, 108] width 40 height 14
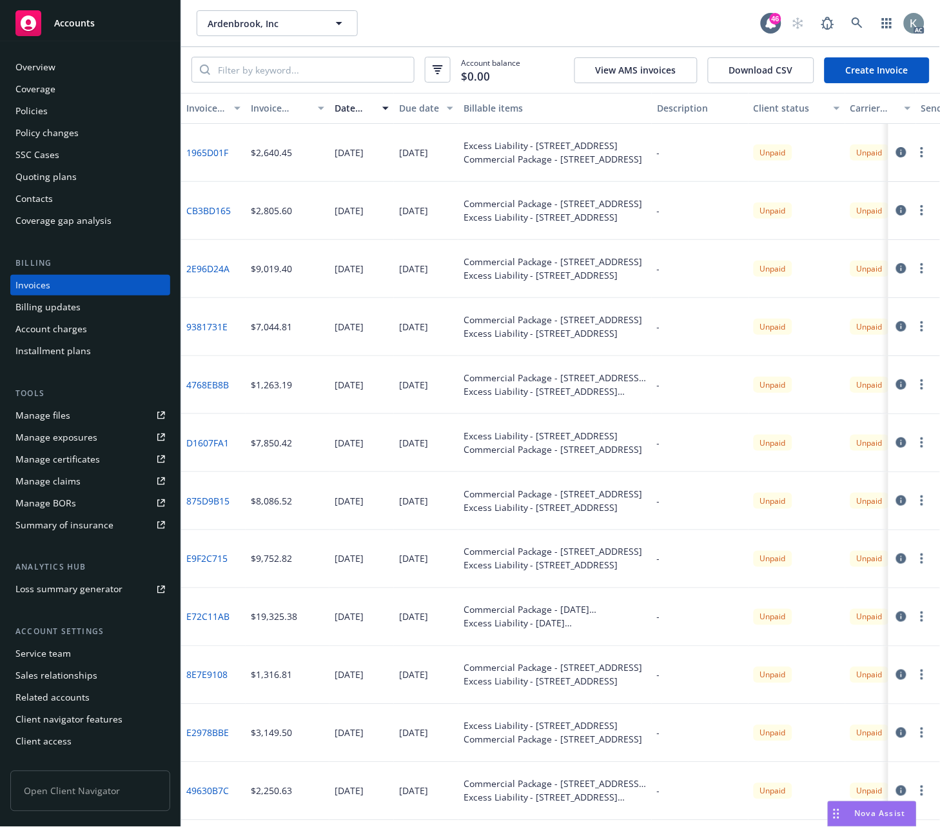
click at [201, 149] on link "1965D01F" at bounding box center [207, 153] width 42 height 14
click at [265, 108] on div "Invoice amount" at bounding box center [280, 108] width 59 height 14
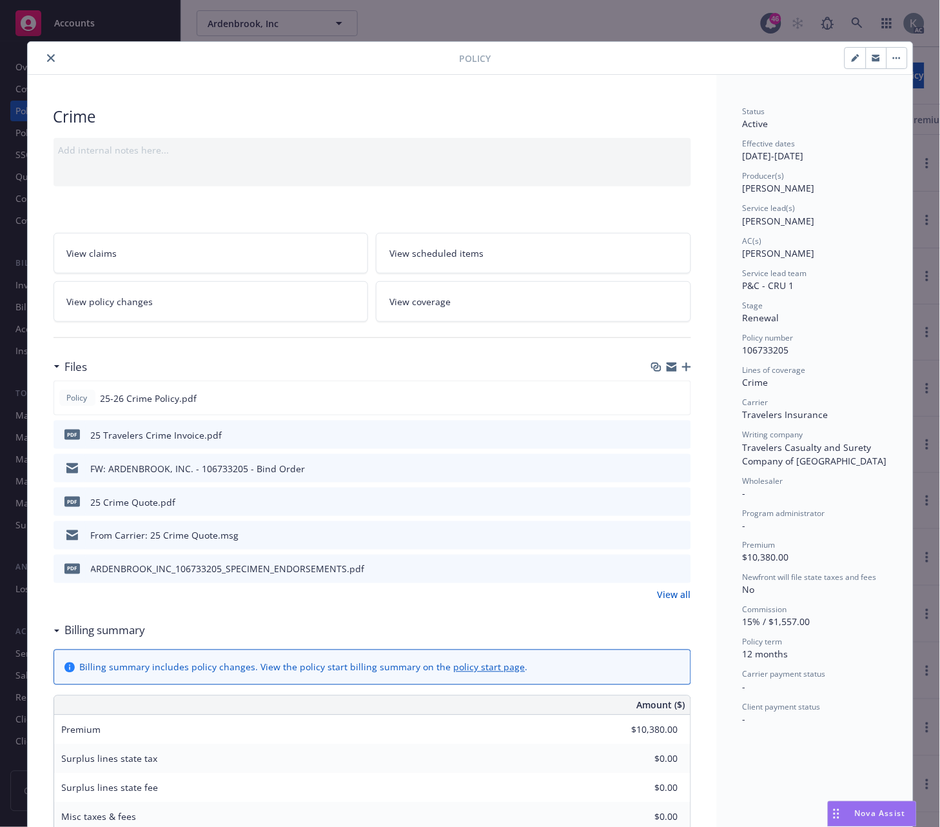
click at [47, 55] on icon "close" at bounding box center [51, 58] width 8 height 8
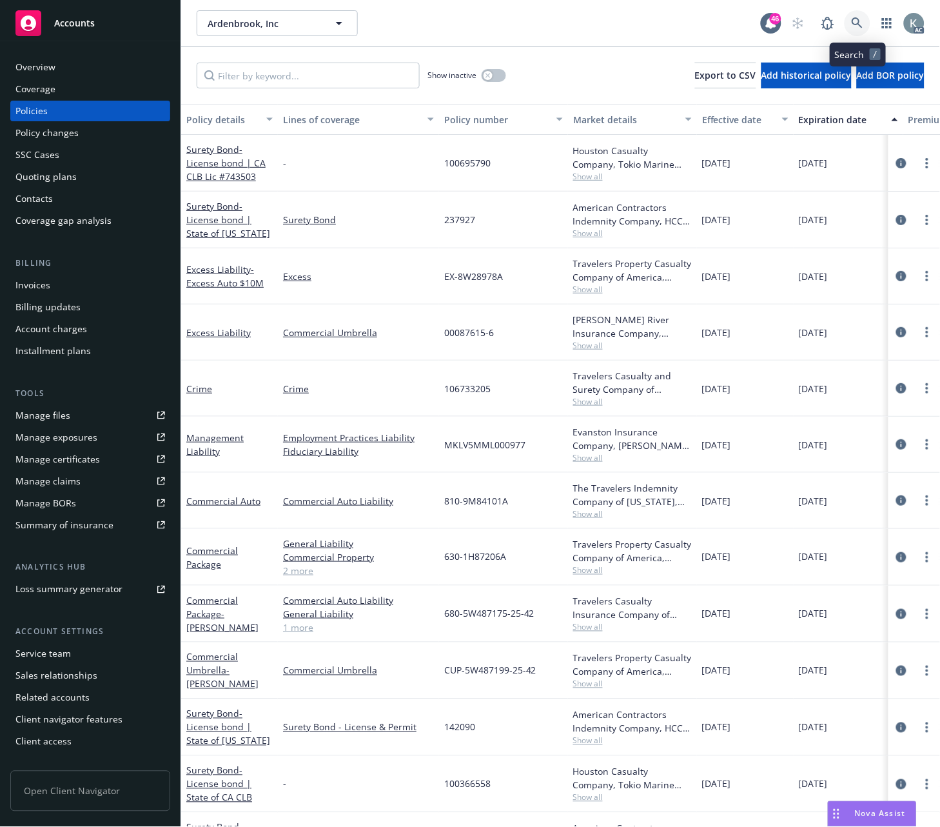
click at [852, 23] on icon at bounding box center [858, 23] width 12 height 12
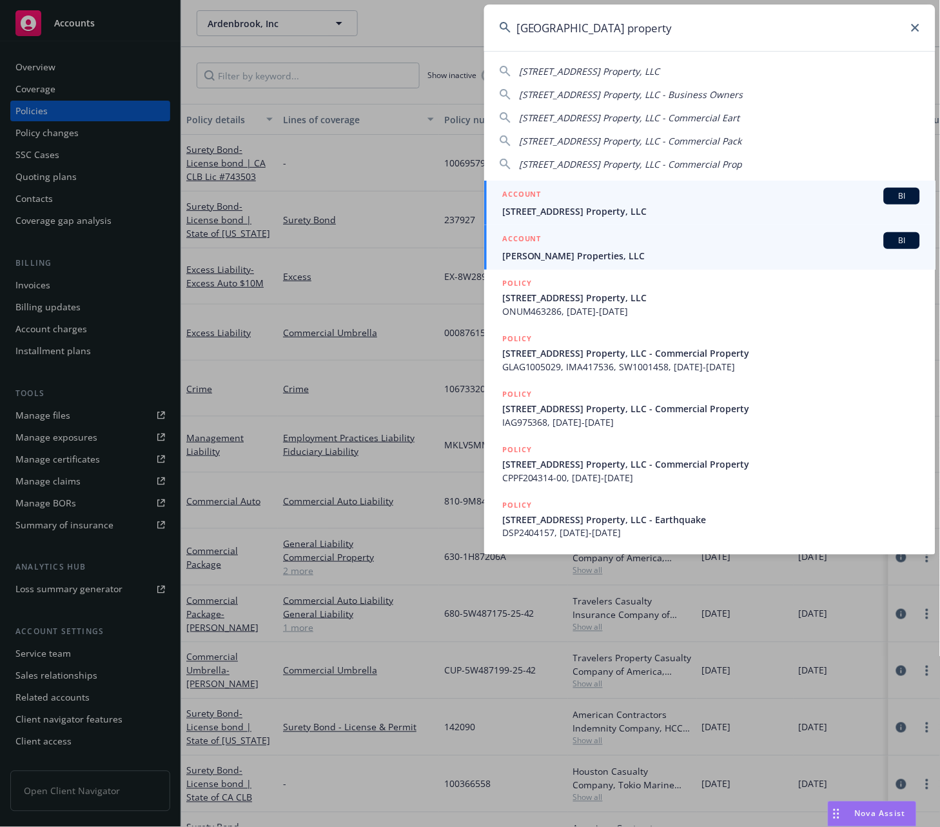
type input "[GEOGRAPHIC_DATA] property"
click at [562, 208] on span "10817 White Street Property, LLC" at bounding box center [711, 211] width 418 height 14
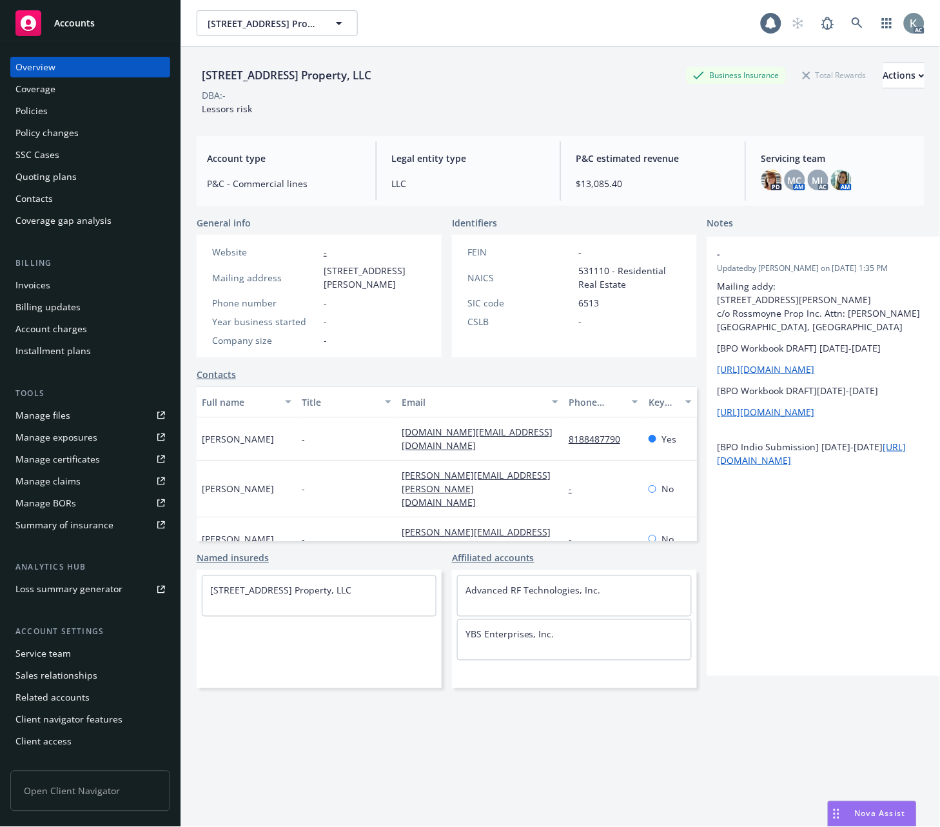
click at [46, 280] on div "Invoices" at bounding box center [32, 285] width 35 height 21
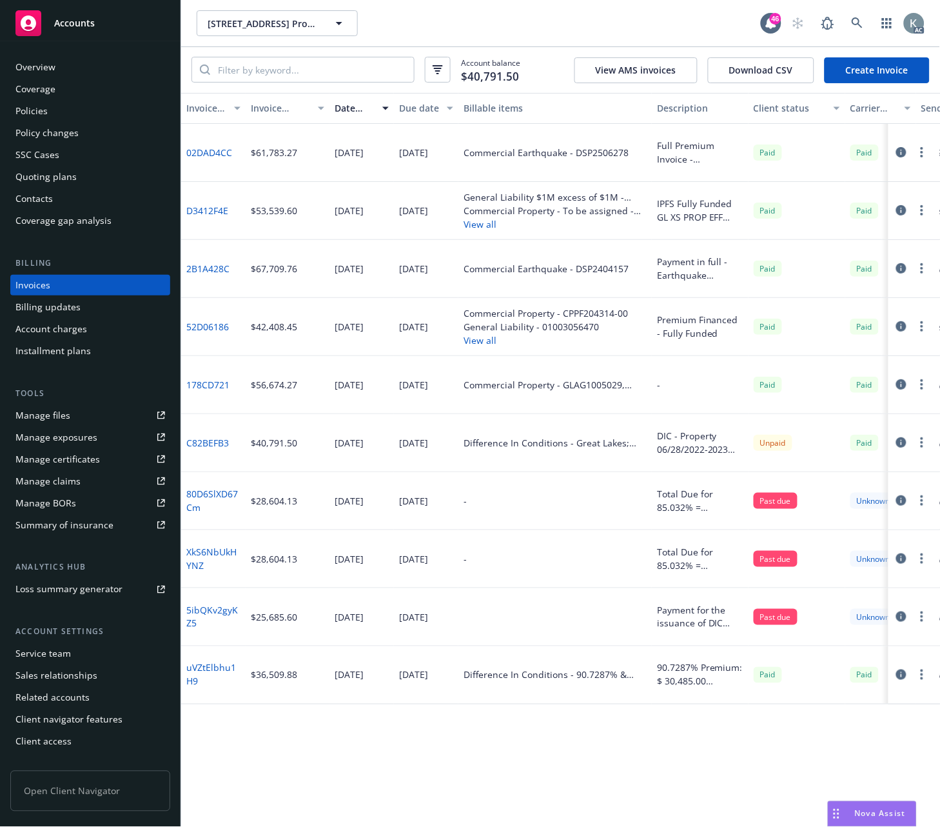
click at [268, 106] on div "Invoice amount" at bounding box center [280, 108] width 59 height 14
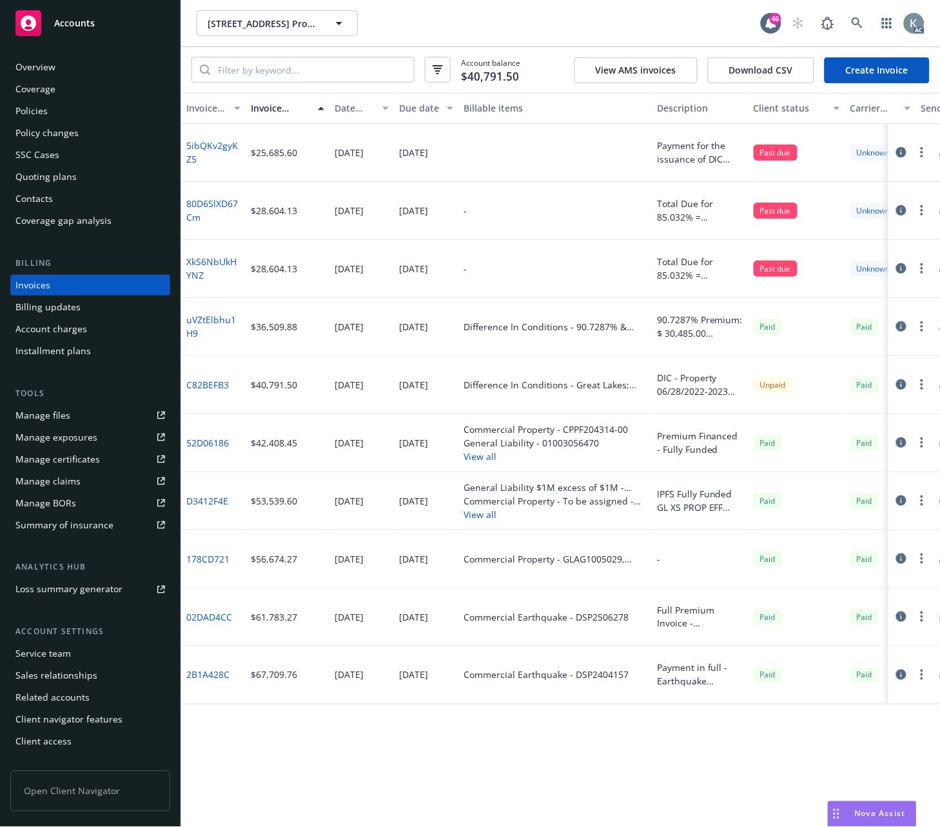
click at [268, 106] on div "Invoice amount" at bounding box center [280, 108] width 59 height 14
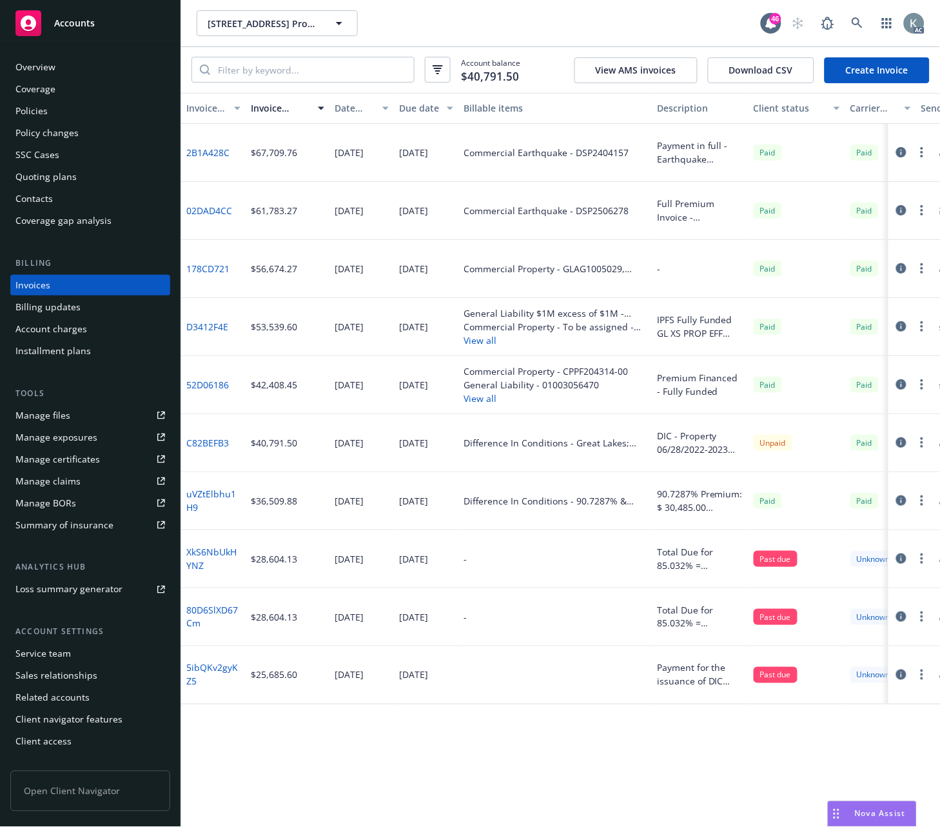
click at [349, 107] on div "Date issued" at bounding box center [355, 108] width 40 height 14
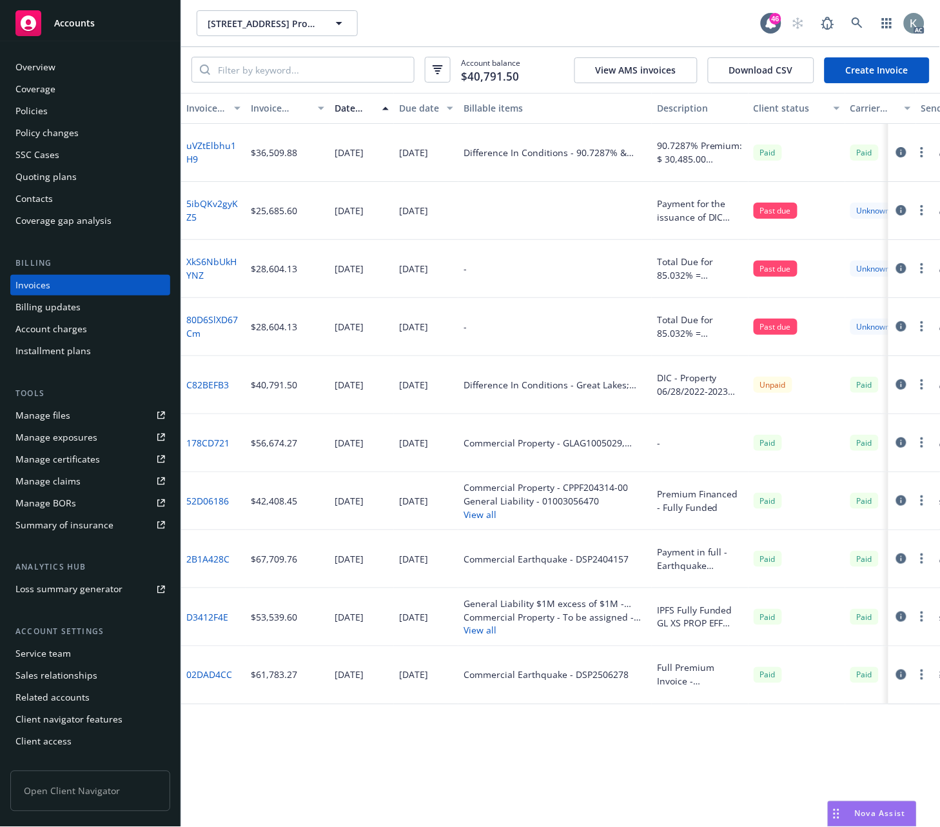
click at [348, 107] on div "Date issued" at bounding box center [355, 108] width 40 height 14
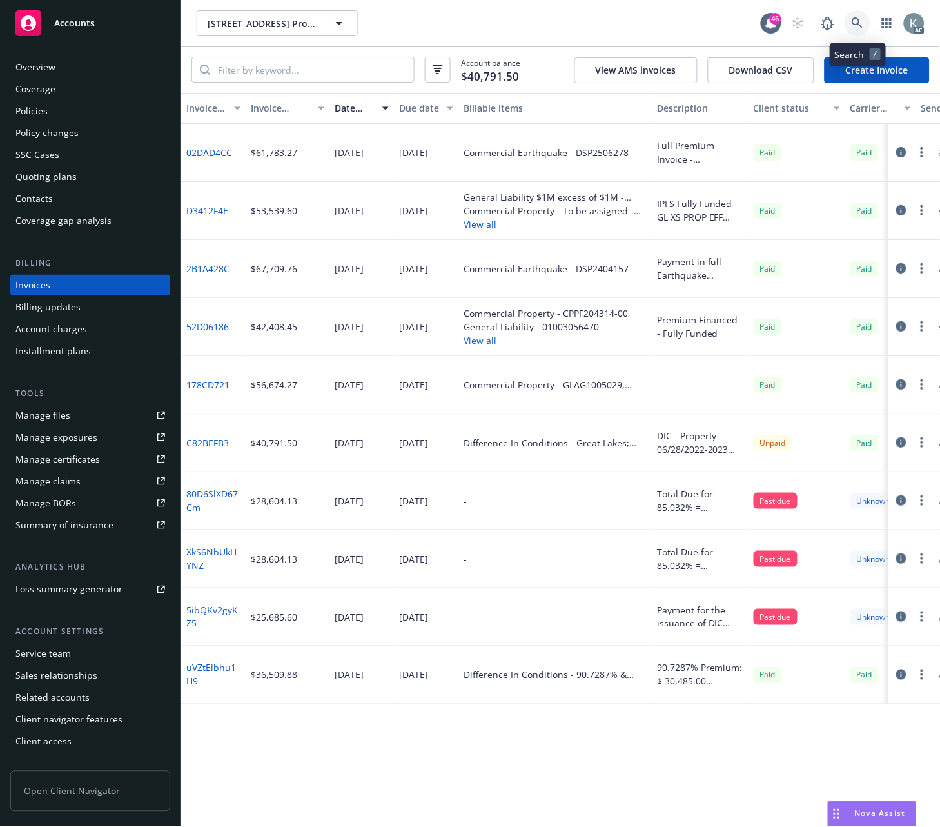
click at [853, 18] on icon at bounding box center [858, 23] width 12 height 12
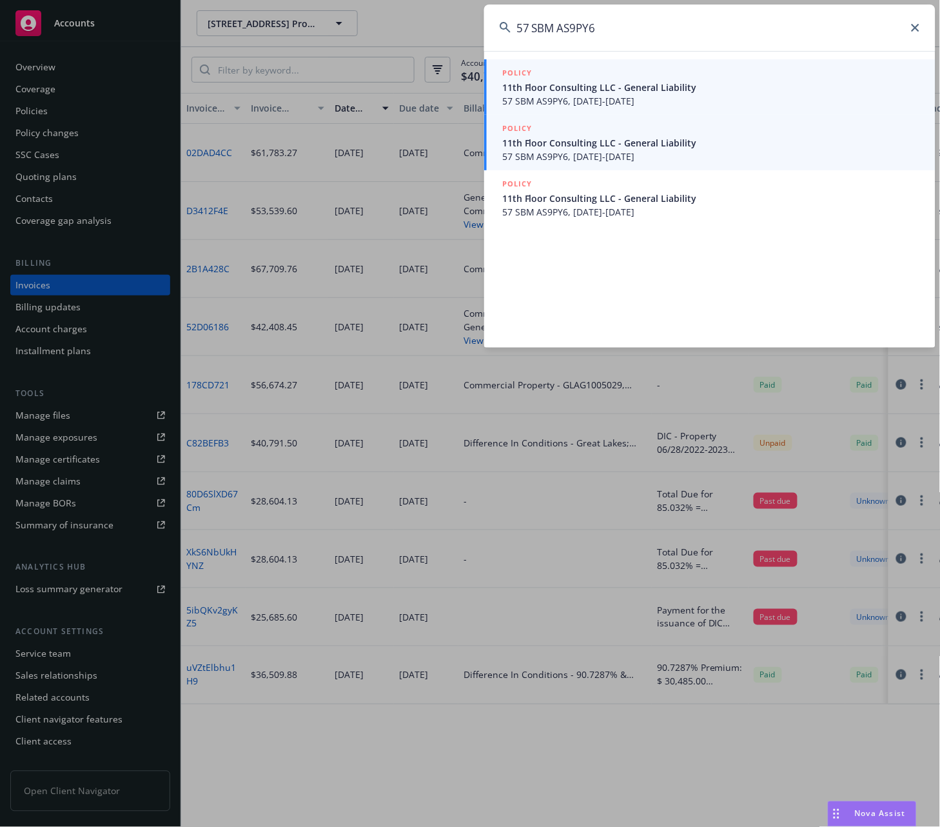
type input "57 SBM AS9PY6"
click at [582, 146] on span "11th Floor Consulting LLC - General Liability" at bounding box center [711, 143] width 418 height 14
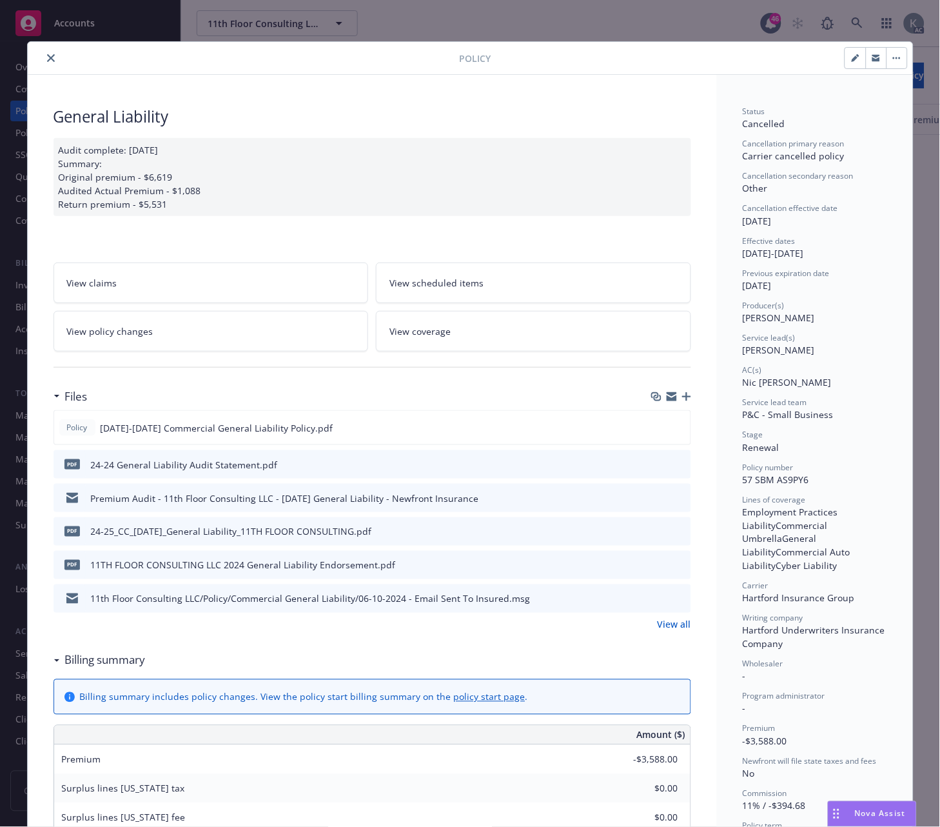
click at [47, 55] on icon "close" at bounding box center [51, 58] width 8 height 8
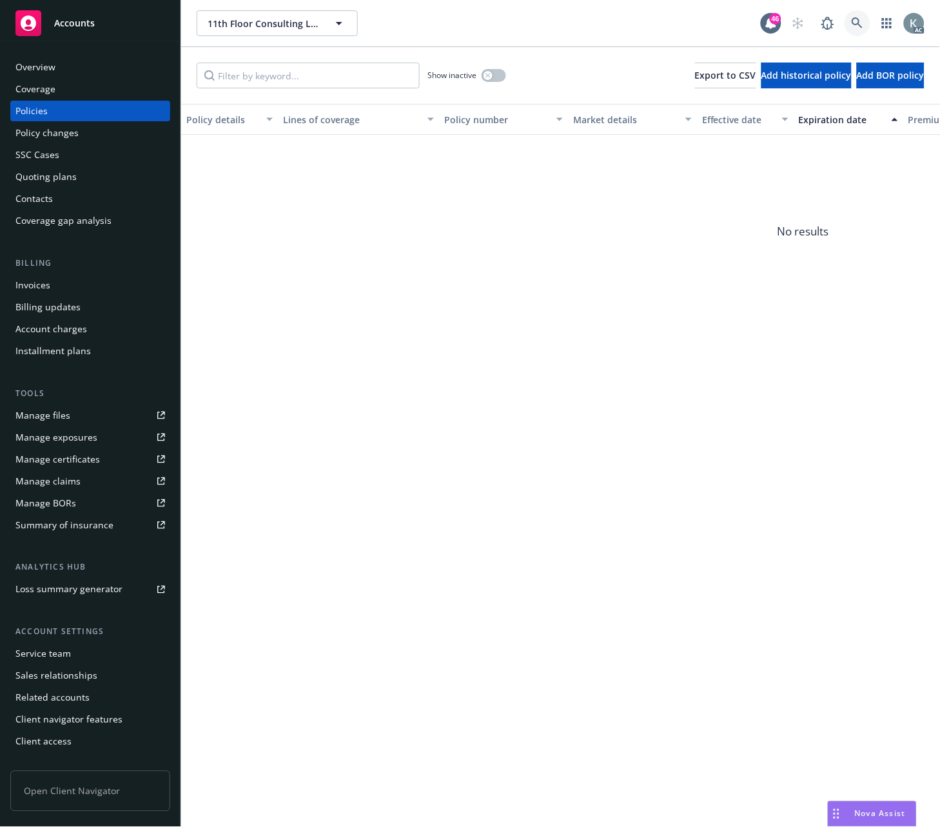
click at [858, 21] on icon at bounding box center [858, 23] width 12 height 12
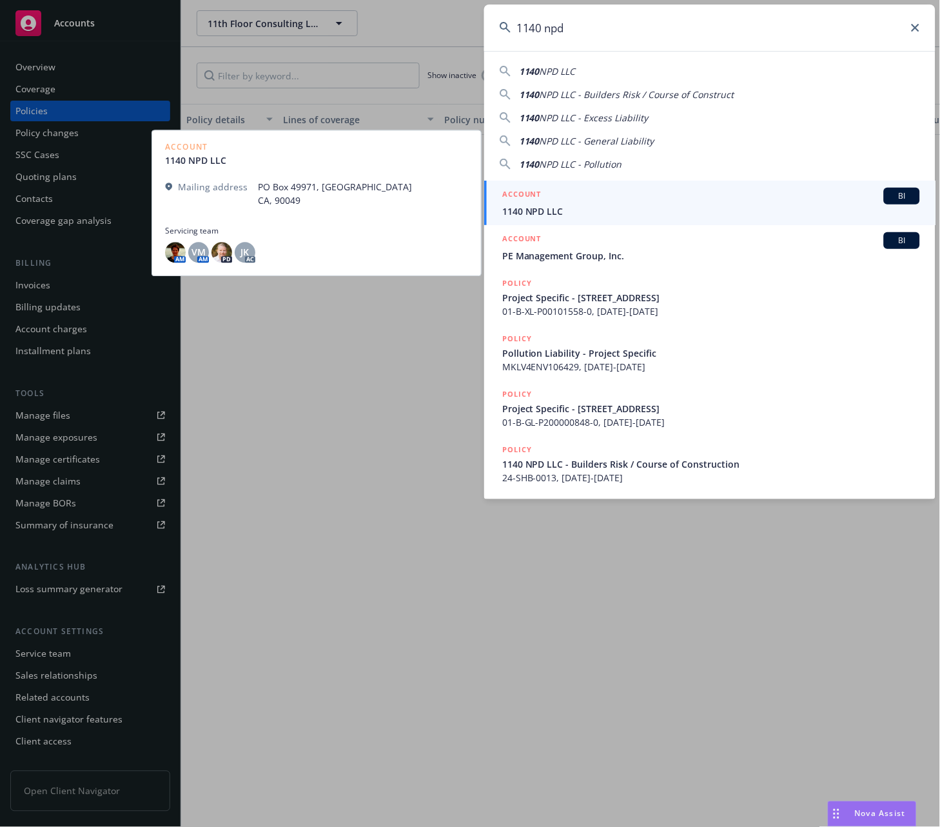
type input "1140 npd"
click at [521, 208] on span "1140 NPD LLC" at bounding box center [711, 211] width 418 height 14
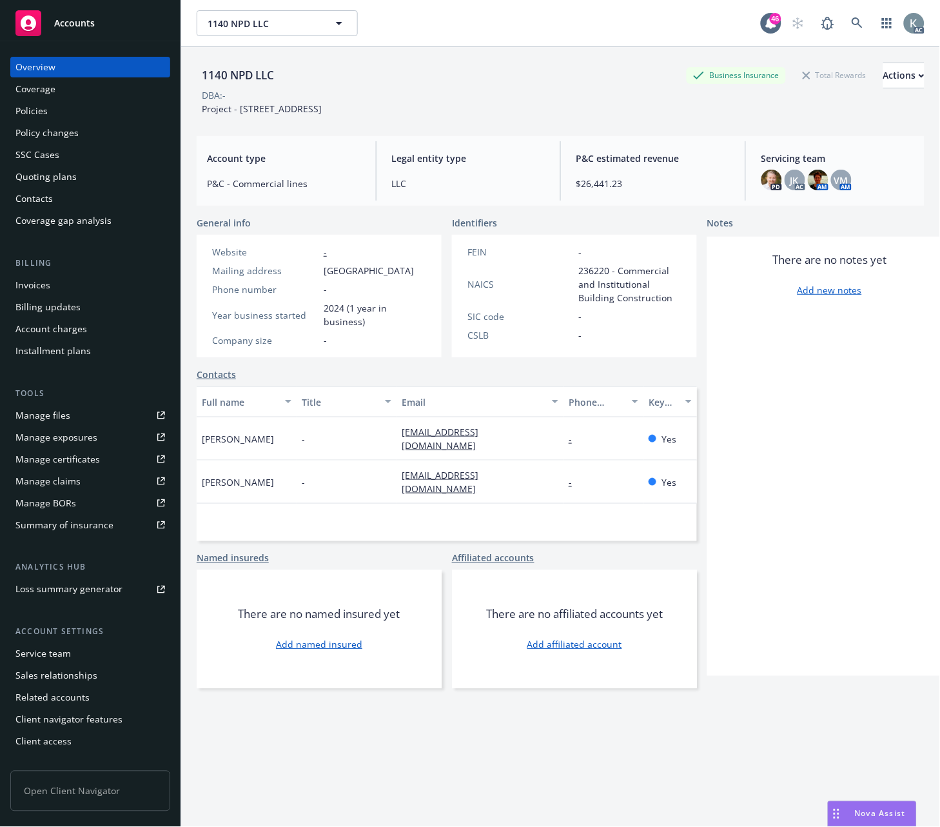
click at [34, 281] on div "Invoices" at bounding box center [32, 285] width 35 height 21
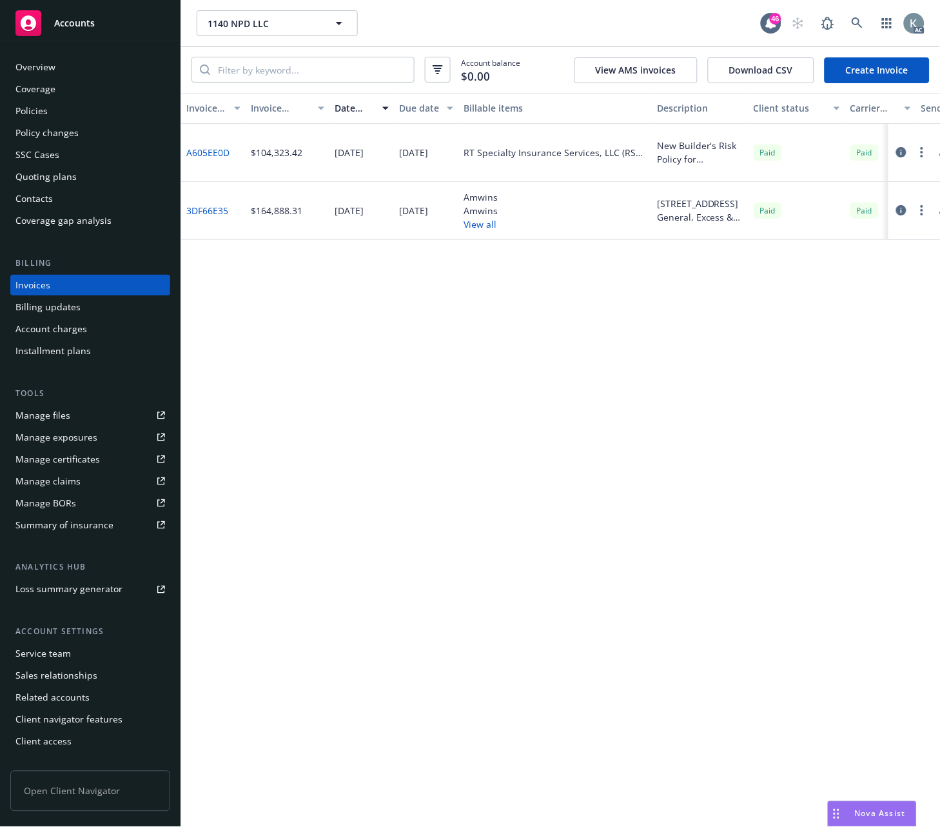
click at [211, 209] on link "3DF66E35" at bounding box center [207, 211] width 42 height 14
